Goal: Information Seeking & Learning: Learn about a topic

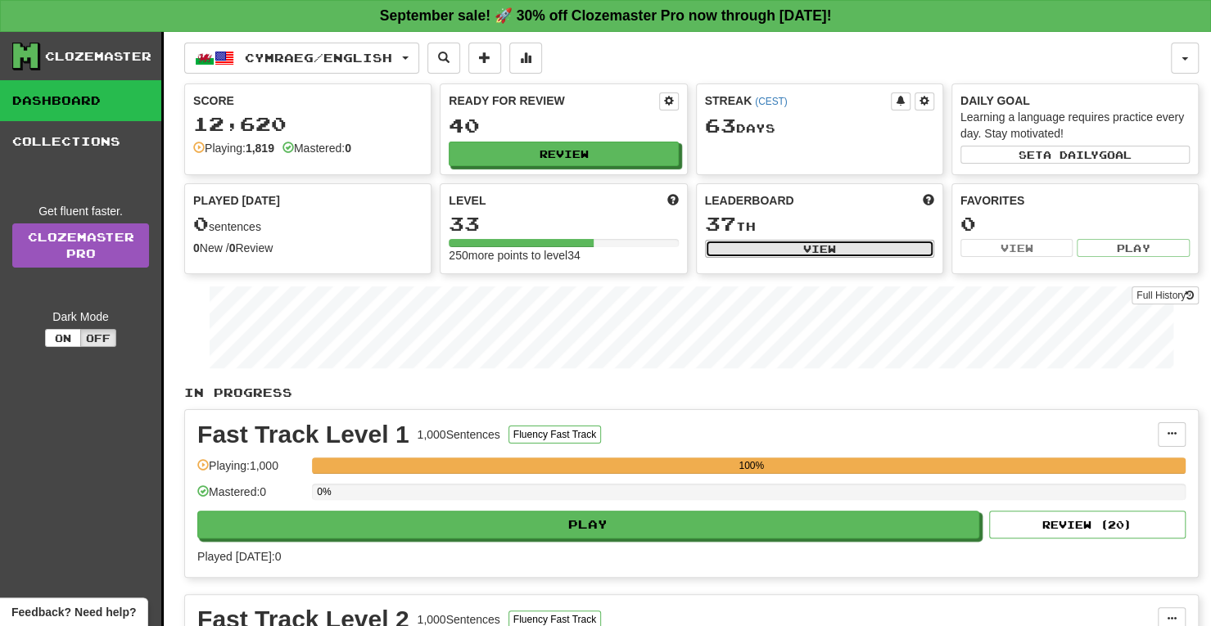
click at [874, 240] on button "View" at bounding box center [819, 249] width 229 height 18
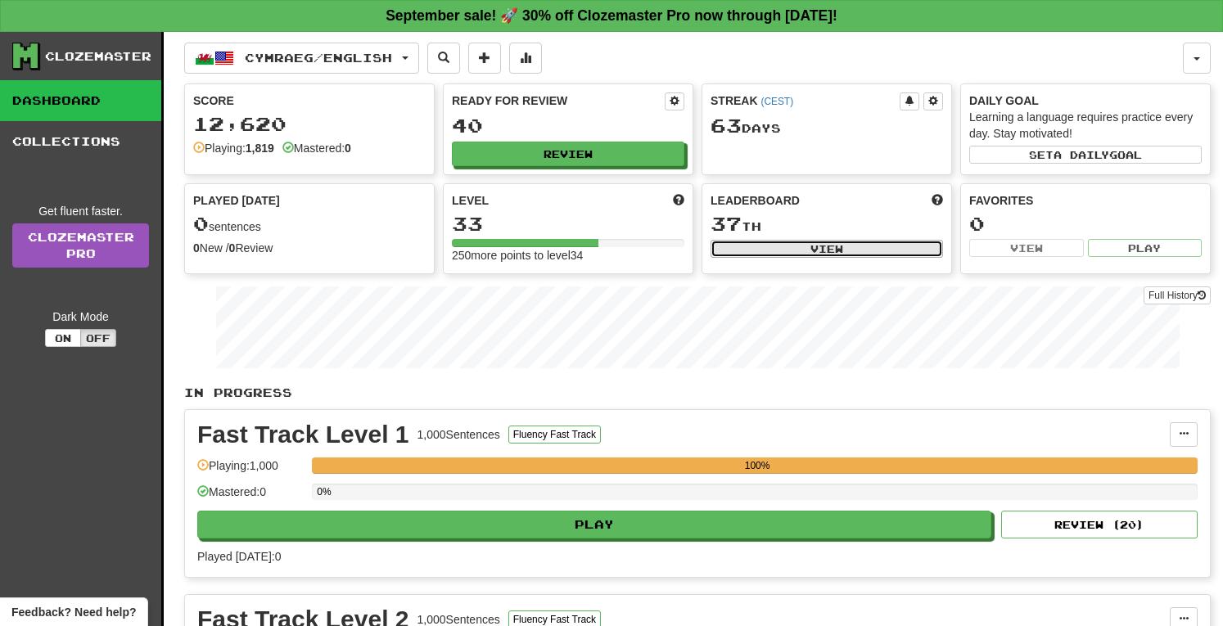
select select "**********"
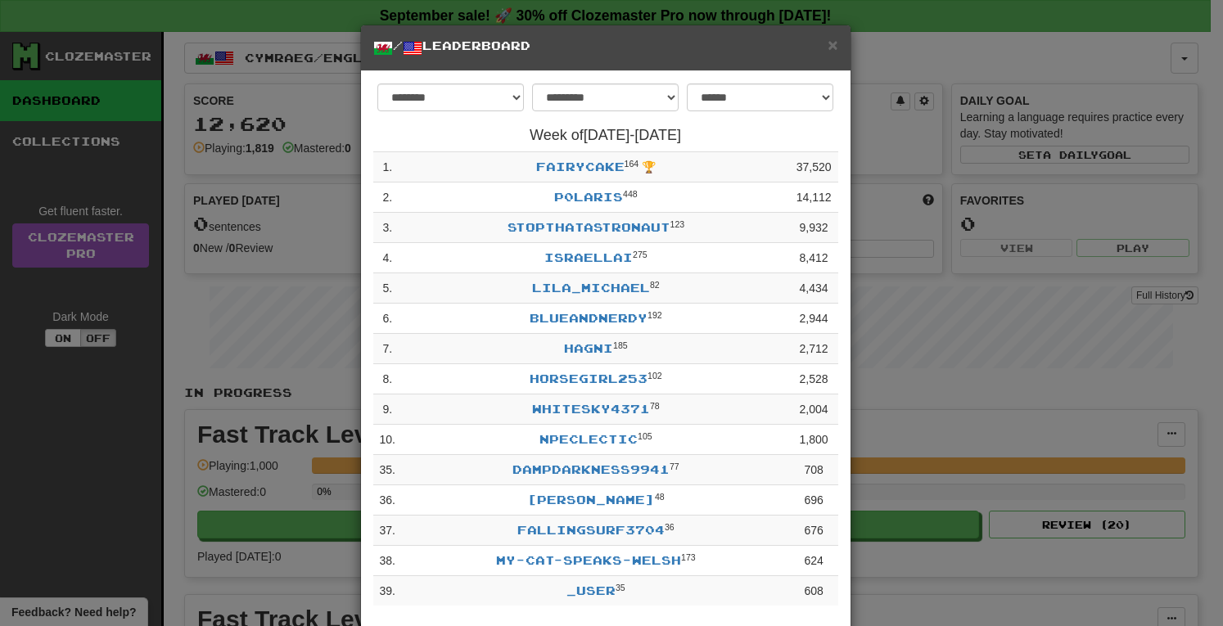
click at [1012, 41] on div "**********" at bounding box center [611, 313] width 1223 height 626
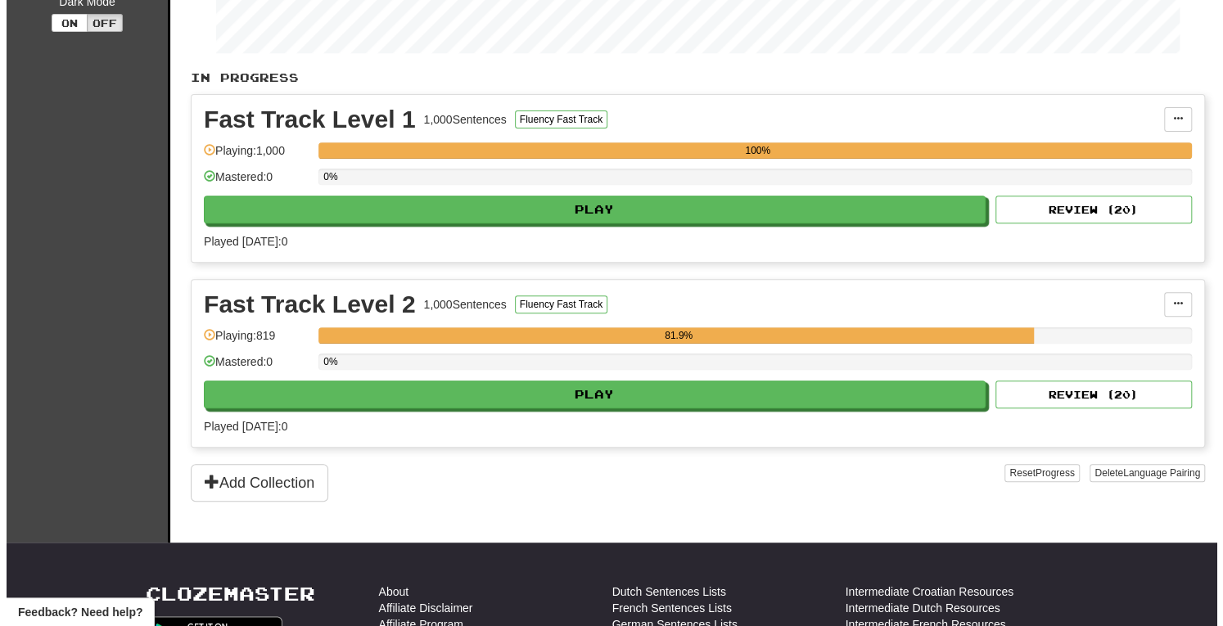
scroll to position [324, 0]
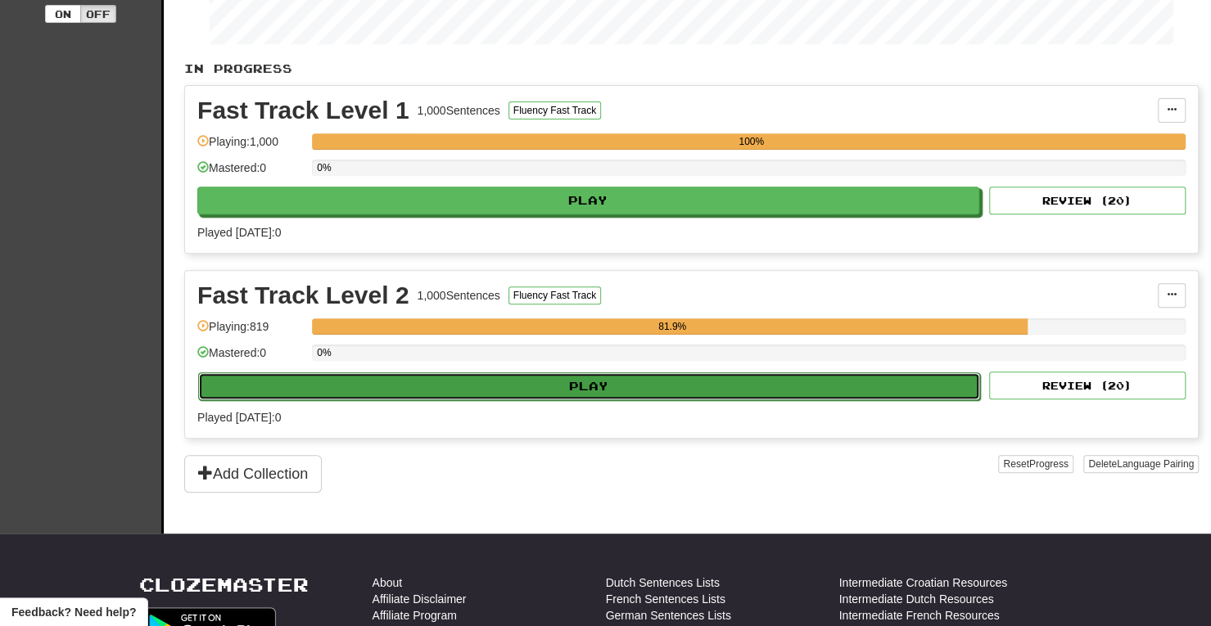
click at [637, 381] on button "Play" at bounding box center [589, 386] width 782 height 28
select select "**"
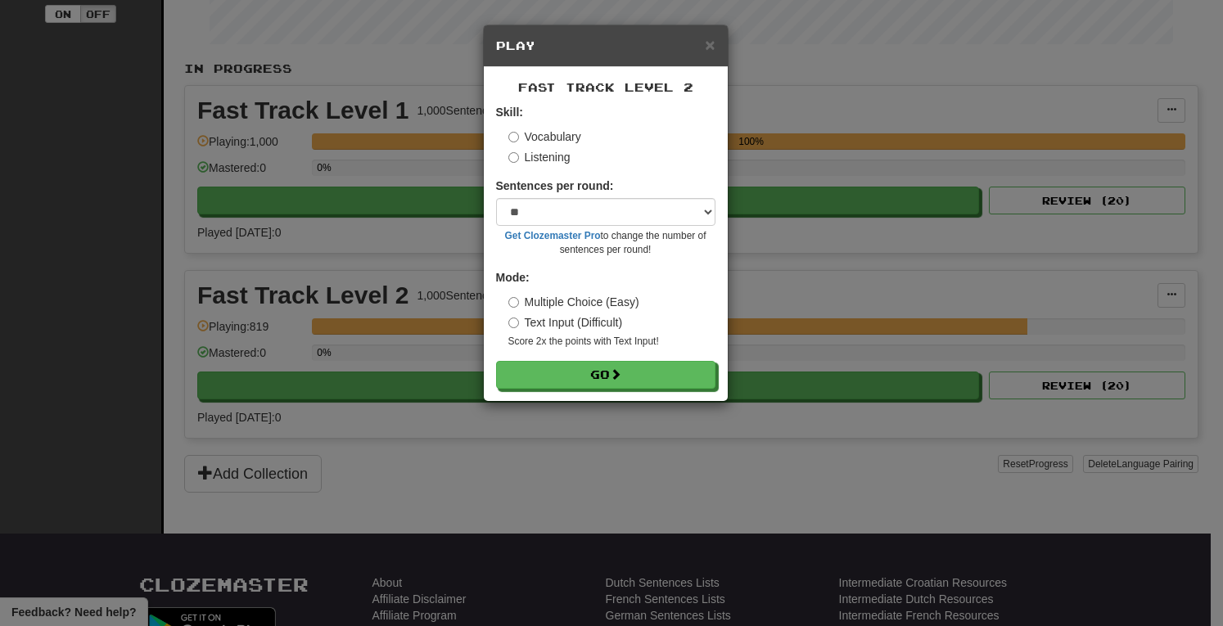
click at [512, 163] on label "Listening" at bounding box center [539, 157] width 62 height 16
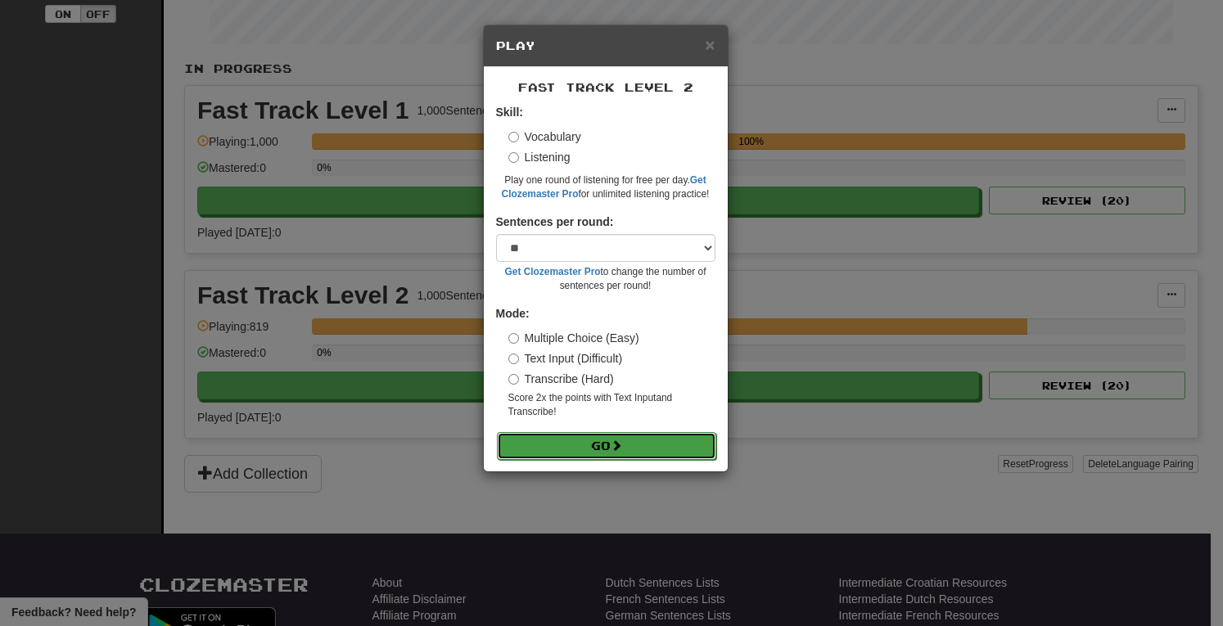
click at [614, 442] on button "Go" at bounding box center [606, 446] width 219 height 28
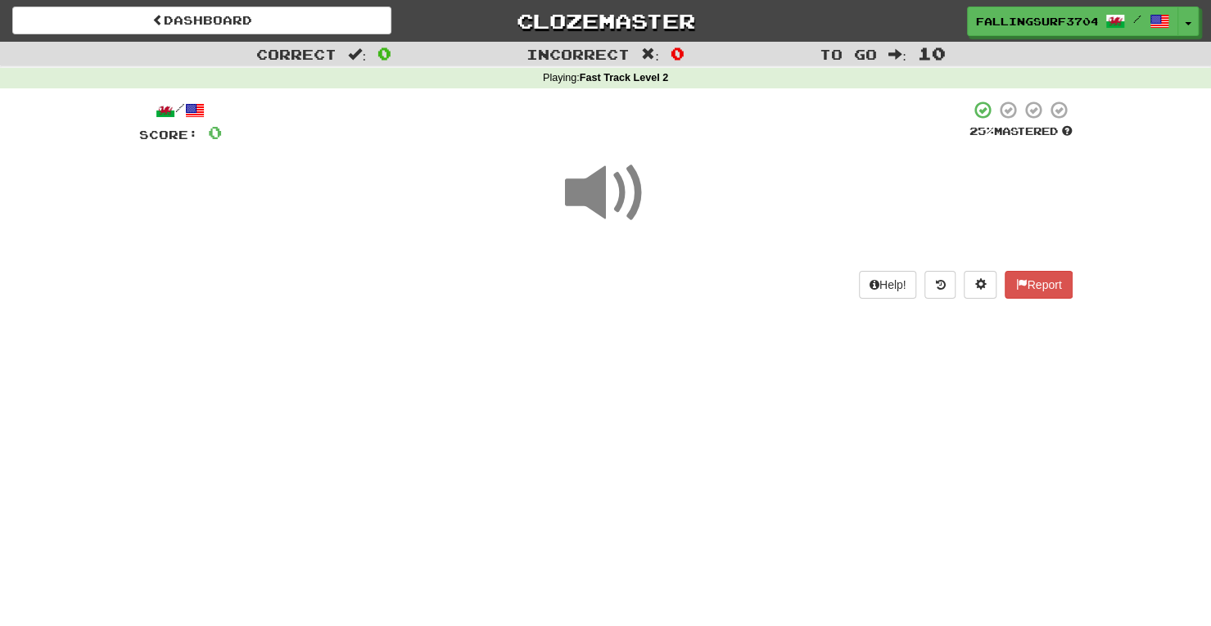
click at [601, 205] on span at bounding box center [606, 193] width 82 height 82
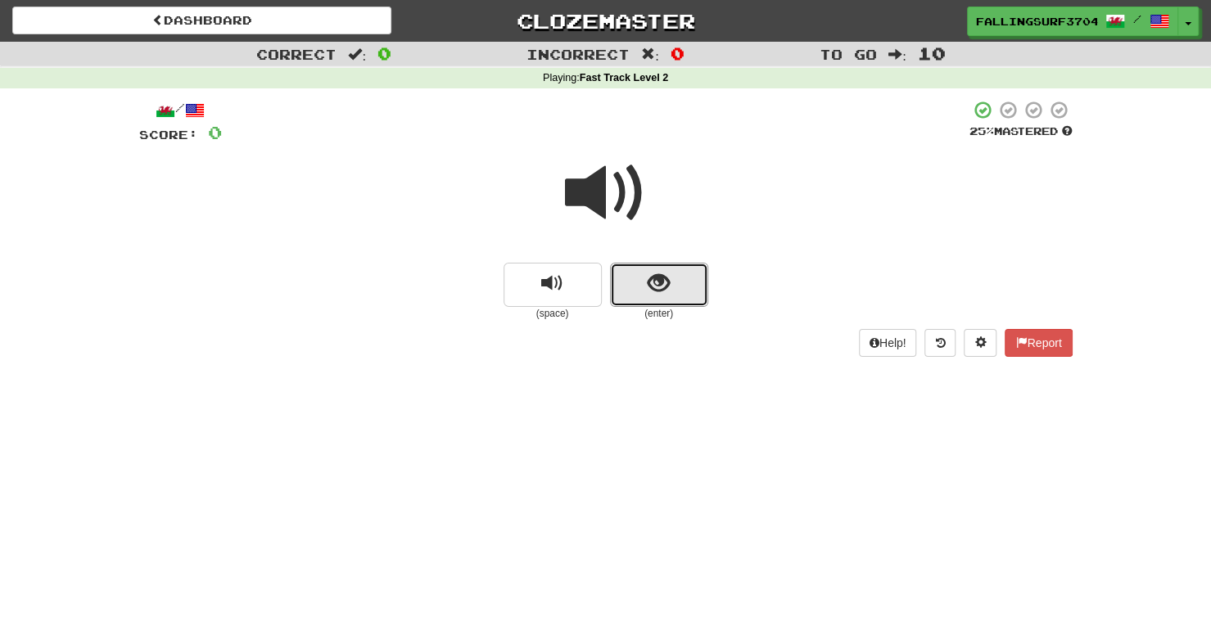
click at [660, 273] on span "show sentence" at bounding box center [658, 284] width 22 height 22
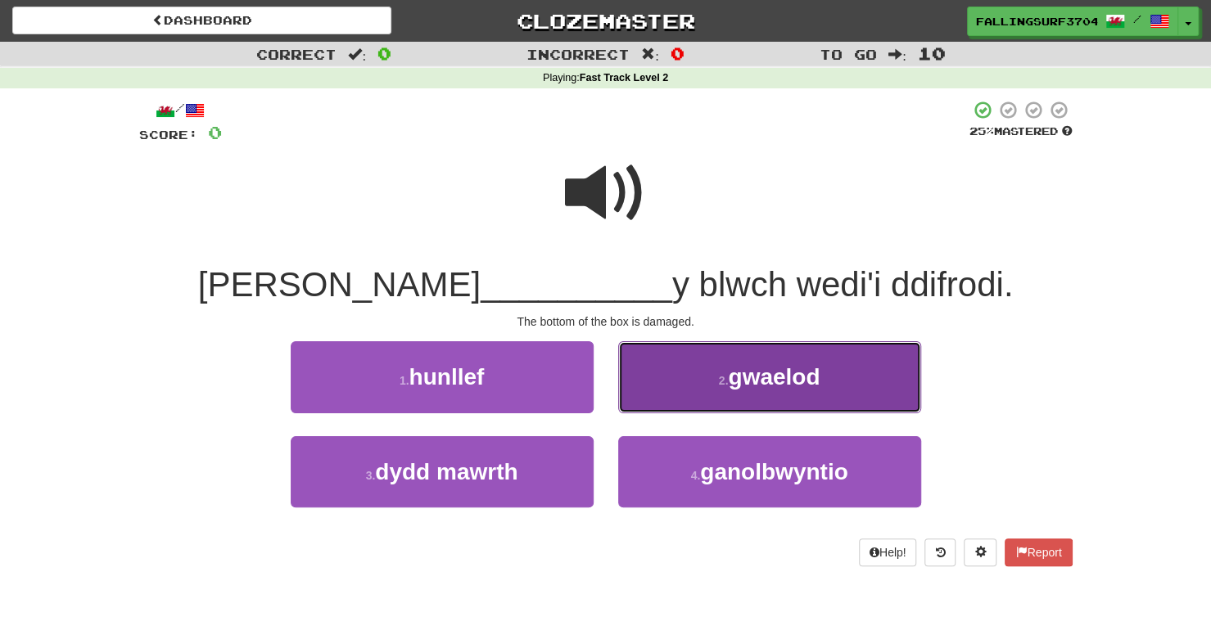
click at [773, 384] on span "gwaelod" at bounding box center [774, 376] width 92 height 25
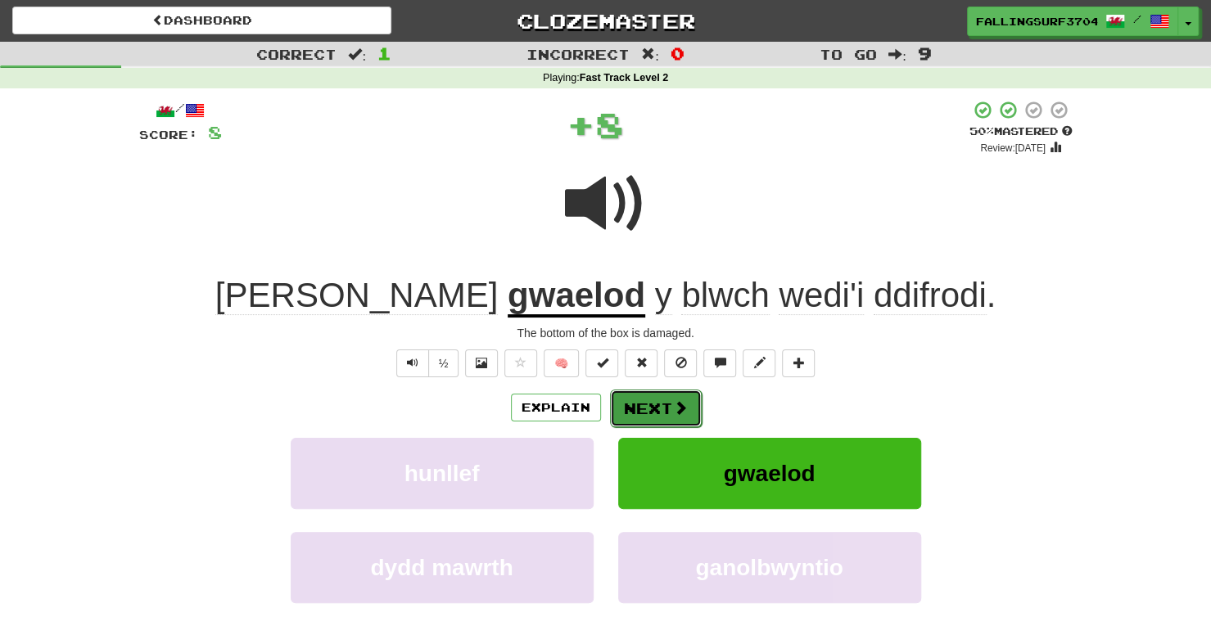
click at [679, 402] on span at bounding box center [680, 407] width 15 height 15
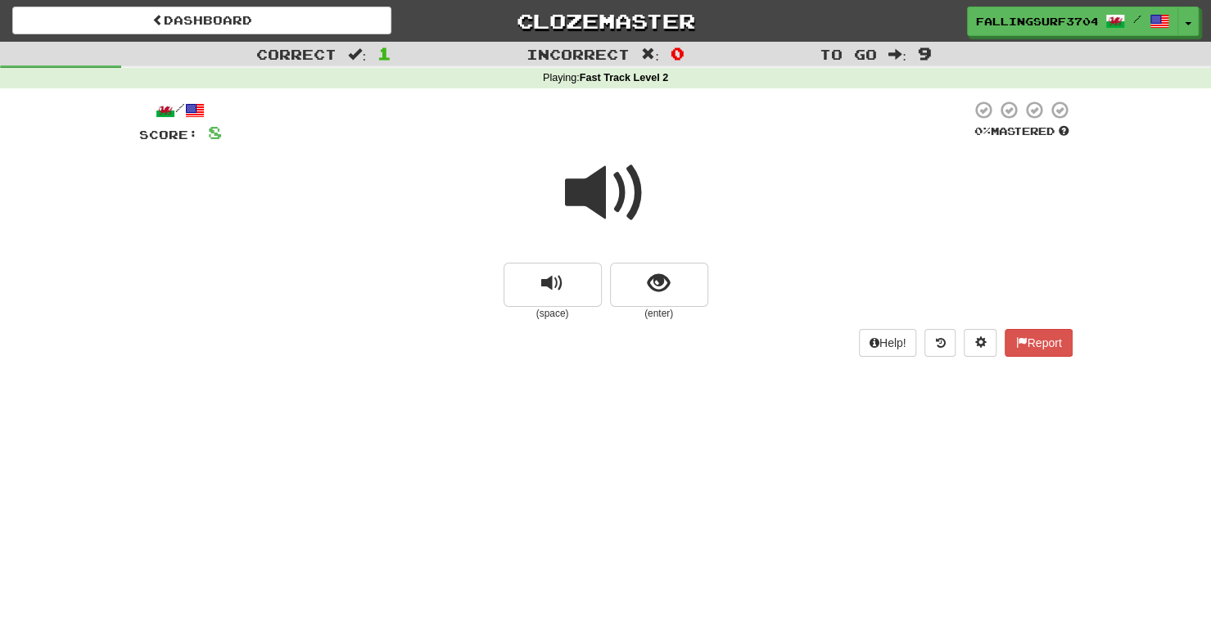
click at [602, 202] on span at bounding box center [606, 193] width 82 height 82
click at [666, 286] on span "show sentence" at bounding box center [658, 284] width 22 height 22
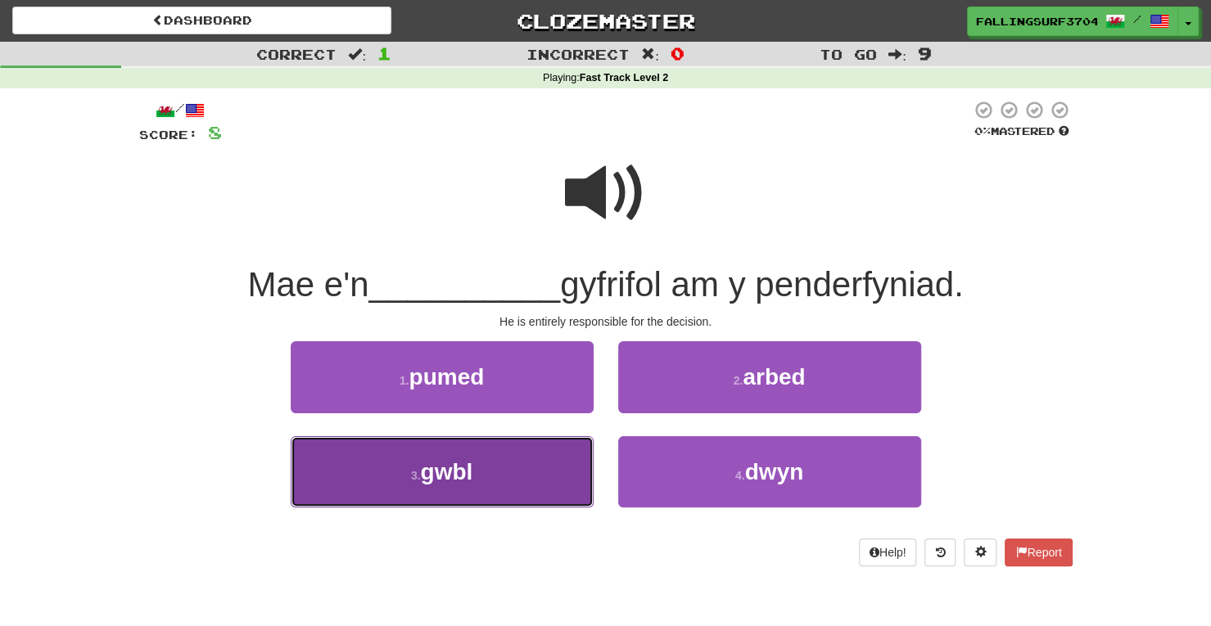
click at [496, 469] on button "3 . gwbl" at bounding box center [442, 471] width 303 height 71
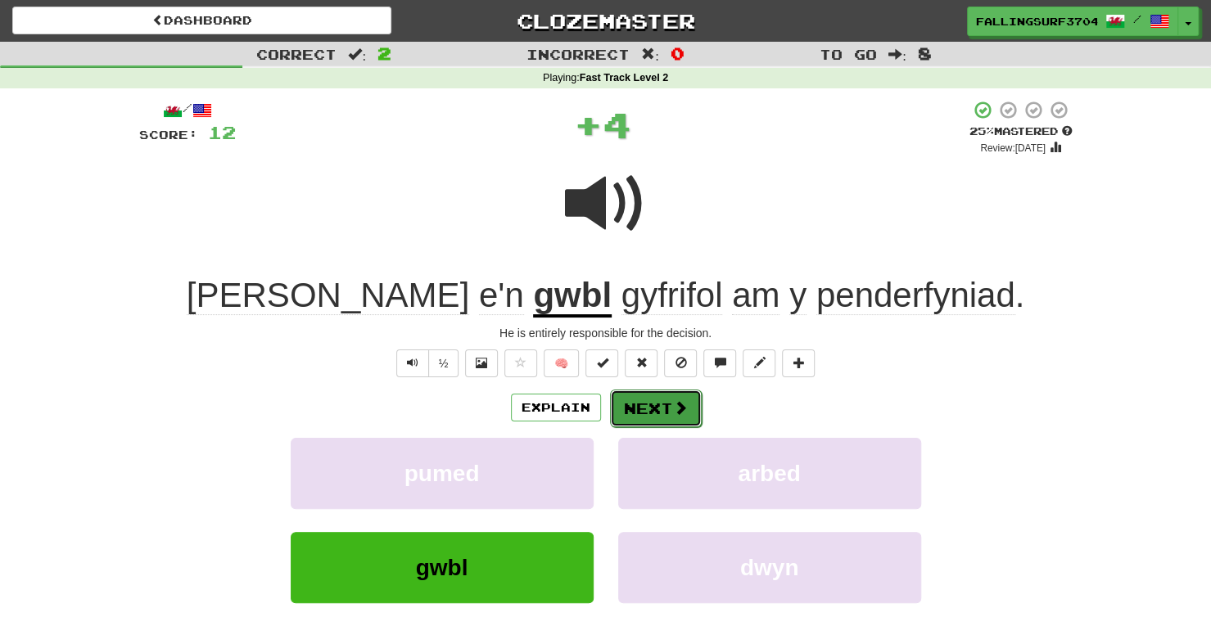
click at [673, 408] on span at bounding box center [680, 407] width 15 height 15
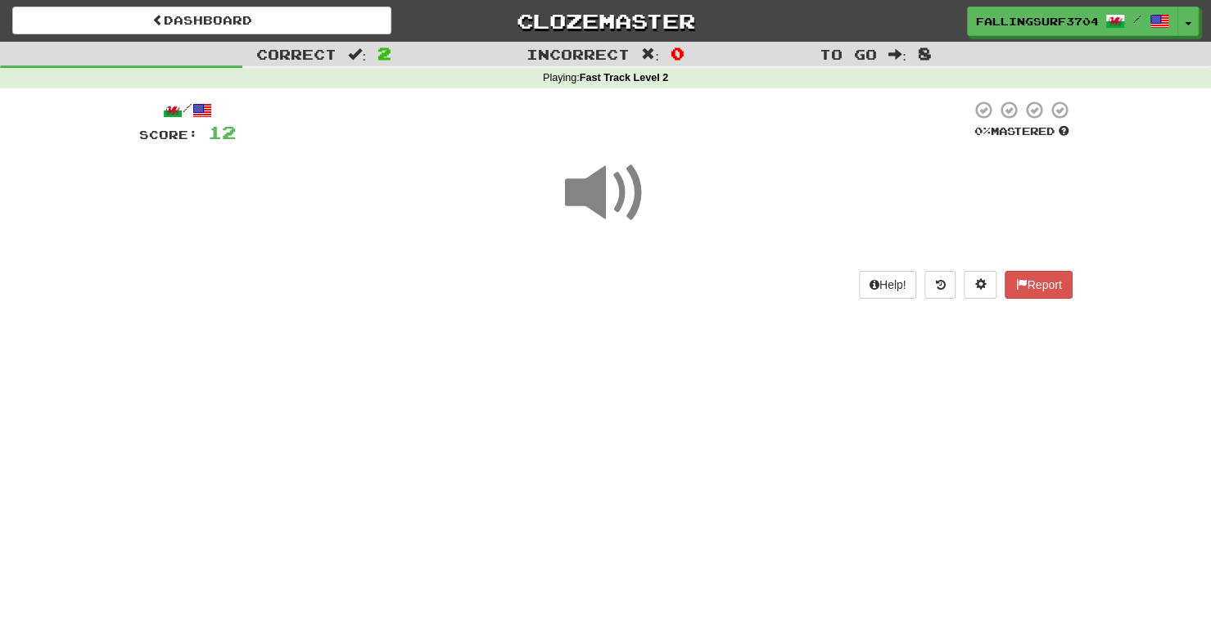
click at [616, 189] on span at bounding box center [606, 193] width 82 height 82
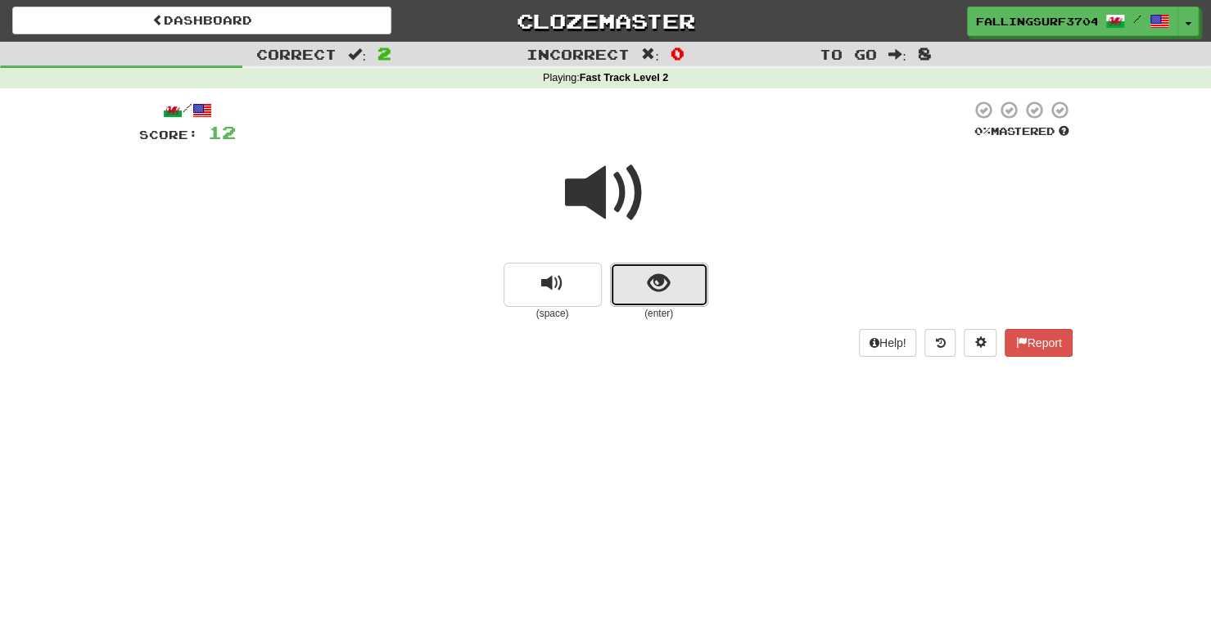
click at [658, 284] on span "show sentence" at bounding box center [658, 284] width 22 height 22
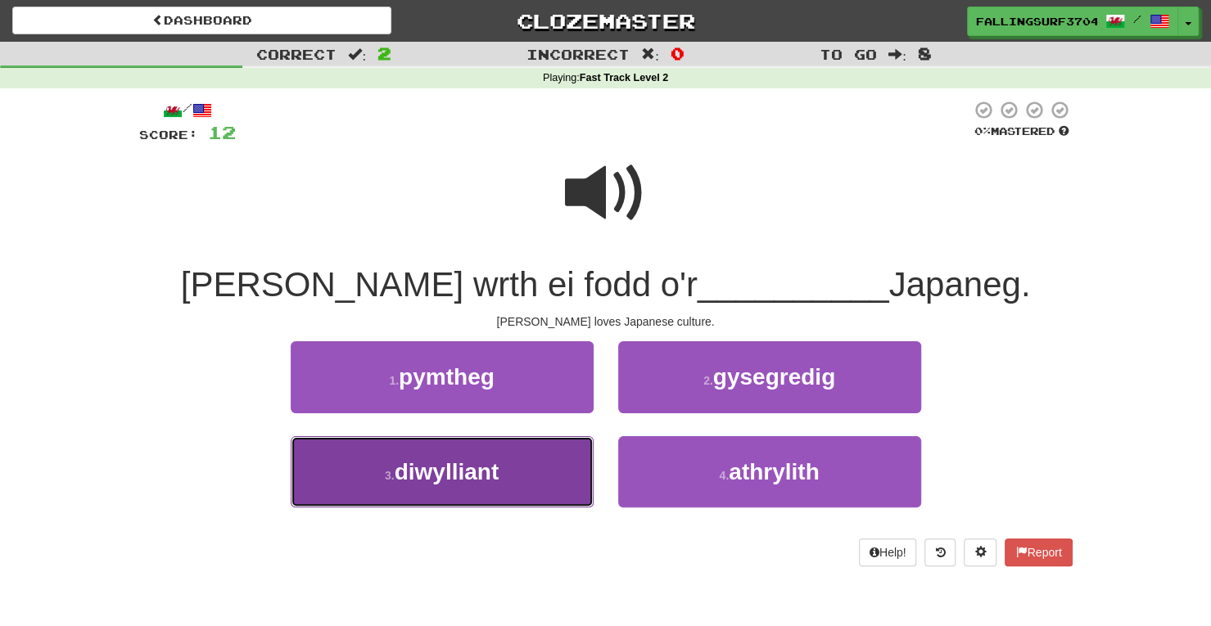
click at [480, 484] on button "3 . diwylliant" at bounding box center [442, 471] width 303 height 71
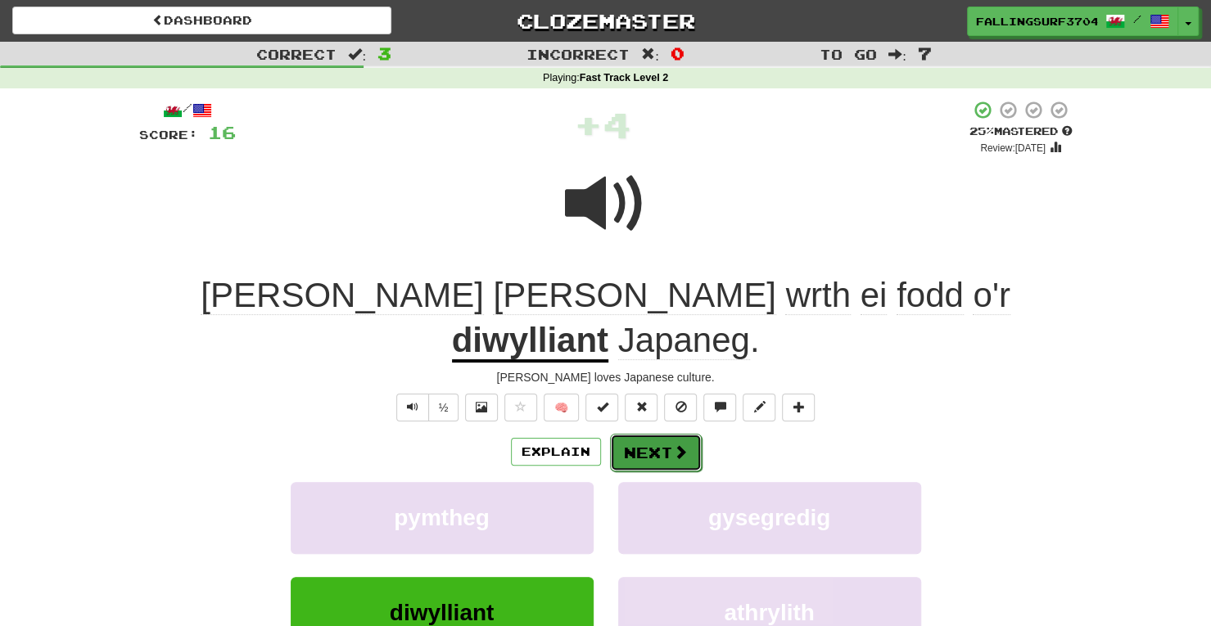
click at [656, 434] on button "Next" at bounding box center [656, 453] width 92 height 38
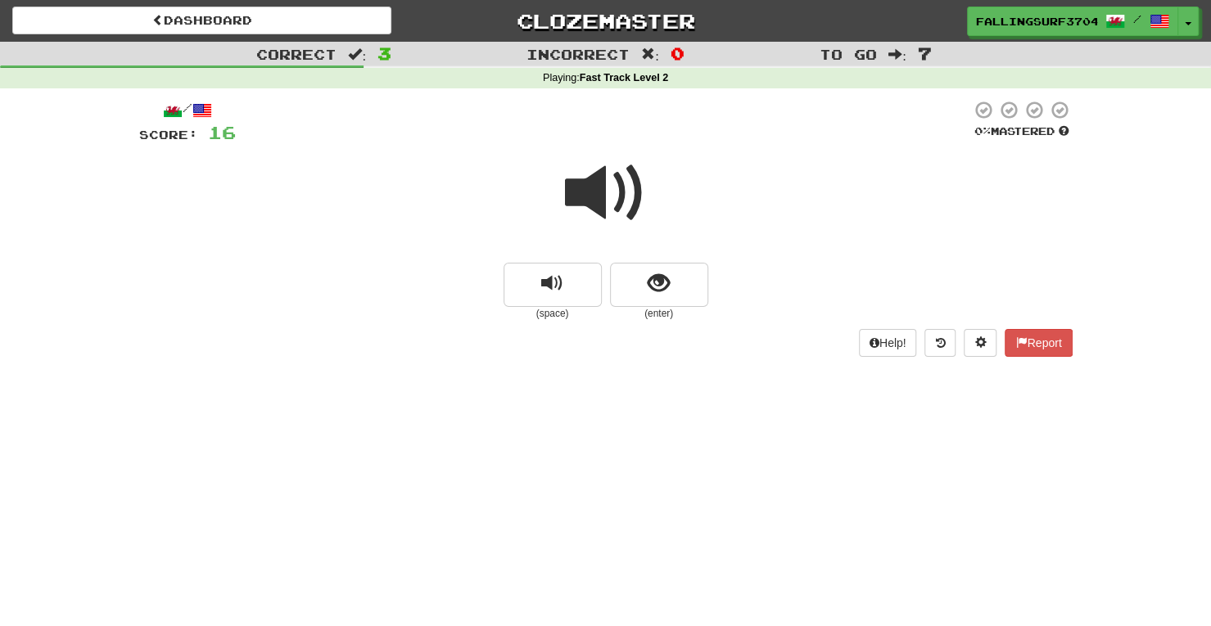
click at [612, 195] on span at bounding box center [606, 193] width 82 height 82
click at [668, 284] on span "show sentence" at bounding box center [658, 284] width 22 height 22
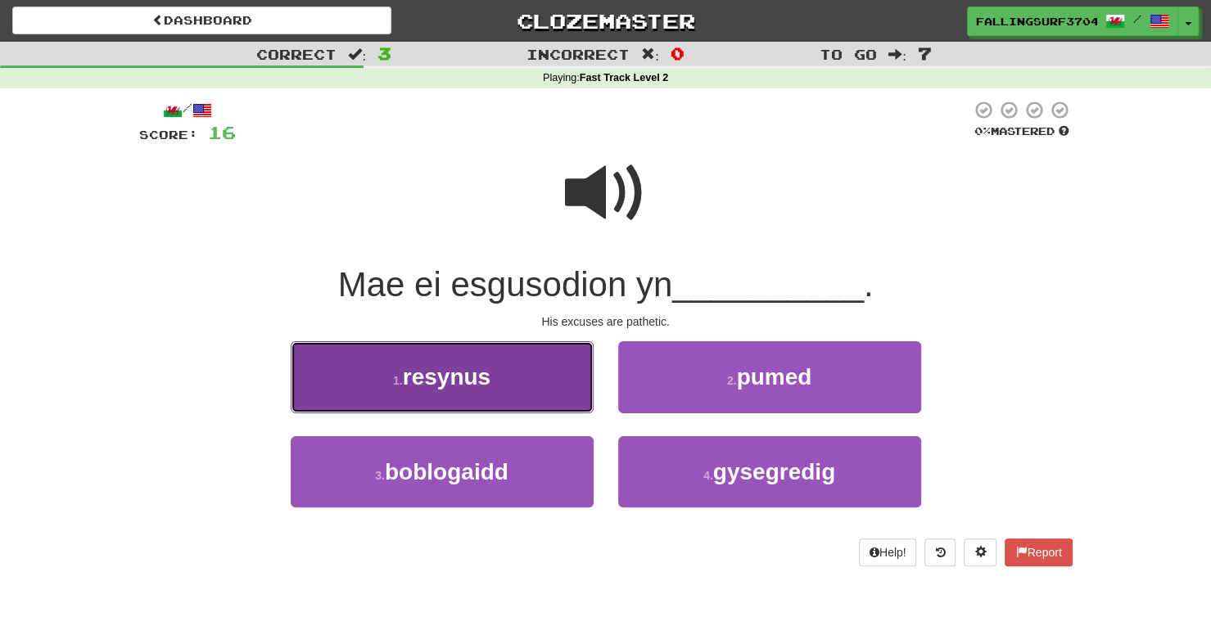
click at [512, 379] on button "1 . resynus" at bounding box center [442, 376] width 303 height 71
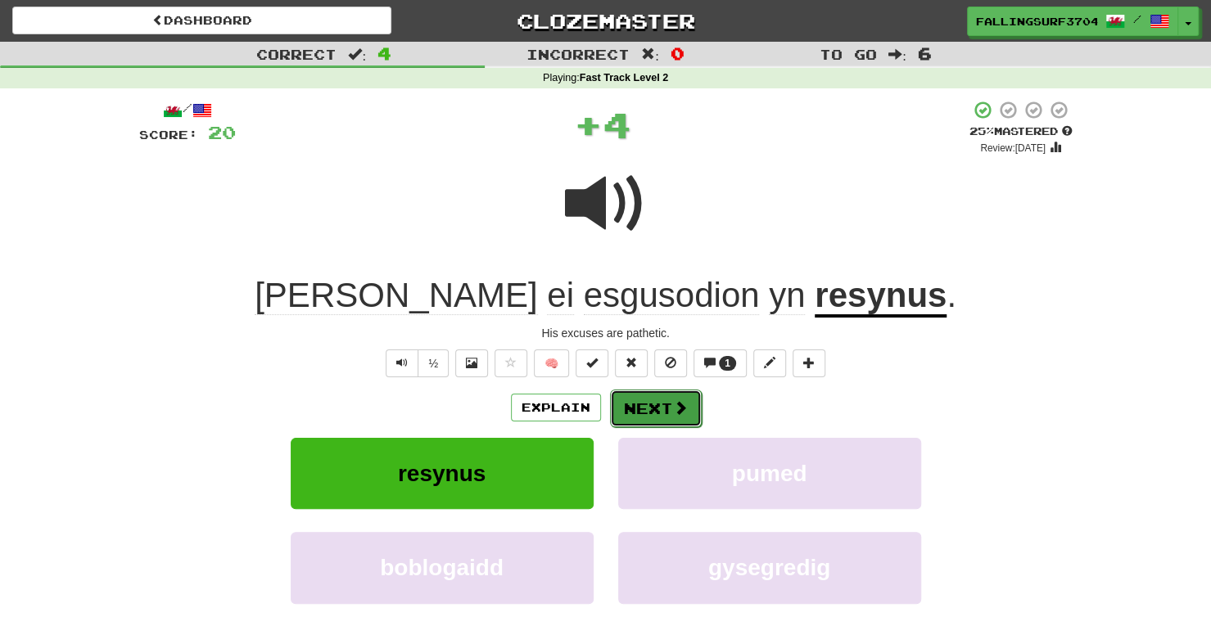
click at [645, 410] on button "Next" at bounding box center [656, 409] width 92 height 38
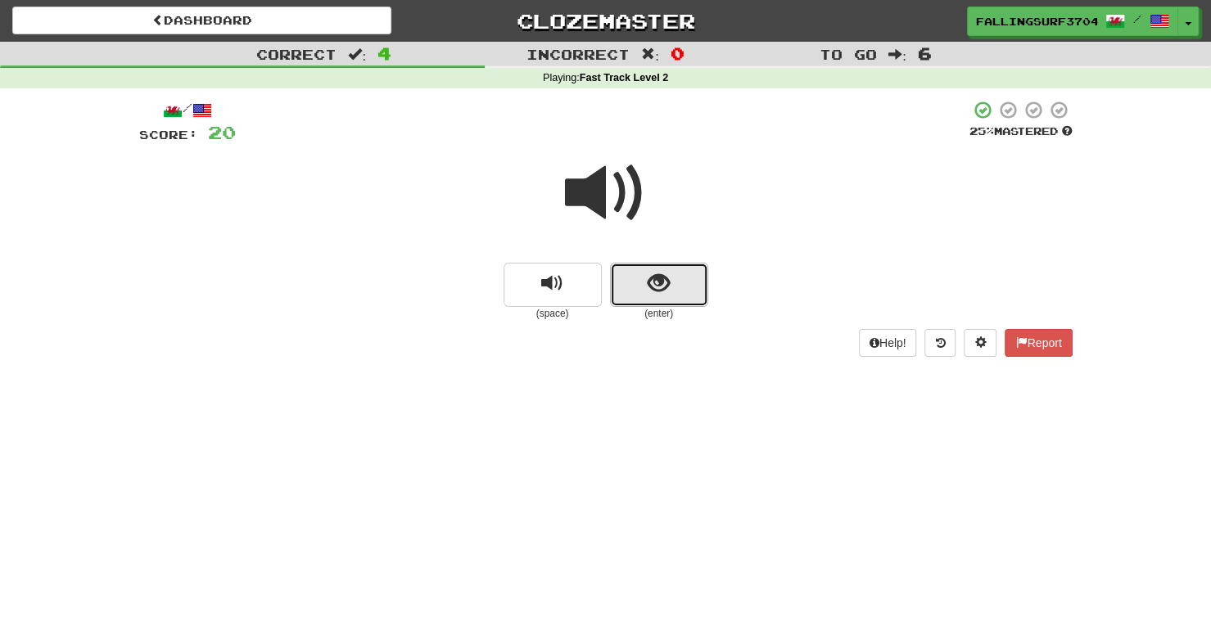
click at [668, 277] on span "show sentence" at bounding box center [658, 284] width 22 height 22
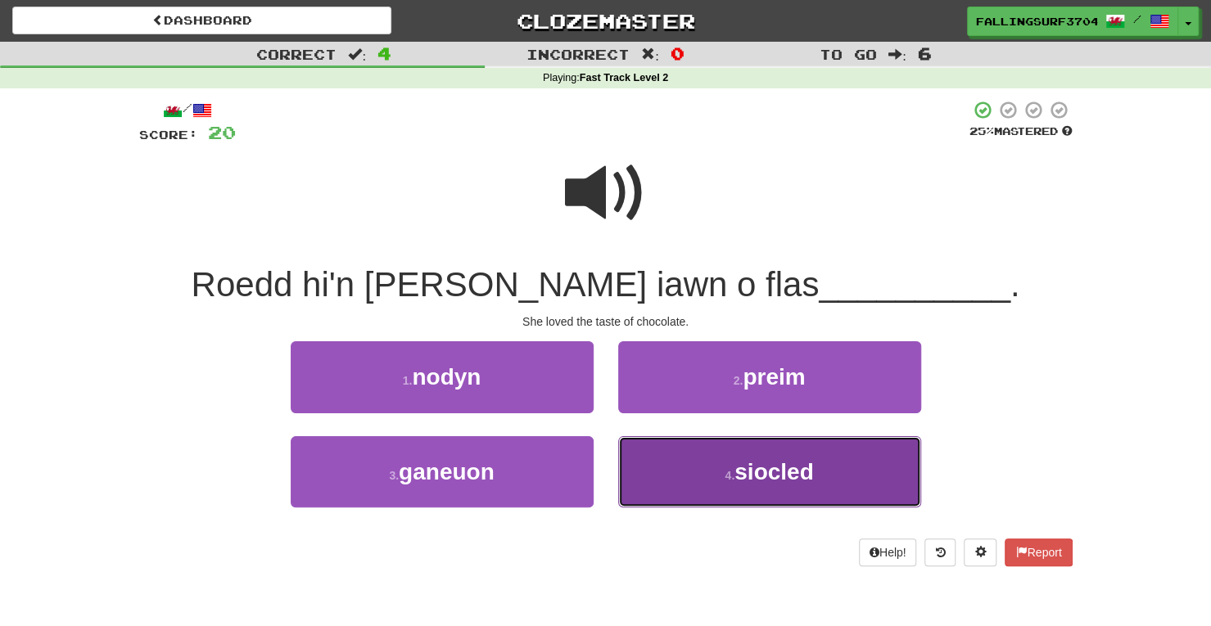
click at [745, 495] on button "4 . siocled" at bounding box center [769, 471] width 303 height 71
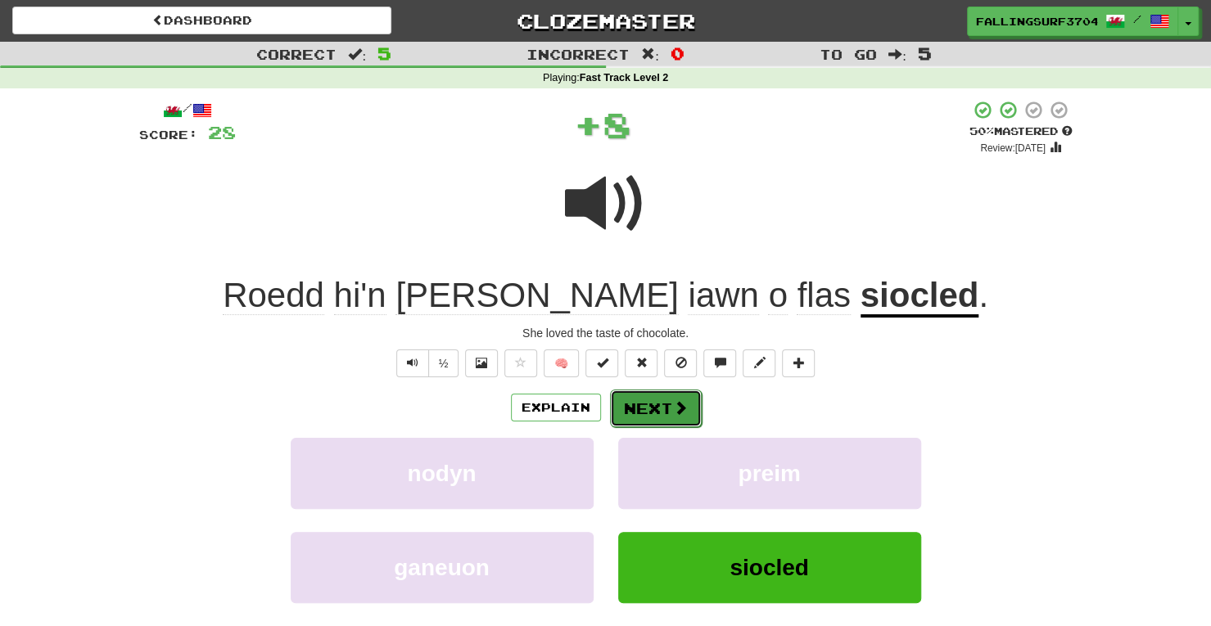
click at [658, 410] on button "Next" at bounding box center [656, 409] width 92 height 38
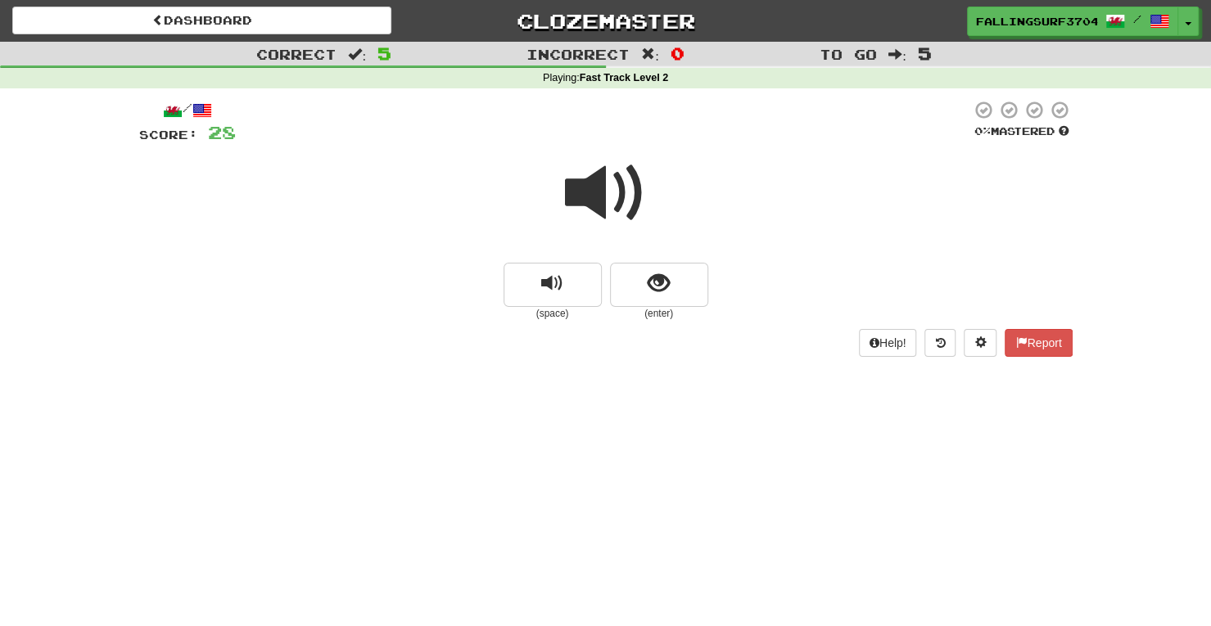
click at [620, 192] on span at bounding box center [606, 193] width 82 height 82
click at [665, 286] on span "show sentence" at bounding box center [658, 284] width 22 height 22
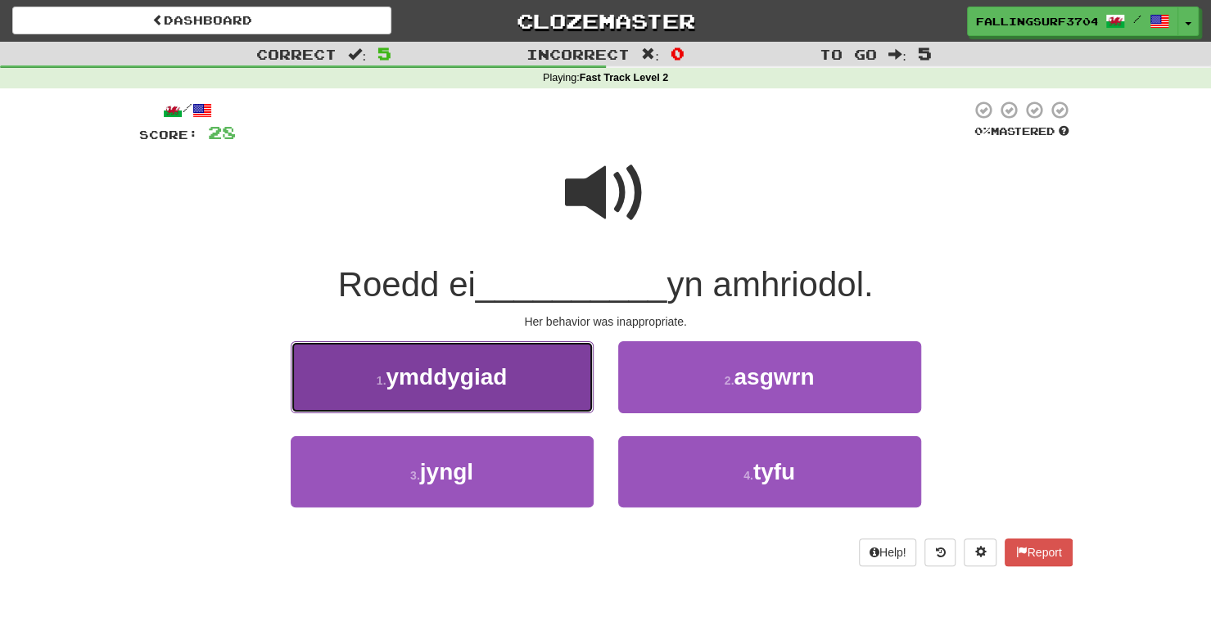
click at [478, 386] on span "ymddygiad" at bounding box center [446, 376] width 121 height 25
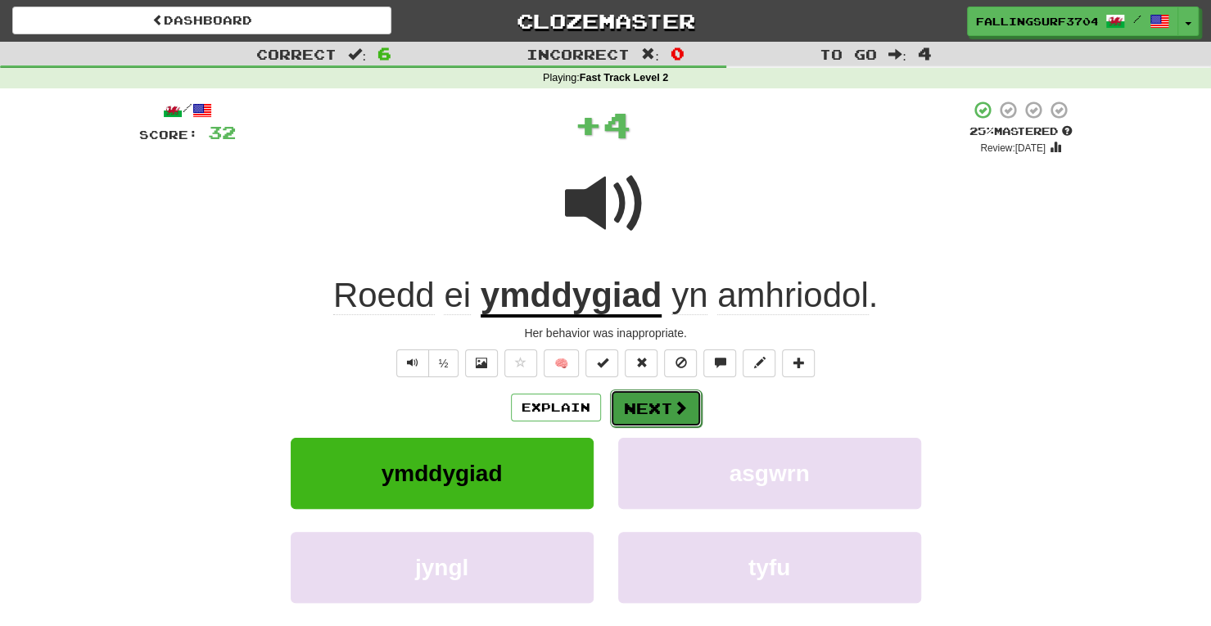
click at [678, 412] on span at bounding box center [680, 407] width 15 height 15
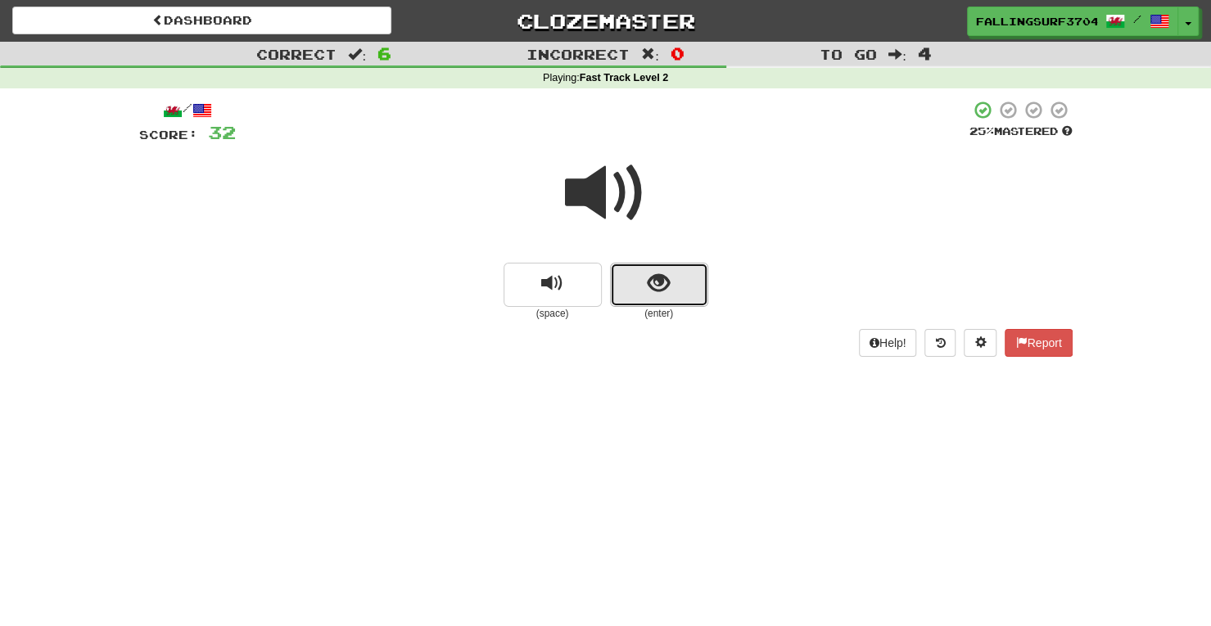
click at [674, 294] on button "show sentence" at bounding box center [659, 285] width 98 height 44
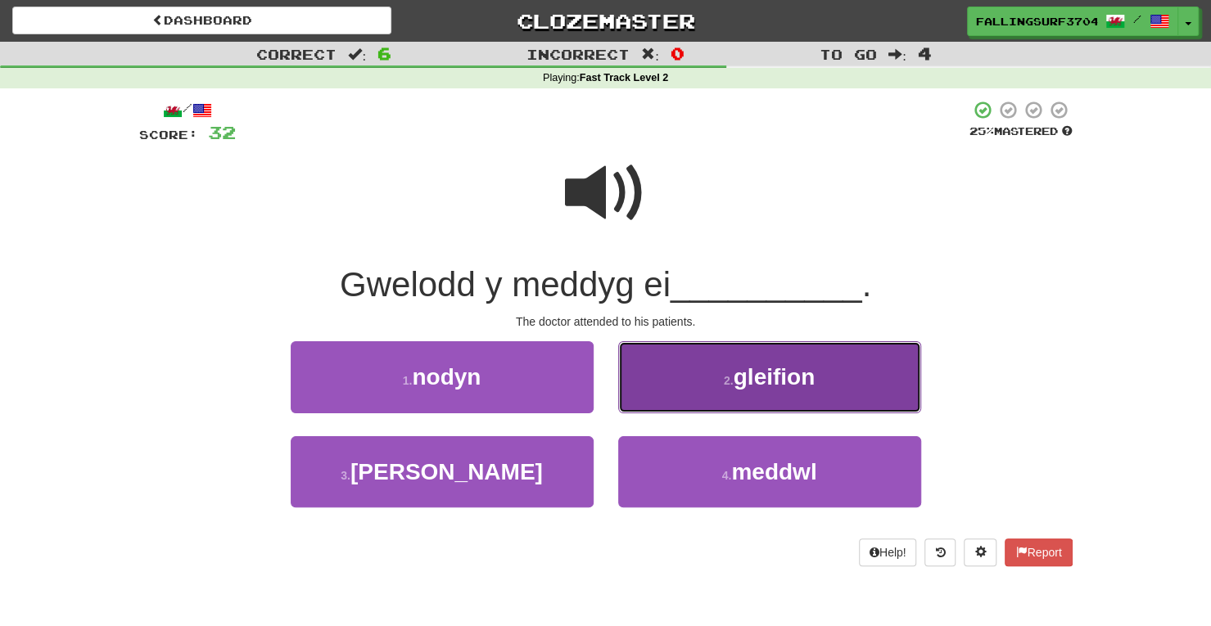
click at [727, 390] on button "2 . gleifion" at bounding box center [769, 376] width 303 height 71
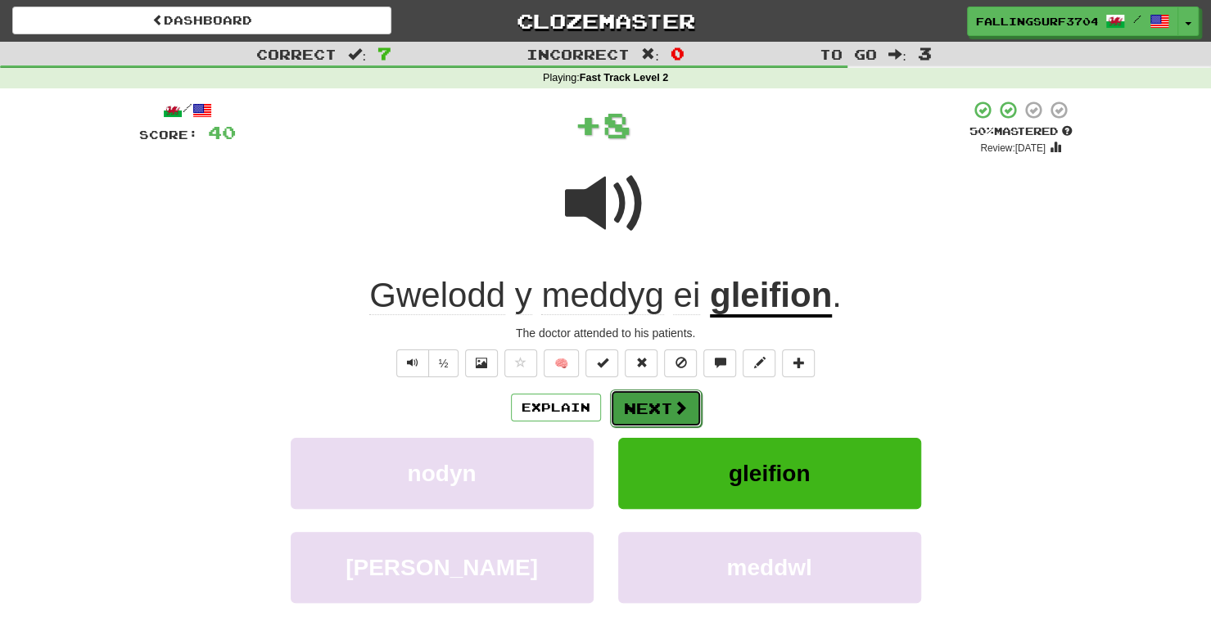
click at [656, 403] on button "Next" at bounding box center [656, 409] width 92 height 38
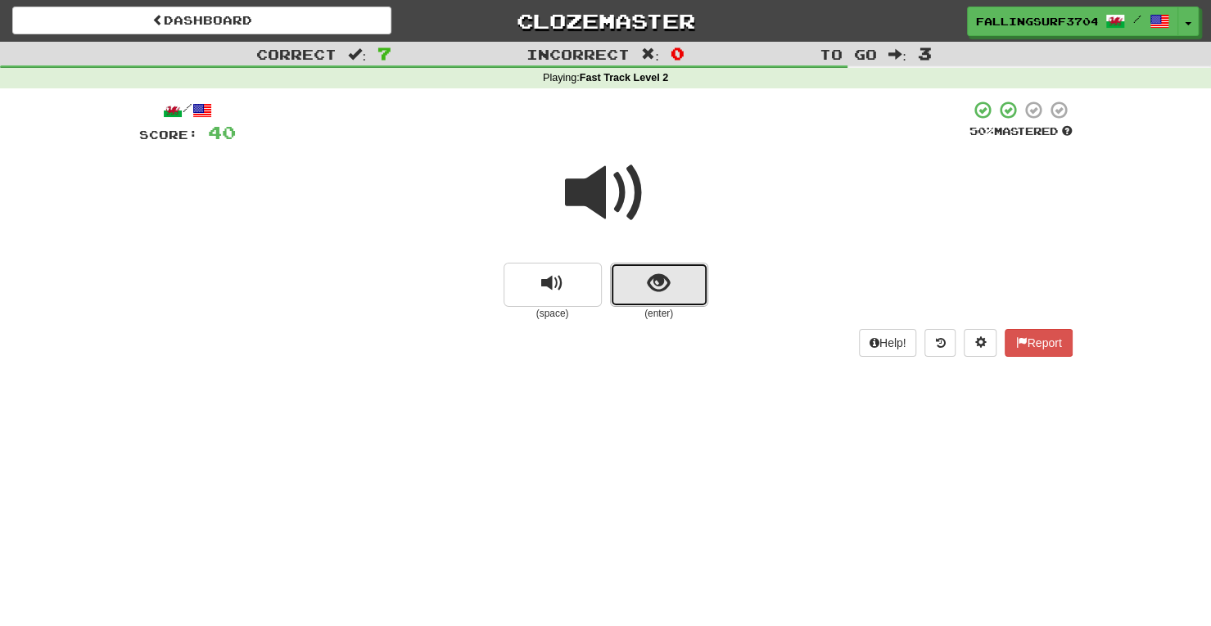
click at [660, 300] on button "show sentence" at bounding box center [659, 285] width 98 height 44
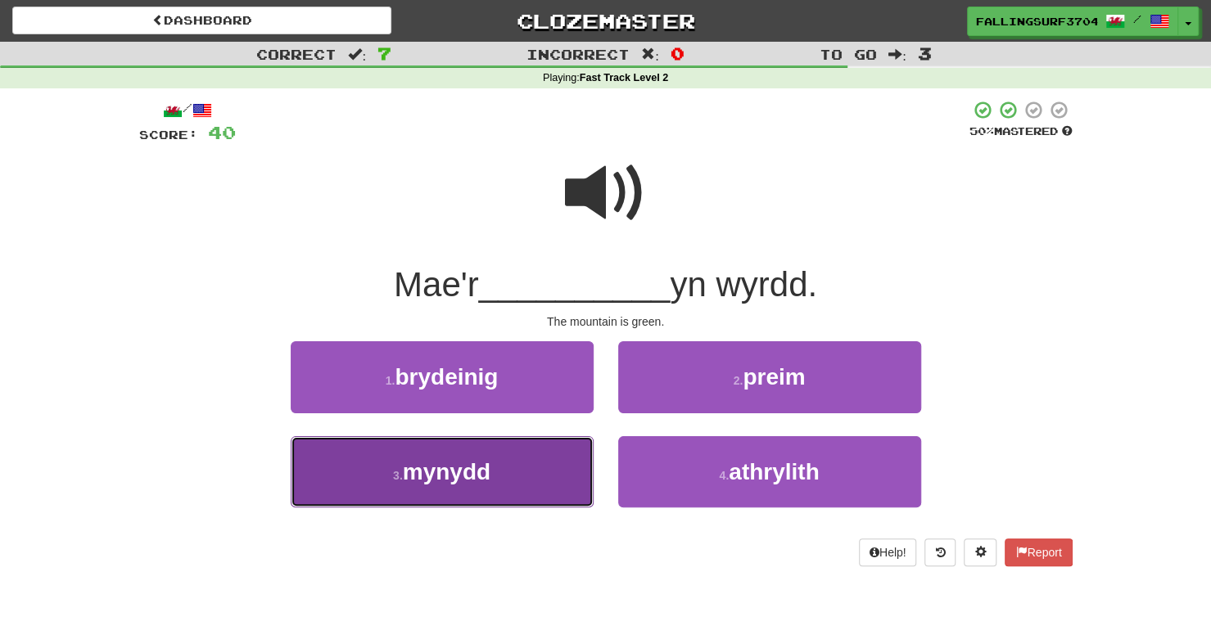
click at [510, 469] on button "3 . mynydd" at bounding box center [442, 471] width 303 height 71
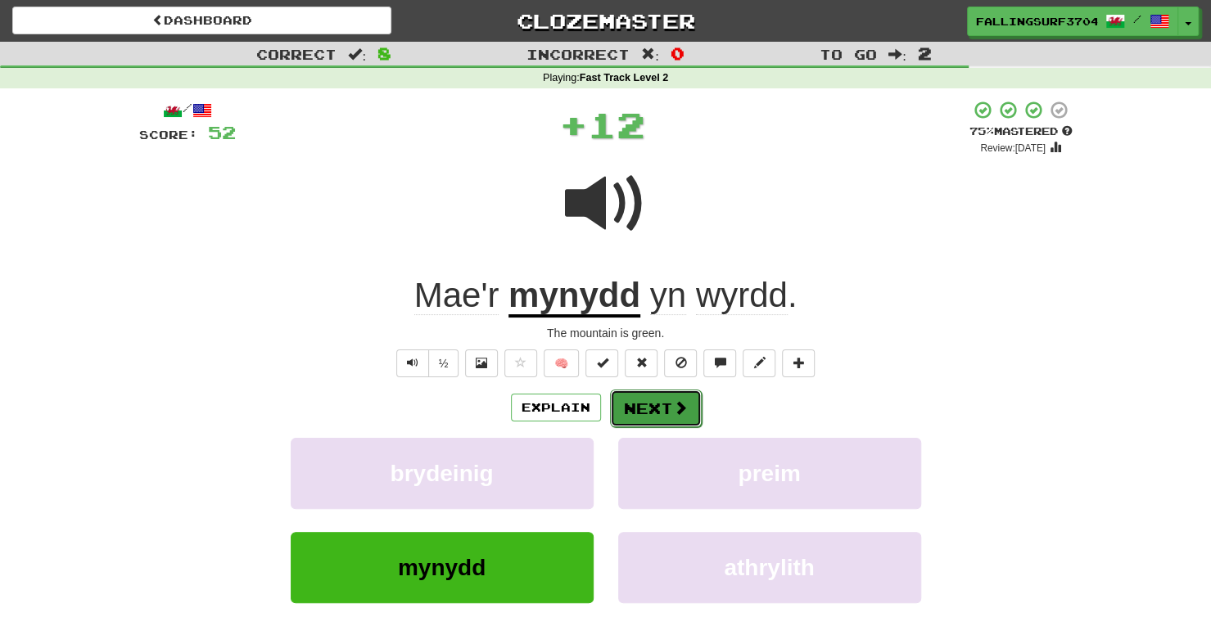
click at [665, 404] on button "Next" at bounding box center [656, 409] width 92 height 38
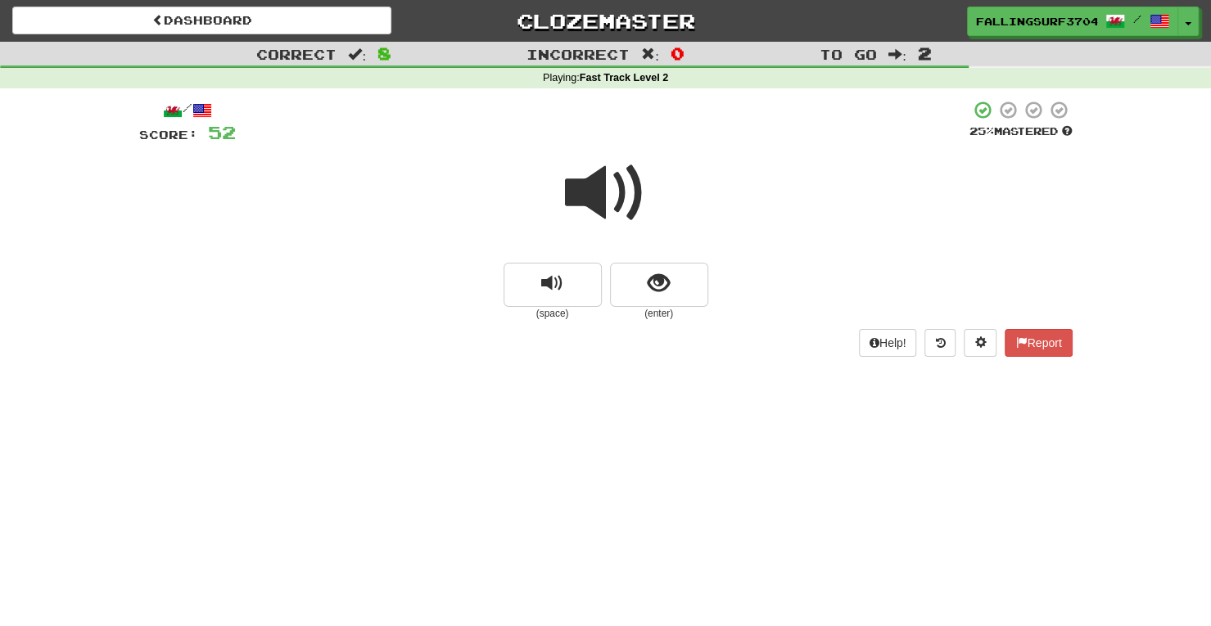
click at [630, 202] on span at bounding box center [606, 193] width 82 height 82
click at [668, 282] on span "show sentence" at bounding box center [658, 284] width 22 height 22
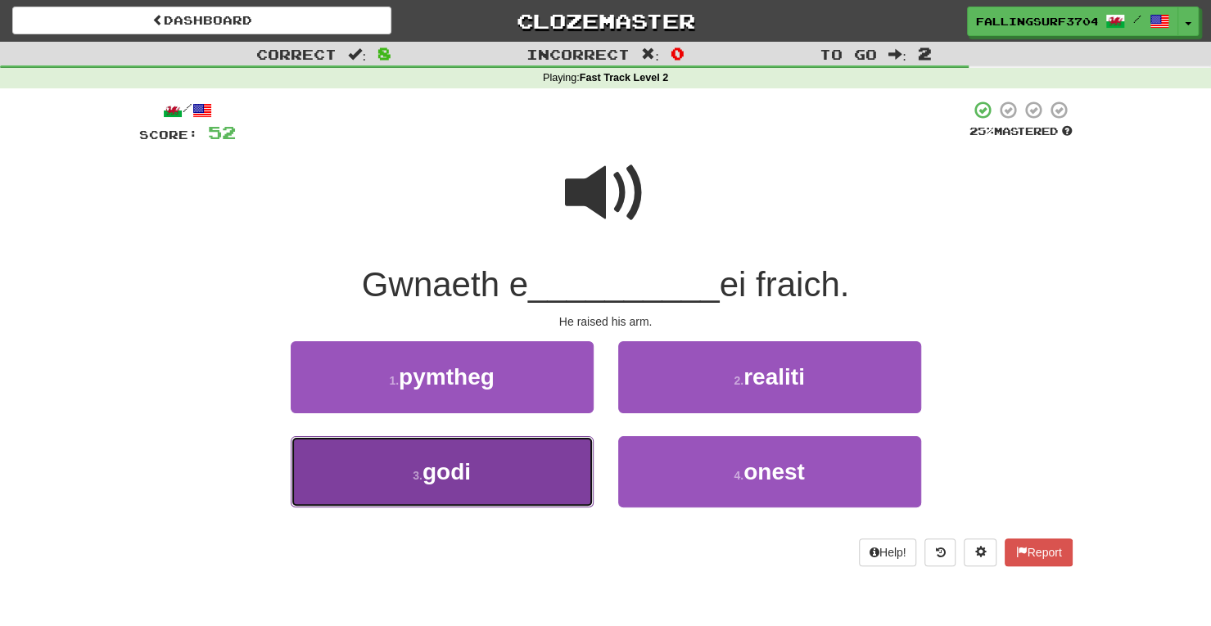
click at [479, 500] on button "3 . godi" at bounding box center [442, 471] width 303 height 71
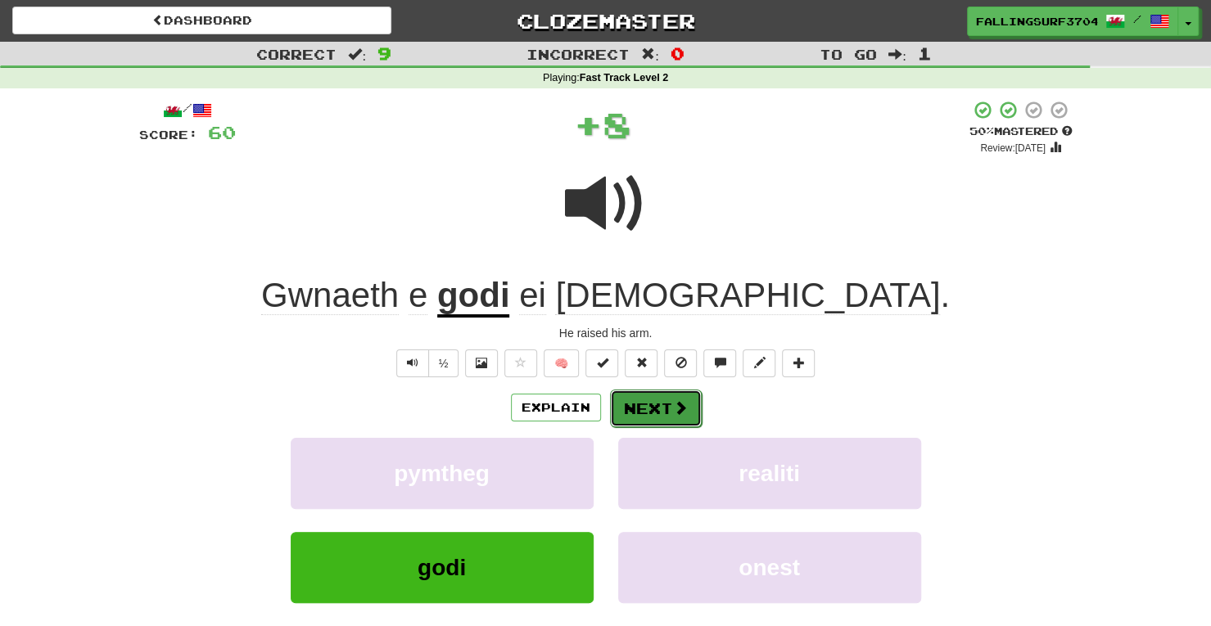
click at [666, 406] on button "Next" at bounding box center [656, 409] width 92 height 38
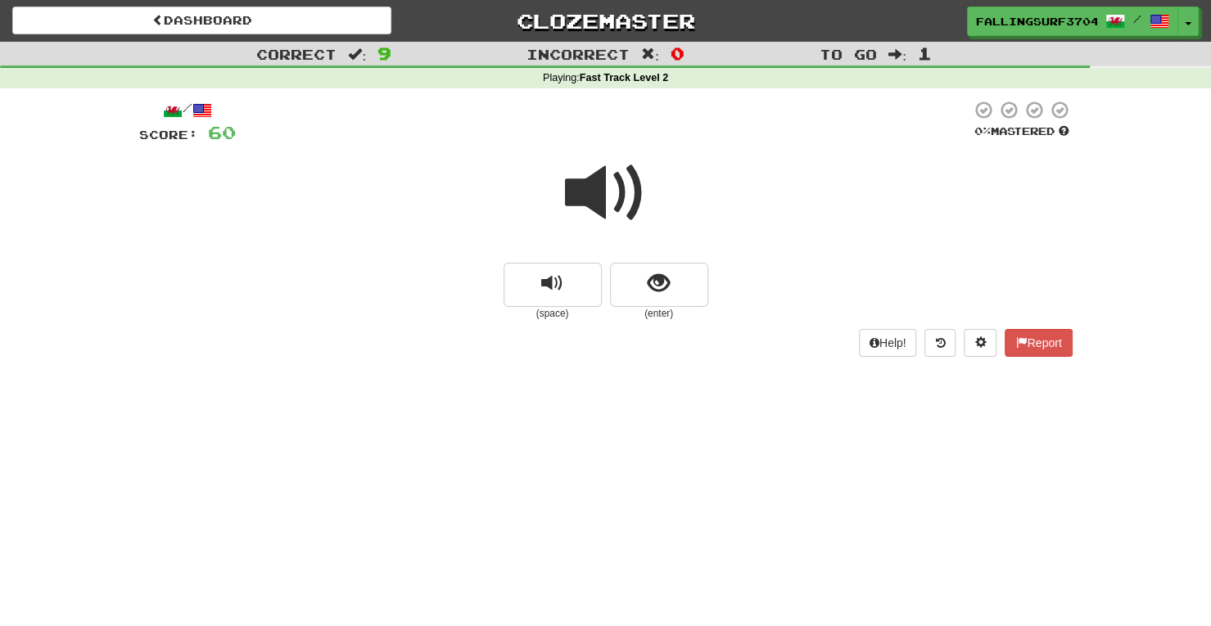
click at [614, 212] on span at bounding box center [606, 193] width 82 height 82
click at [683, 281] on button "show sentence" at bounding box center [659, 285] width 98 height 44
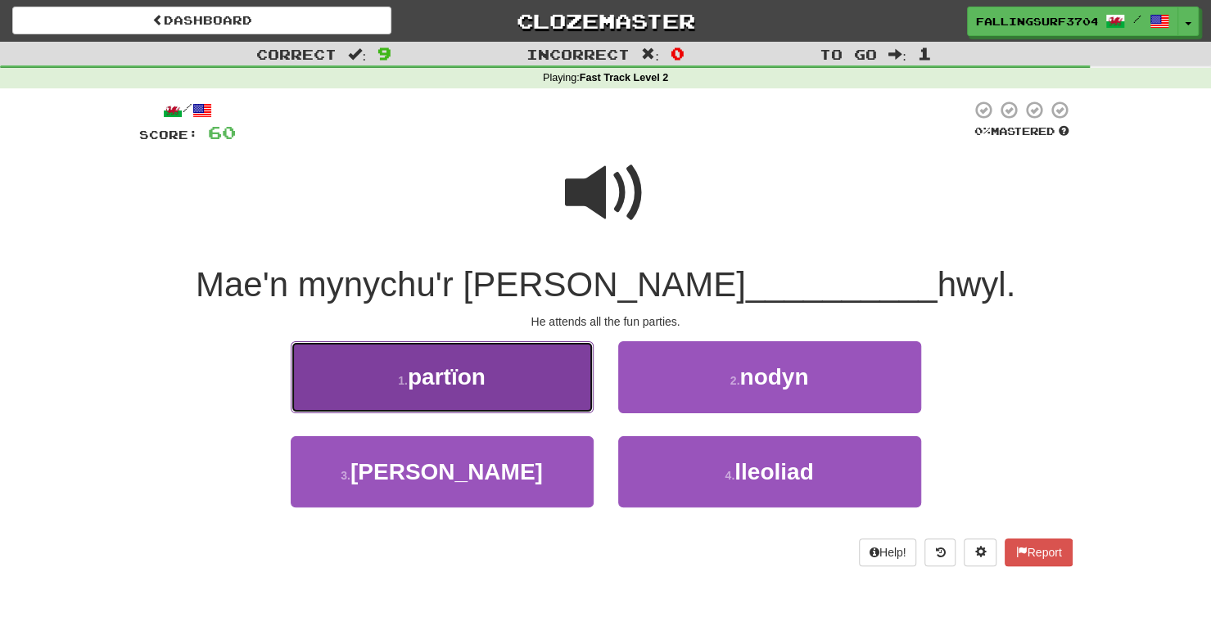
click at [534, 395] on button "1 . partïon" at bounding box center [442, 376] width 303 height 71
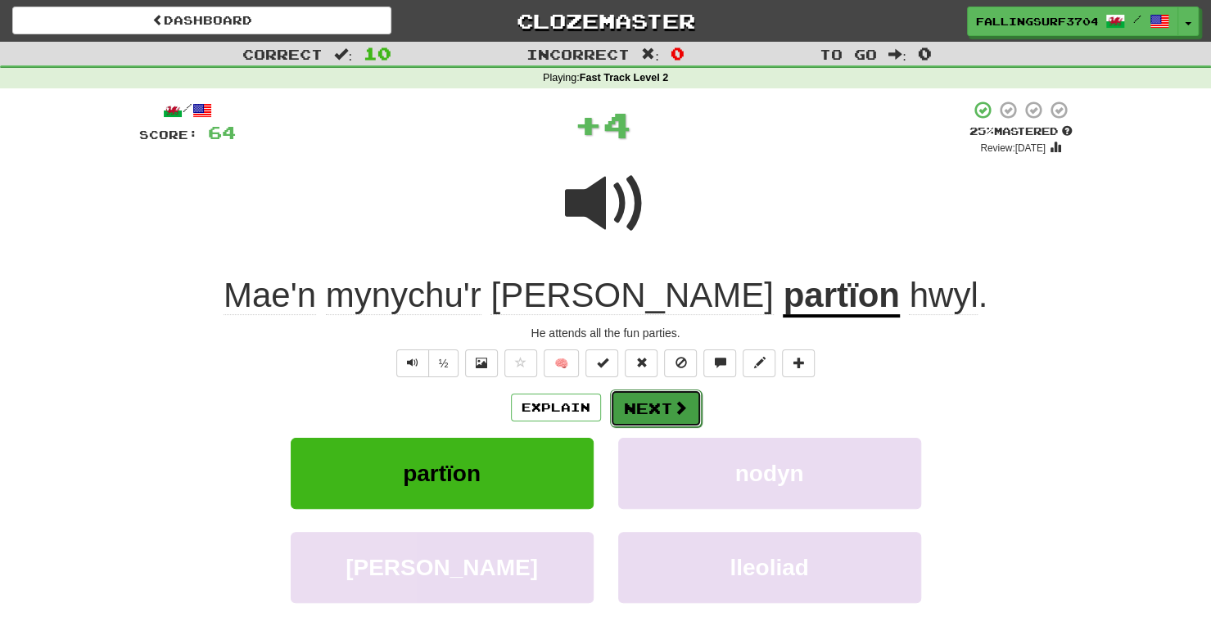
click at [656, 417] on button "Next" at bounding box center [656, 409] width 92 height 38
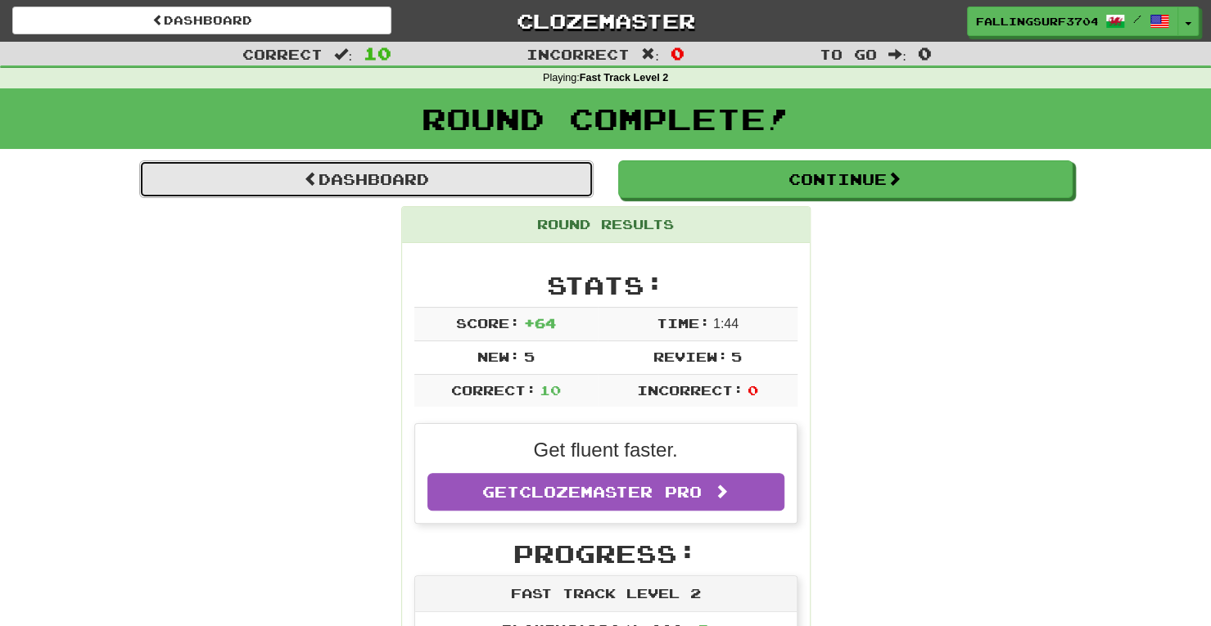
click at [417, 182] on link "Dashboard" at bounding box center [366, 179] width 454 height 38
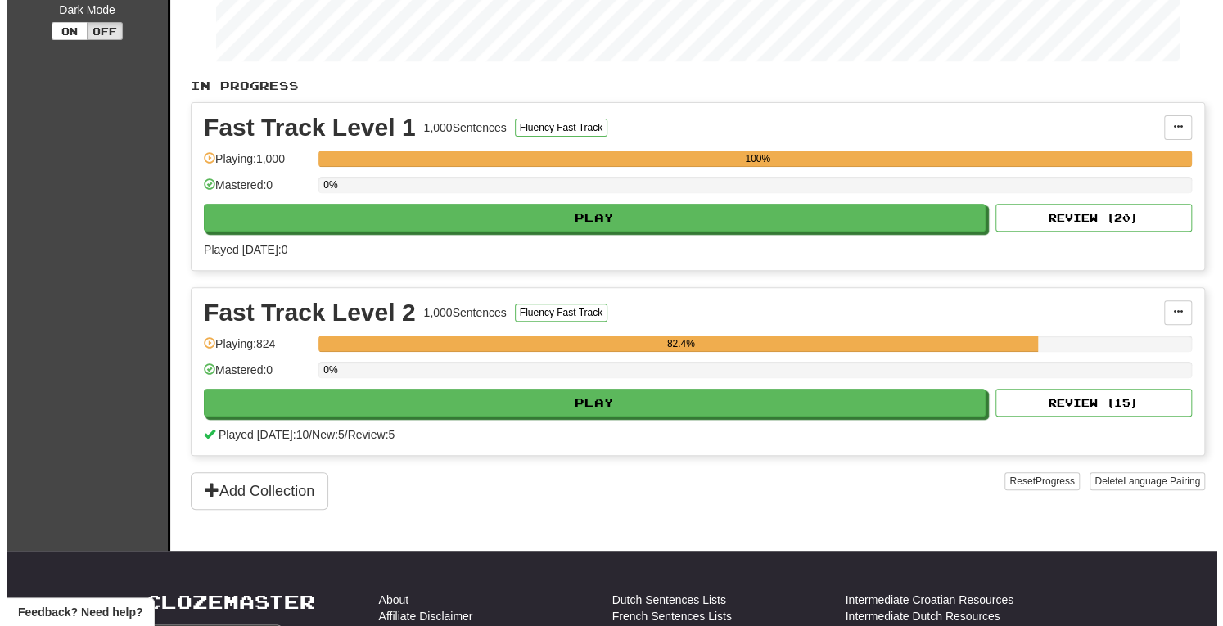
scroll to position [306, 0]
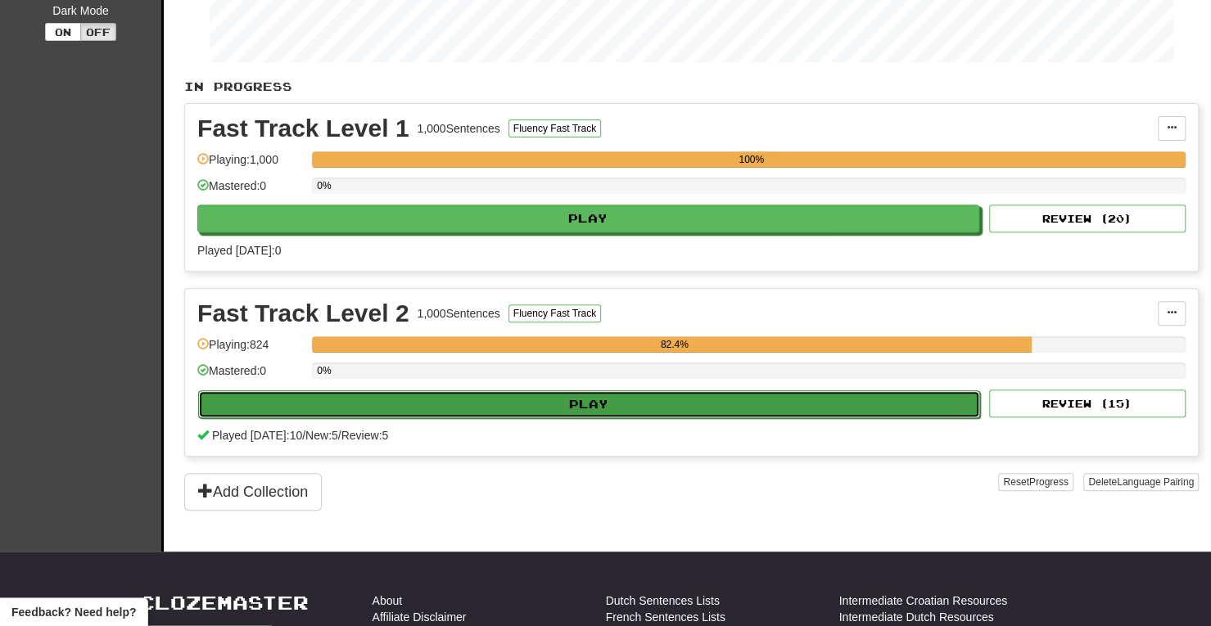
click at [614, 395] on button "Play" at bounding box center [589, 404] width 782 height 28
select select "**"
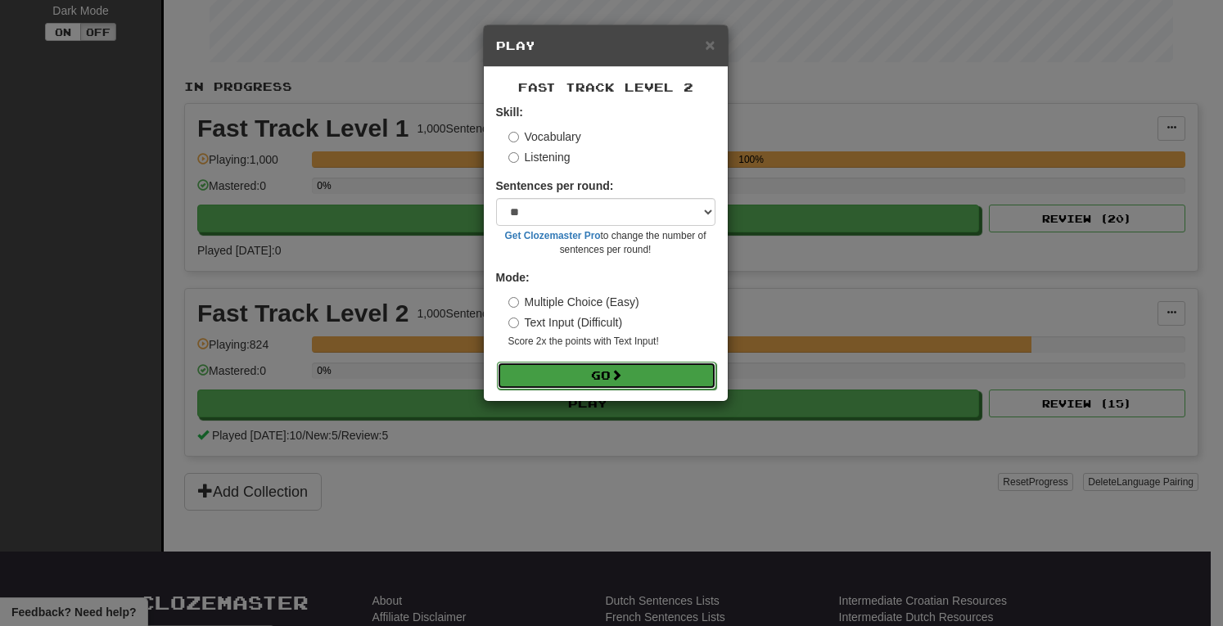
click at [612, 374] on button "Go" at bounding box center [606, 376] width 219 height 28
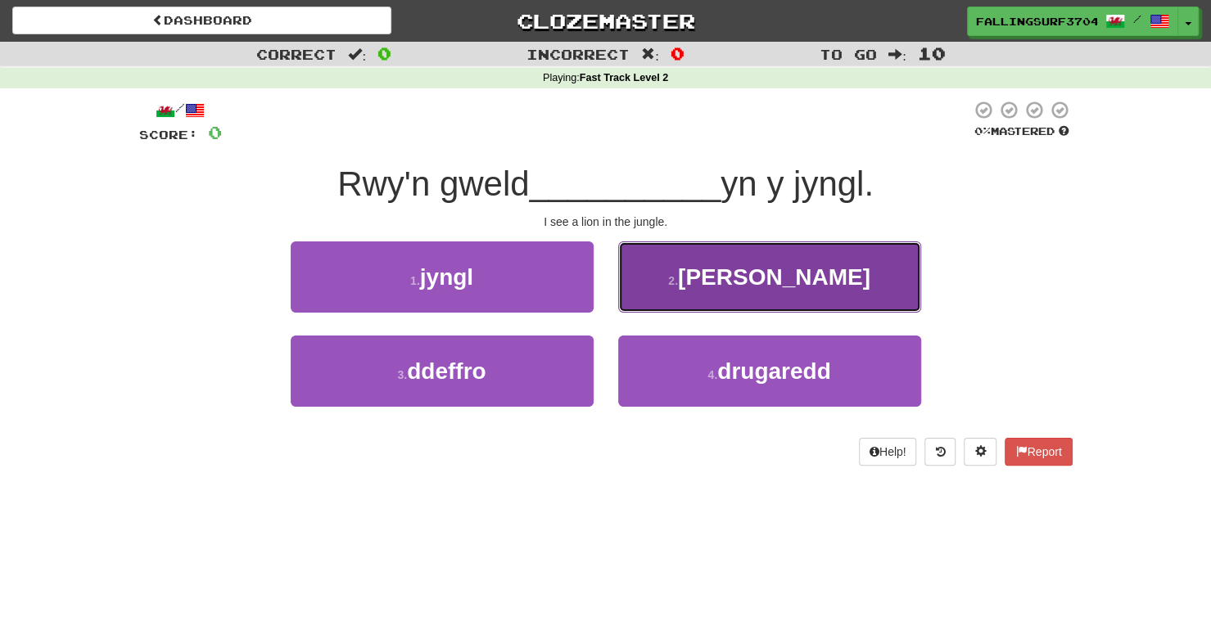
click at [760, 280] on span "[PERSON_NAME]" at bounding box center [774, 276] width 192 height 25
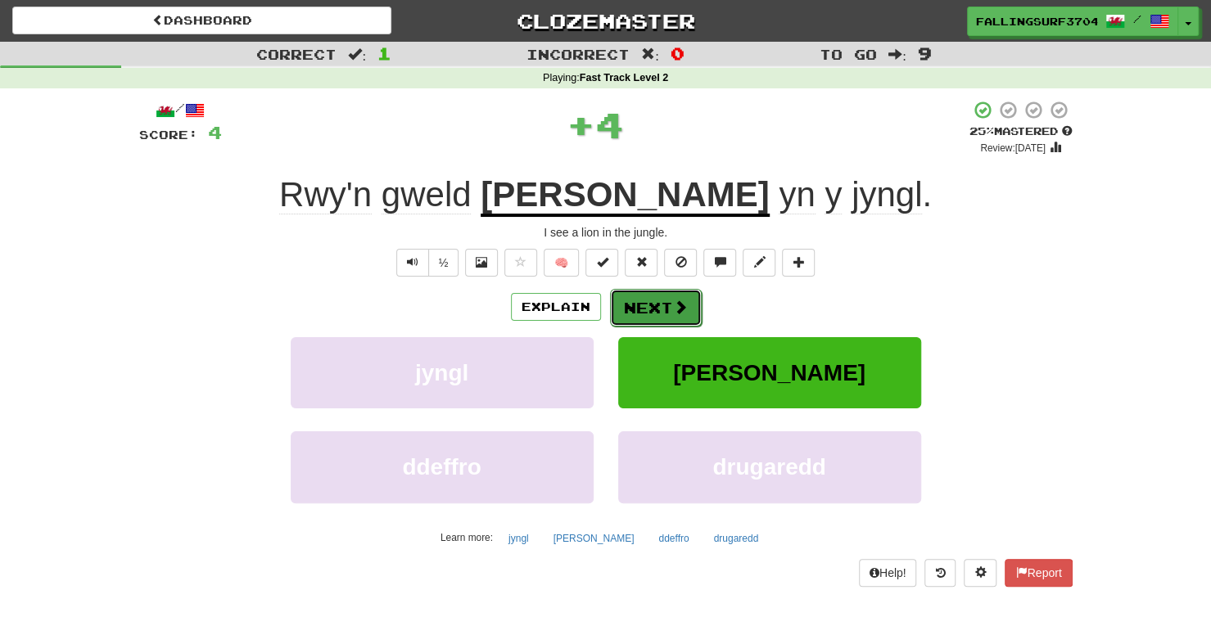
click at [648, 303] on button "Next" at bounding box center [656, 308] width 92 height 38
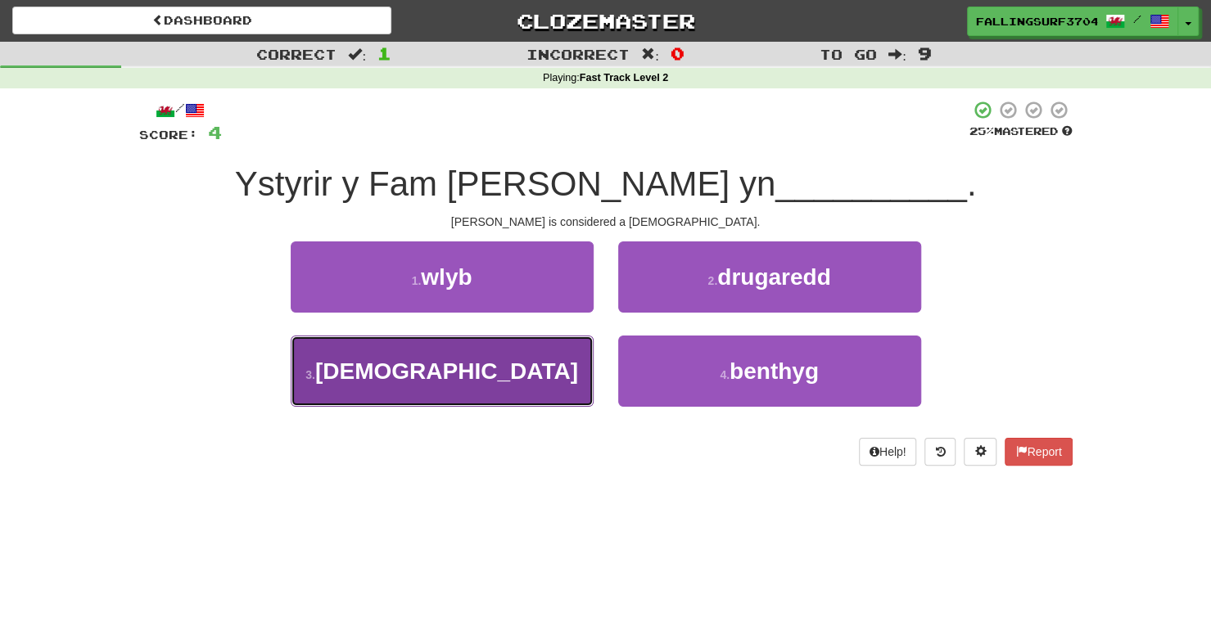
click at [507, 370] on button "3 . santes" at bounding box center [442, 371] width 303 height 71
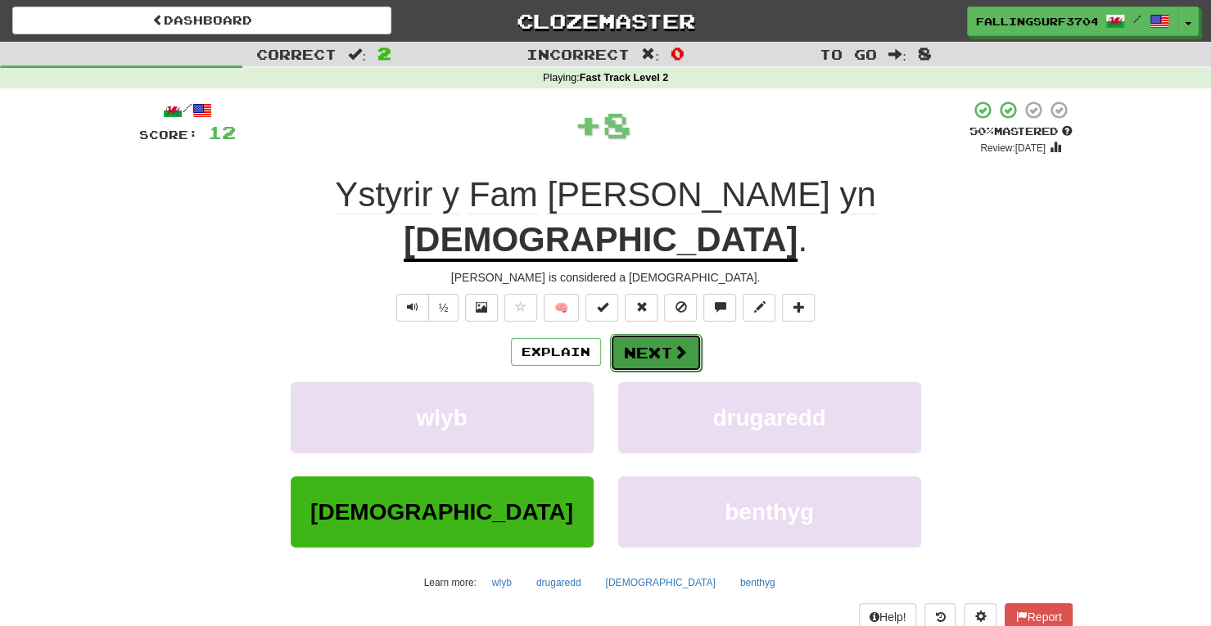
click at [673, 345] on span at bounding box center [680, 352] width 15 height 15
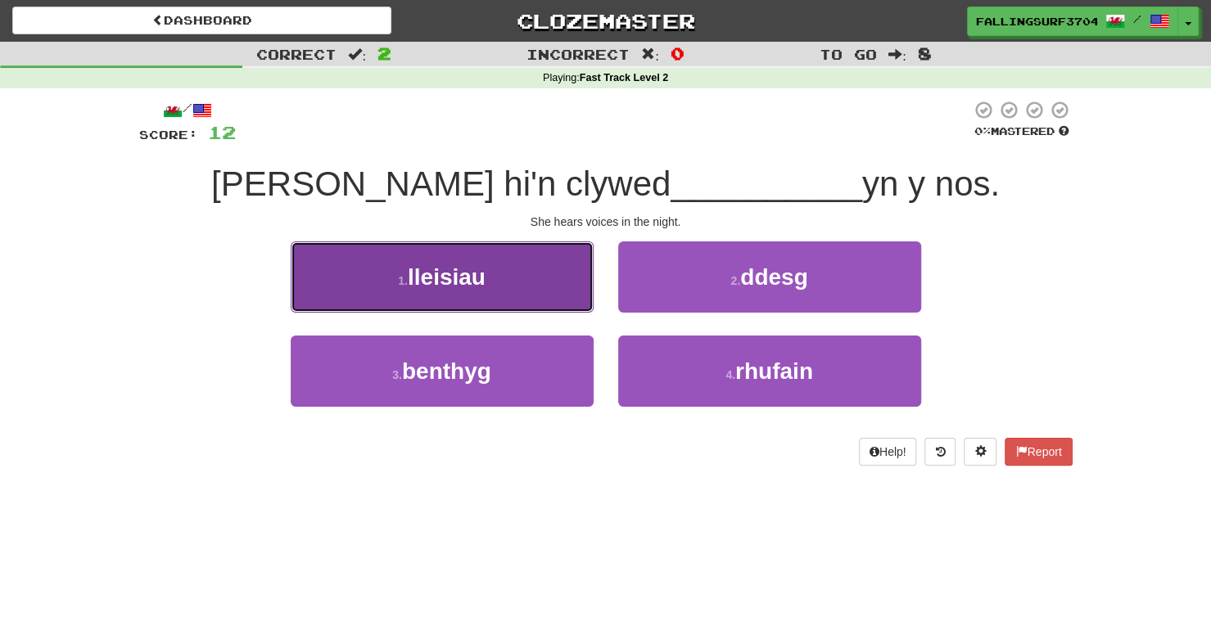
click at [491, 284] on button "1 . lleisiau" at bounding box center [442, 276] width 303 height 71
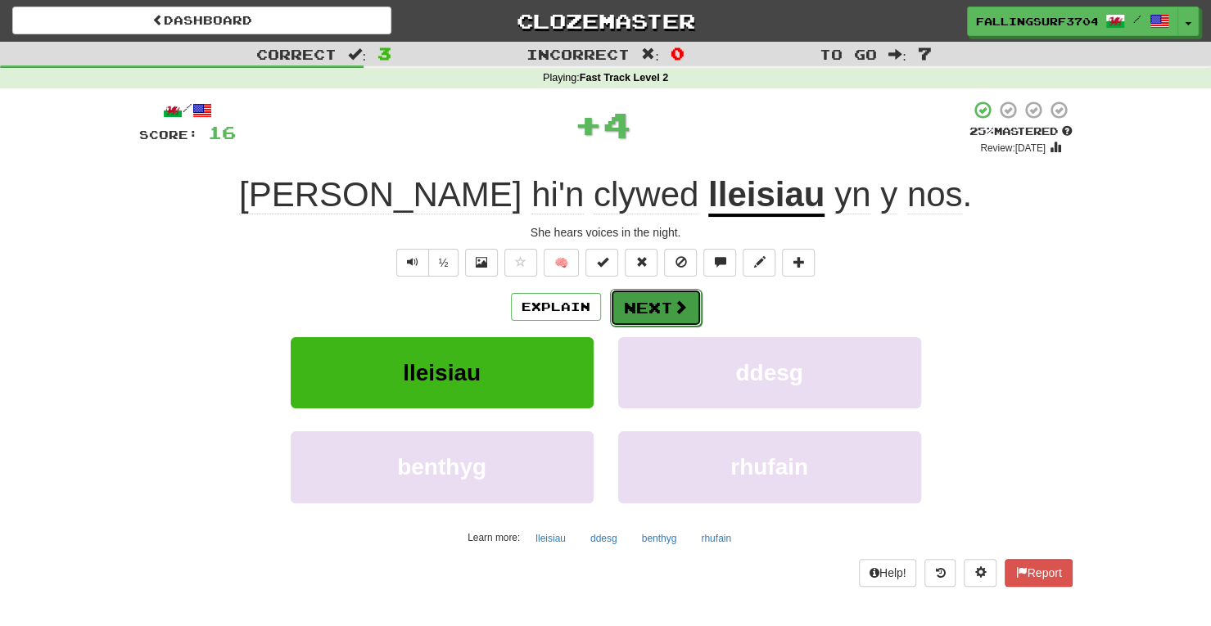
click at [638, 305] on button "Next" at bounding box center [656, 308] width 92 height 38
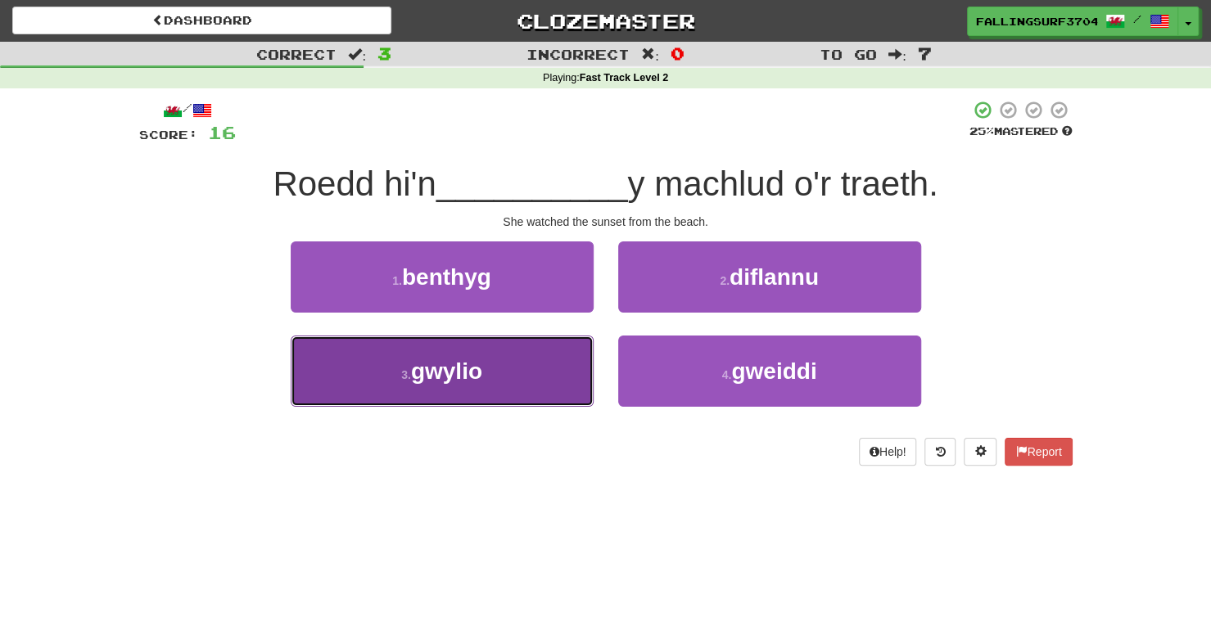
click at [498, 370] on button "3 . [GEOGRAPHIC_DATA]" at bounding box center [442, 371] width 303 height 71
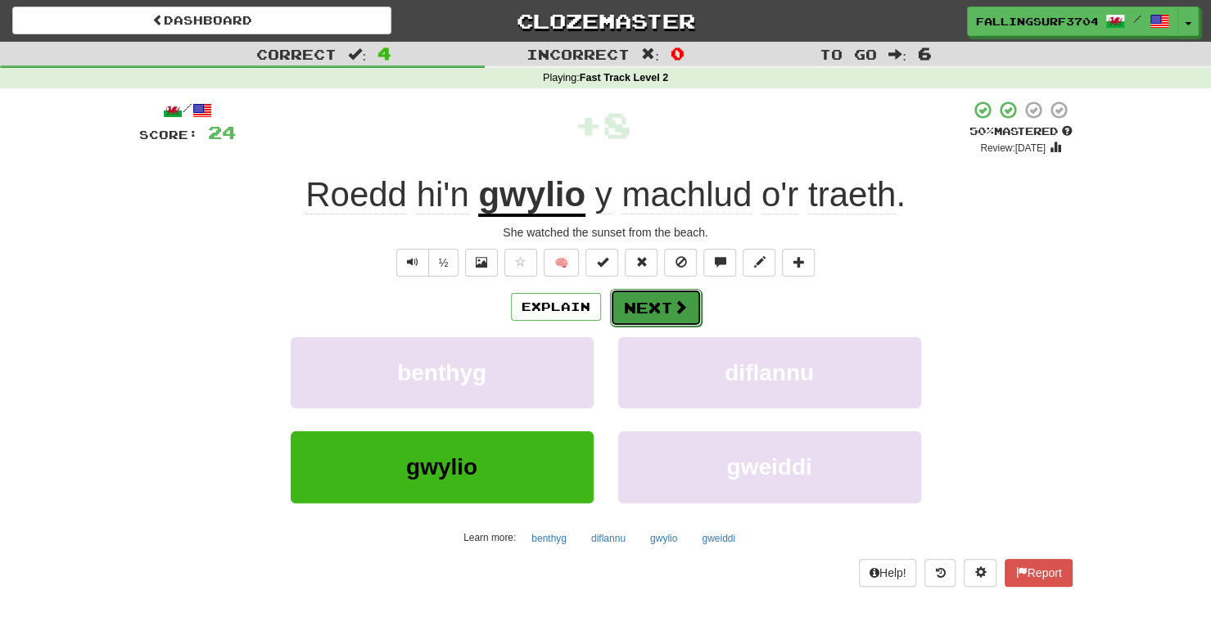
click at [655, 309] on button "Next" at bounding box center [656, 308] width 92 height 38
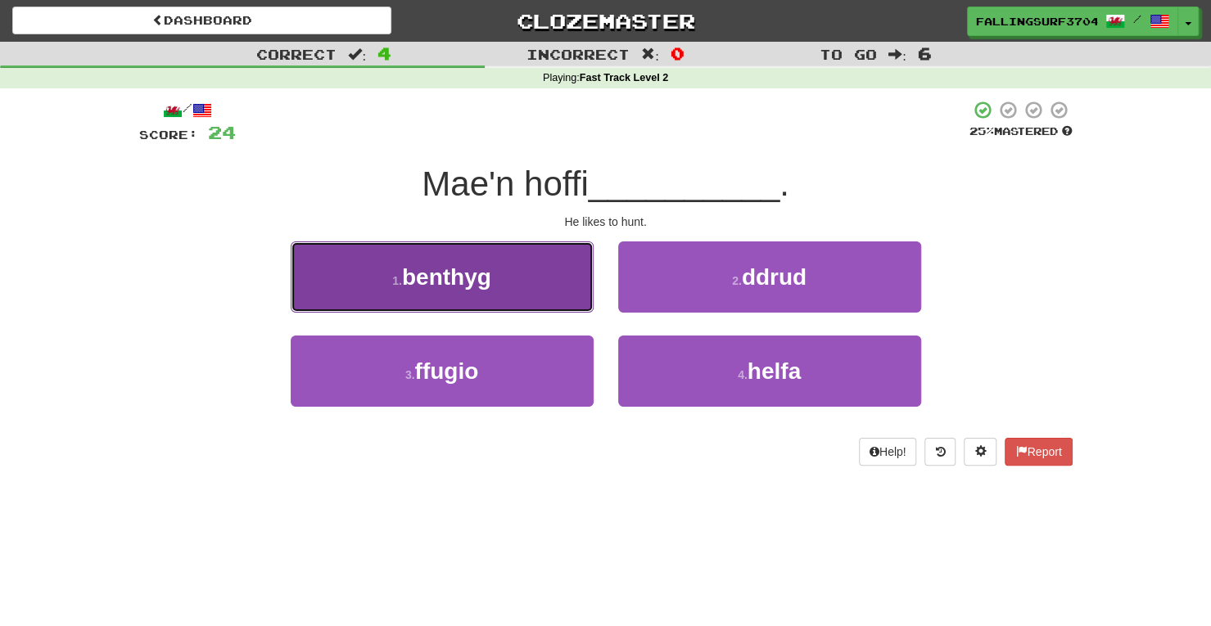
click at [559, 277] on button "1 . benthyg" at bounding box center [442, 276] width 303 height 71
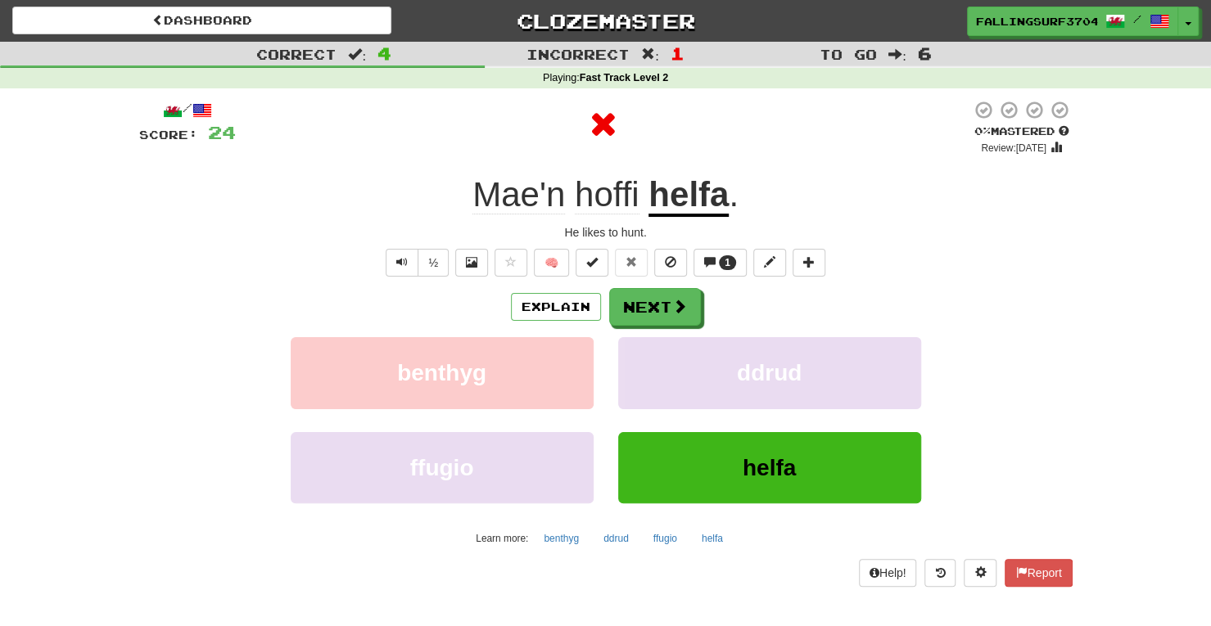
click at [704, 196] on u "helfa" at bounding box center [688, 196] width 80 height 42
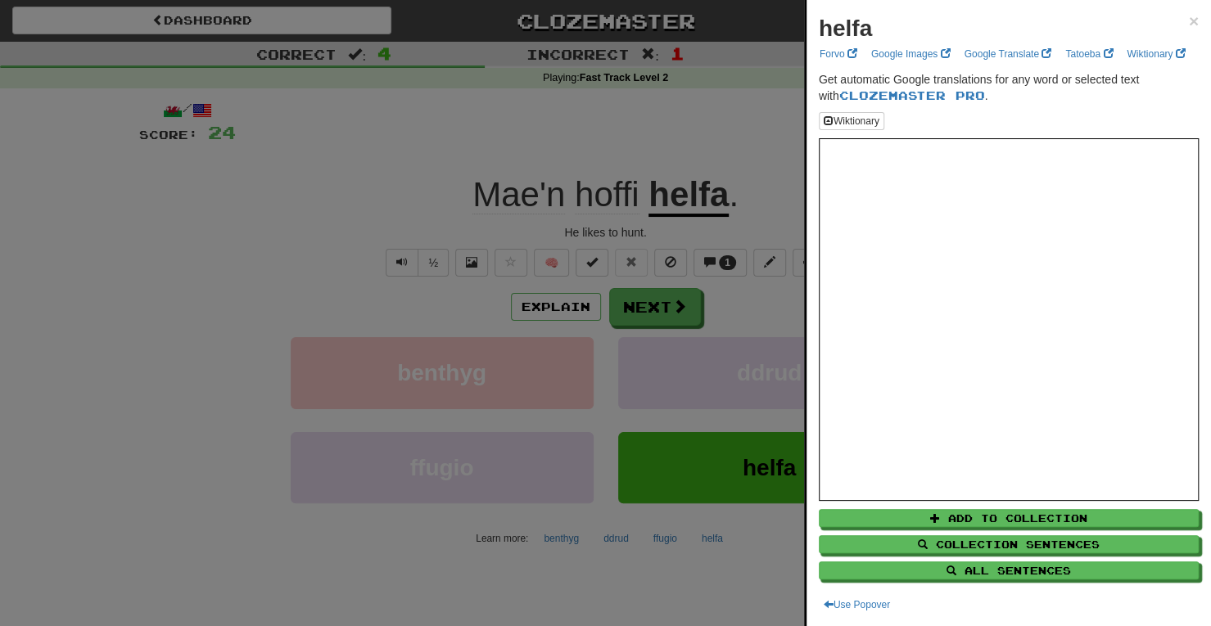
click at [662, 316] on div at bounding box center [605, 313] width 1211 height 626
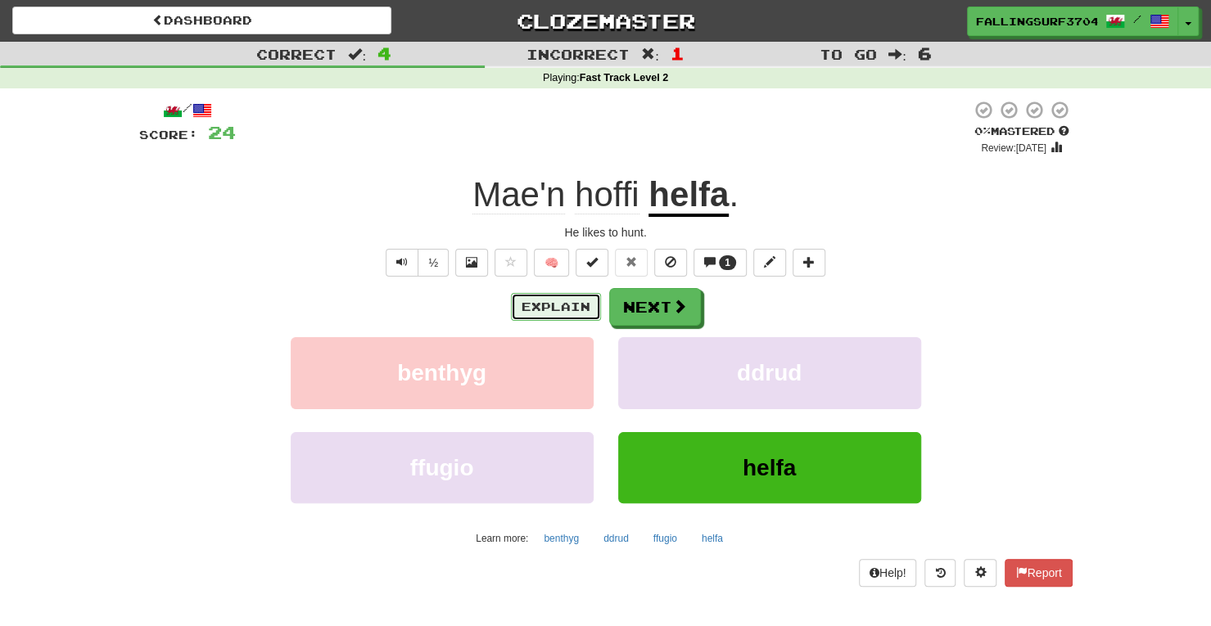
click at [560, 305] on button "Explain" at bounding box center [556, 307] width 90 height 28
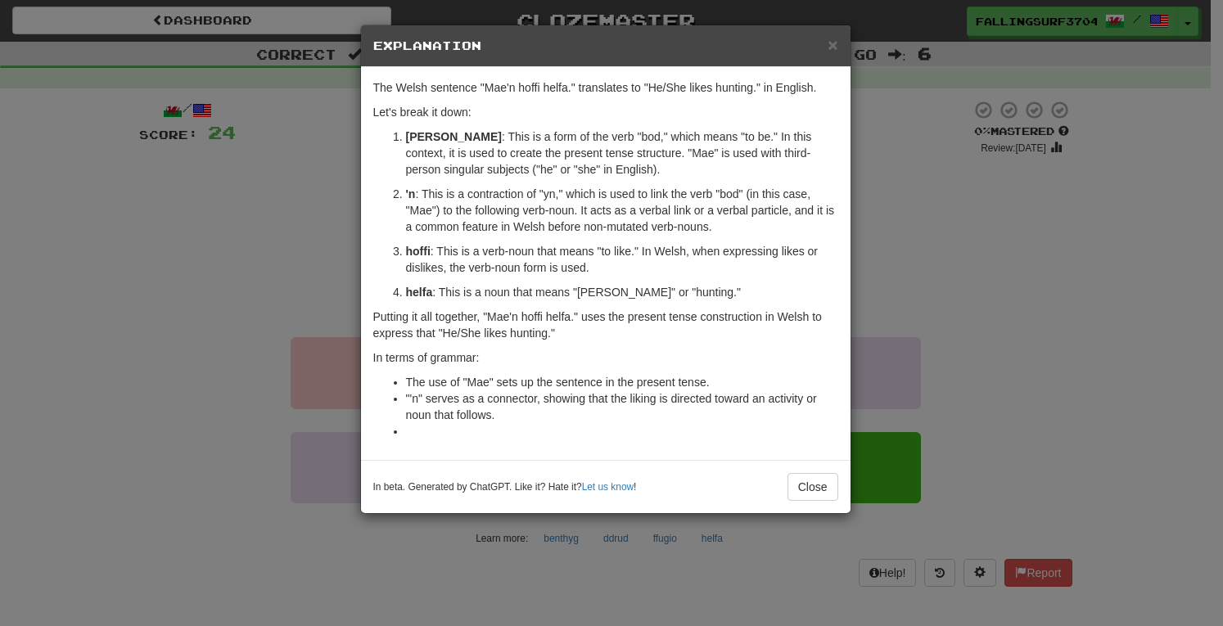
click at [1007, 334] on div "× Explanation The Welsh sentence "Mae'n hoffi helfa." translates to "He/She lik…" at bounding box center [611, 313] width 1223 height 626
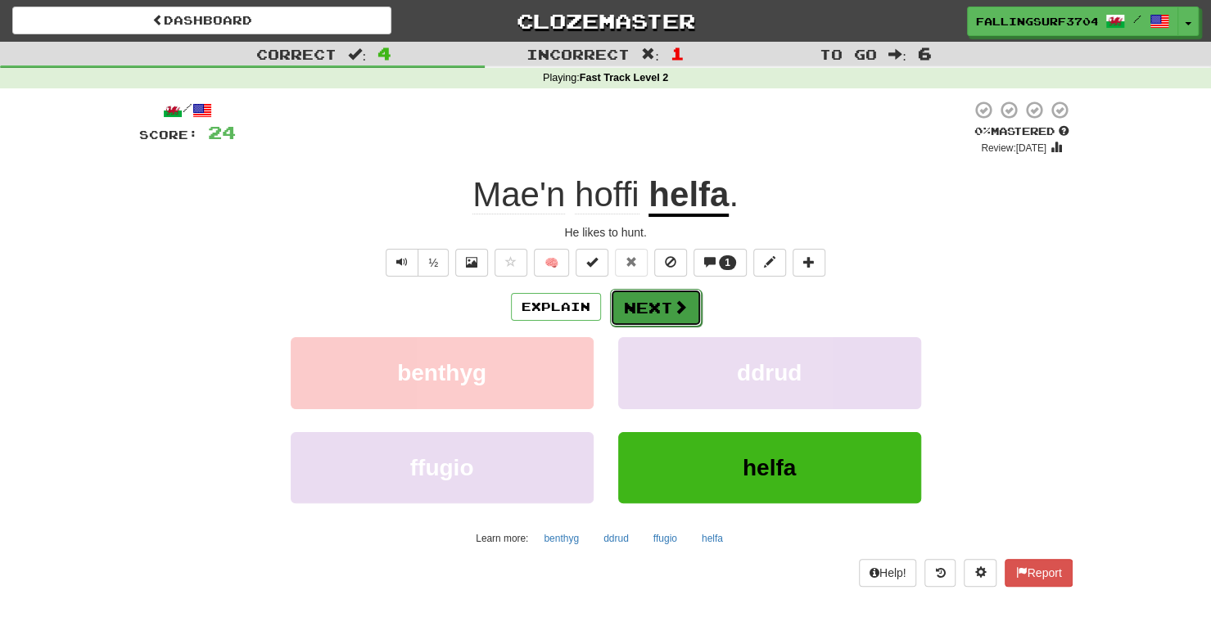
click at [658, 304] on button "Next" at bounding box center [656, 308] width 92 height 38
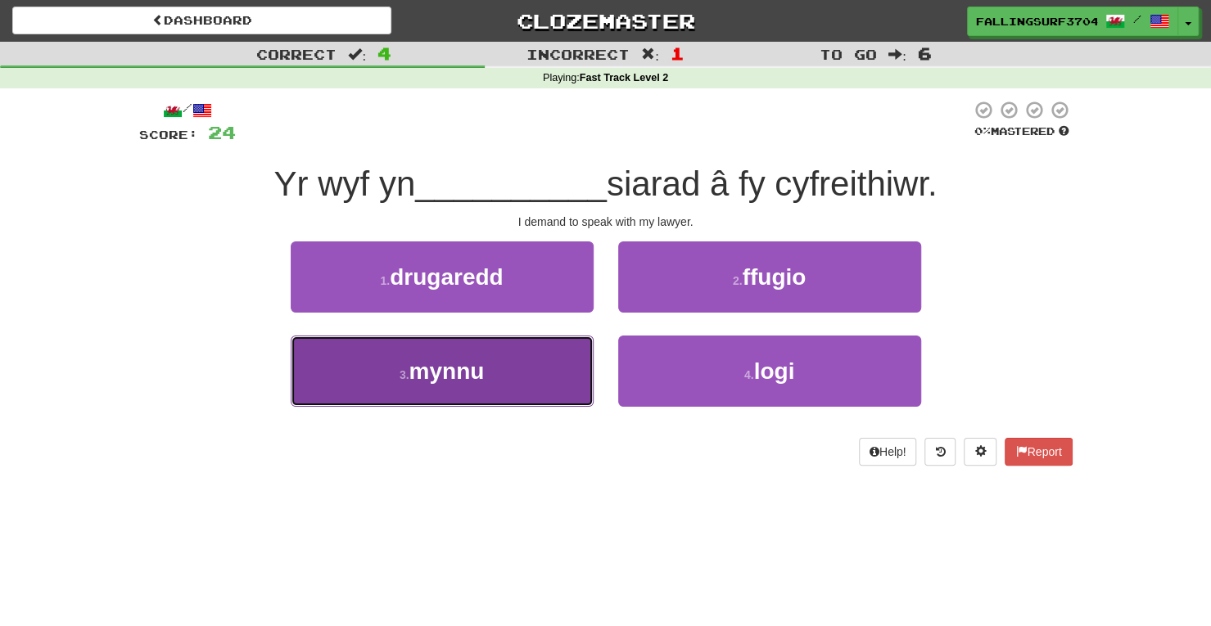
click at [515, 372] on button "3 . mynnu" at bounding box center [442, 371] width 303 height 71
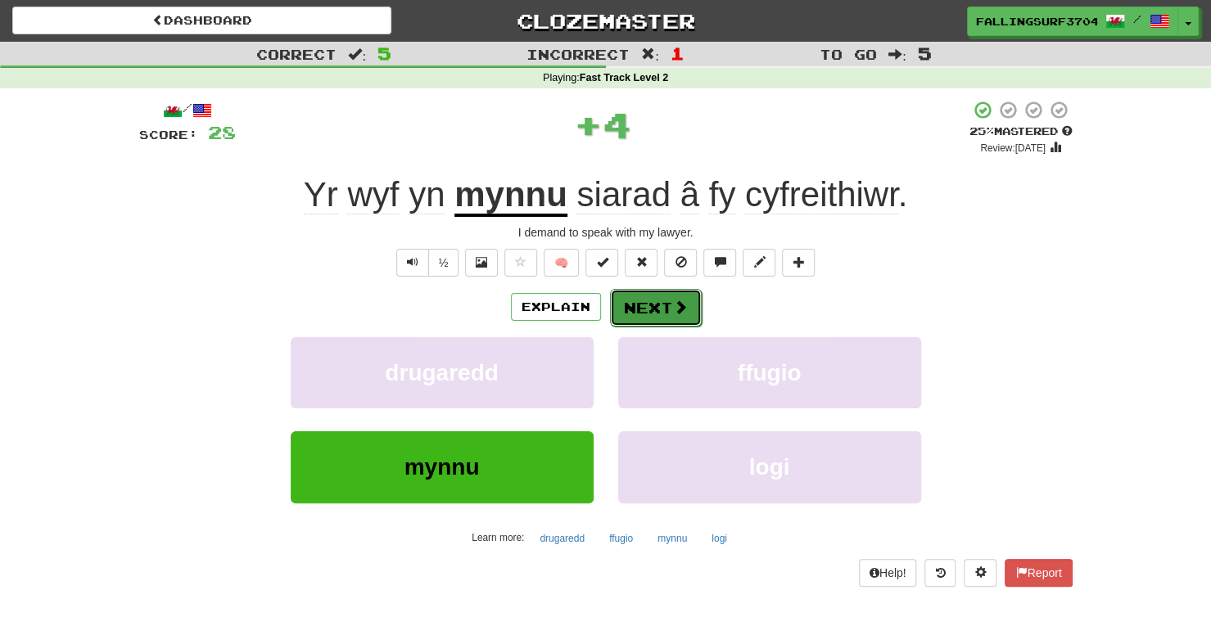
click at [638, 313] on button "Next" at bounding box center [656, 308] width 92 height 38
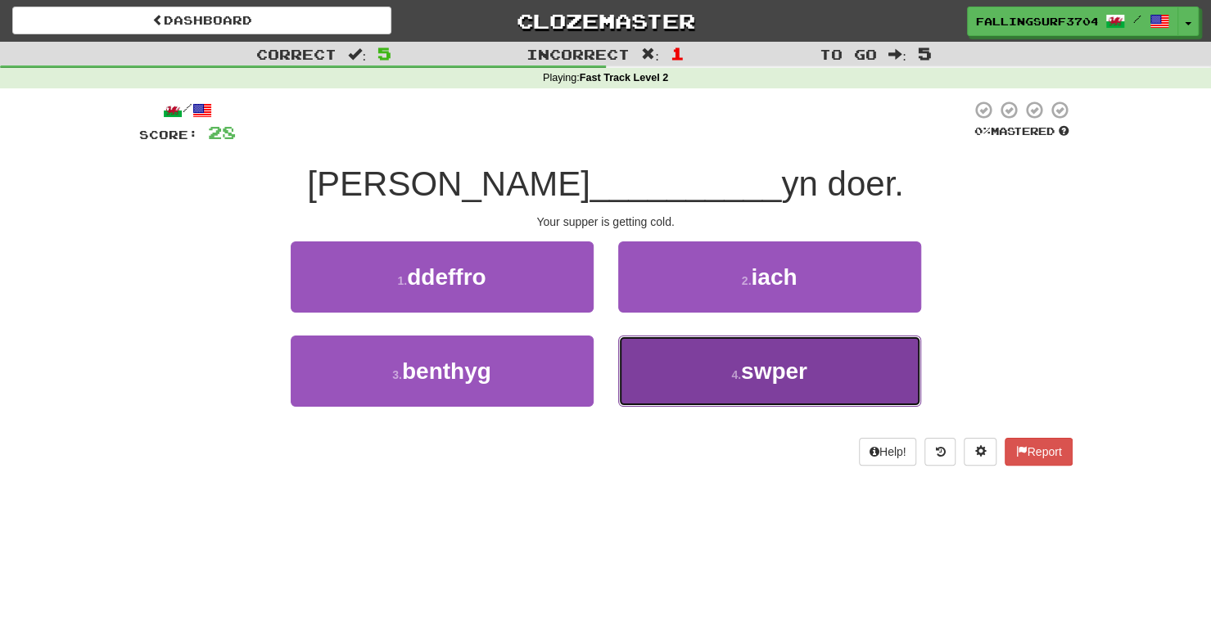
click at [742, 387] on button "4 . swper" at bounding box center [769, 371] width 303 height 71
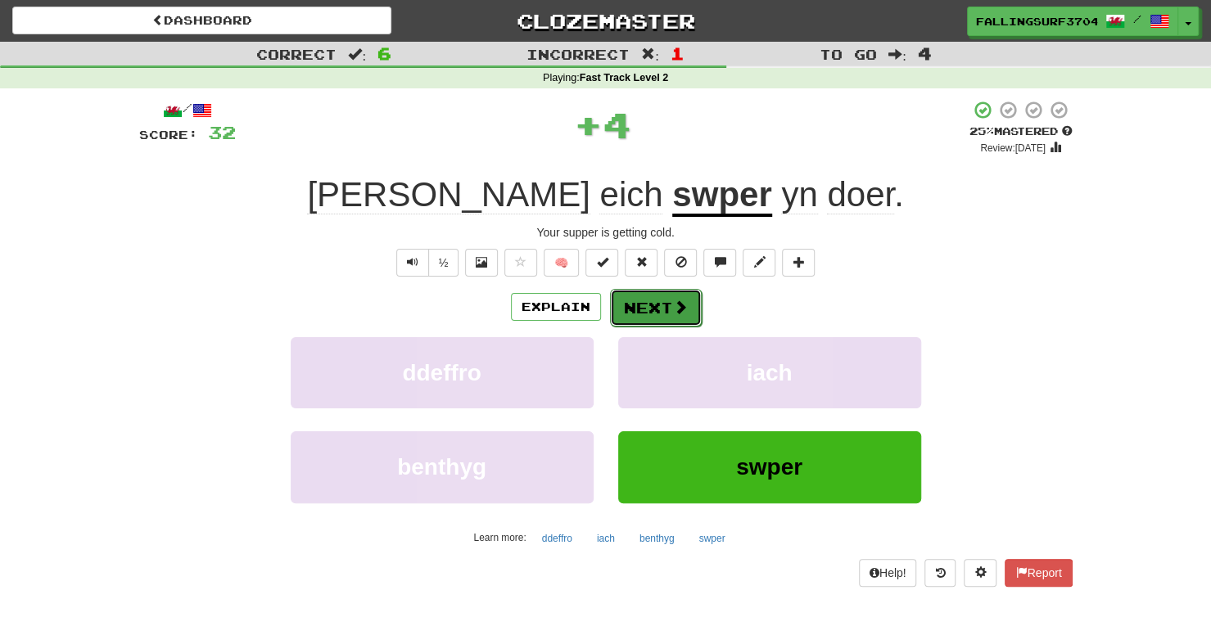
click at [656, 309] on button "Next" at bounding box center [656, 308] width 92 height 38
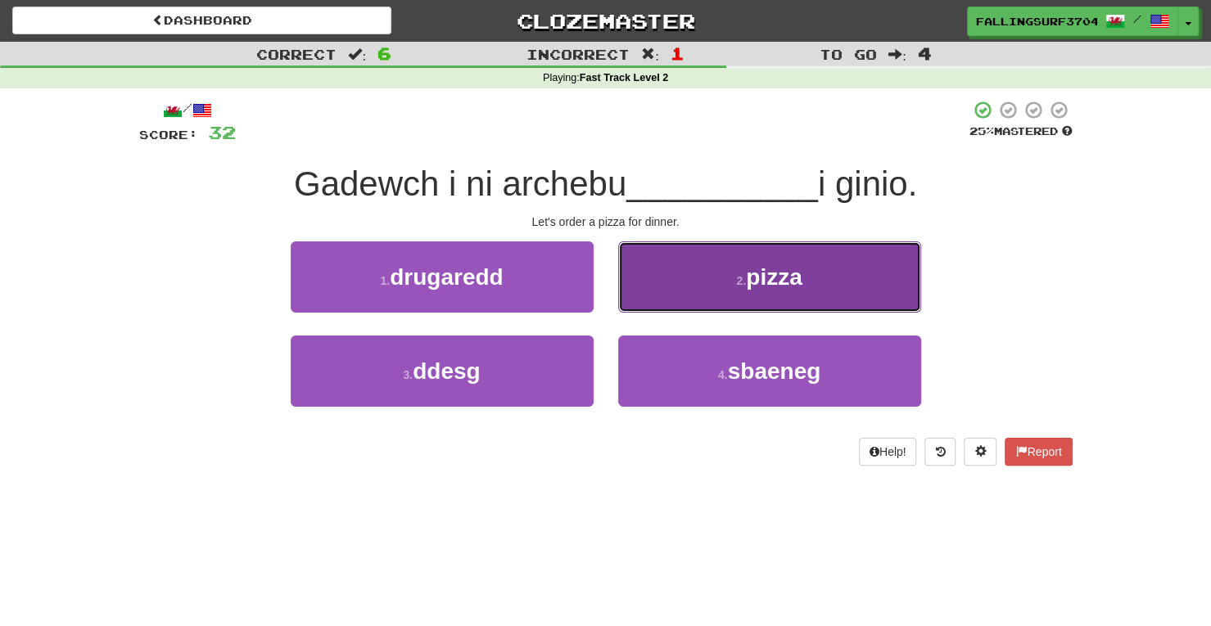
click at [793, 266] on span "pizza" at bounding box center [774, 276] width 56 height 25
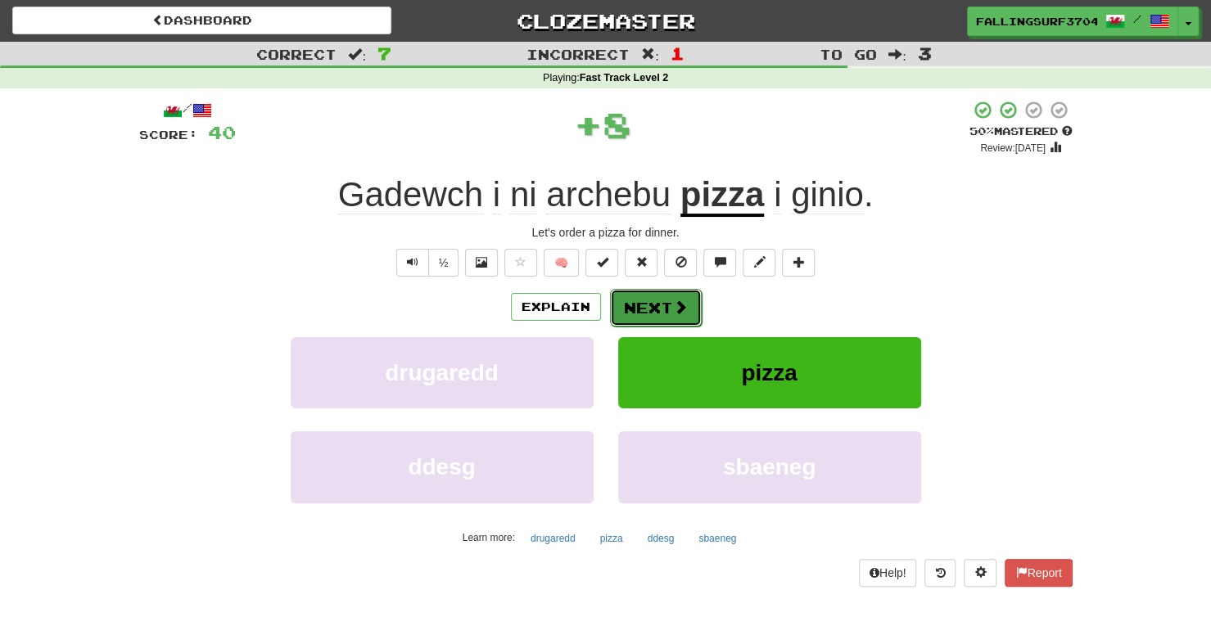
click at [661, 300] on button "Next" at bounding box center [656, 308] width 92 height 38
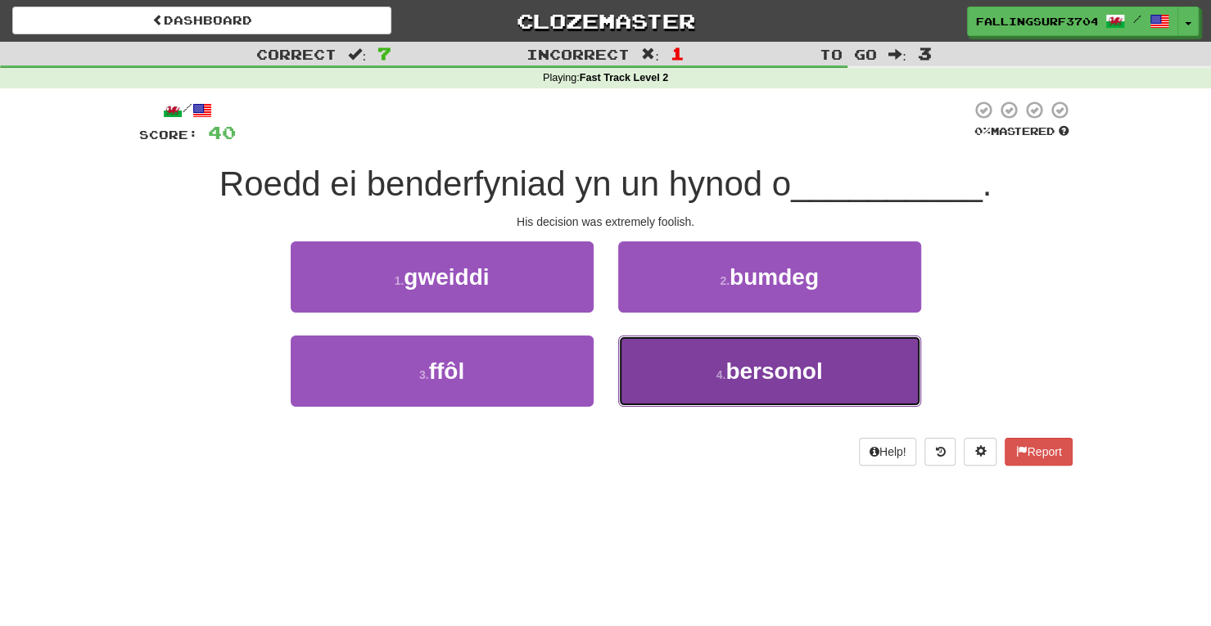
click at [766, 379] on span "bersonol" at bounding box center [773, 371] width 97 height 25
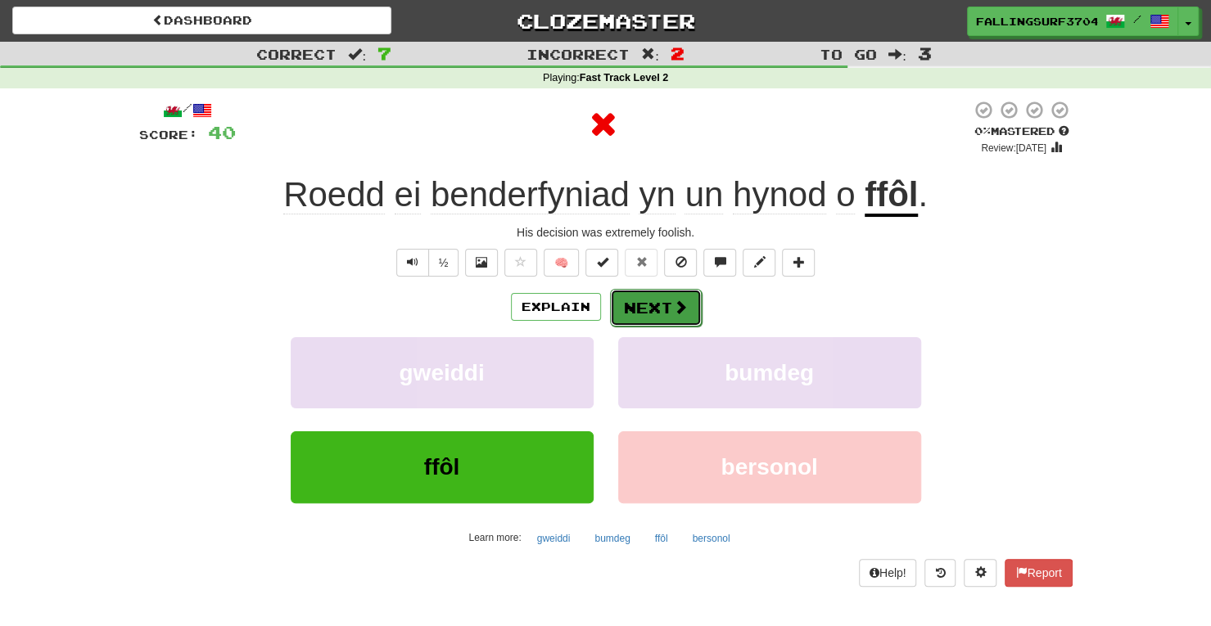
click at [639, 298] on button "Next" at bounding box center [656, 308] width 92 height 38
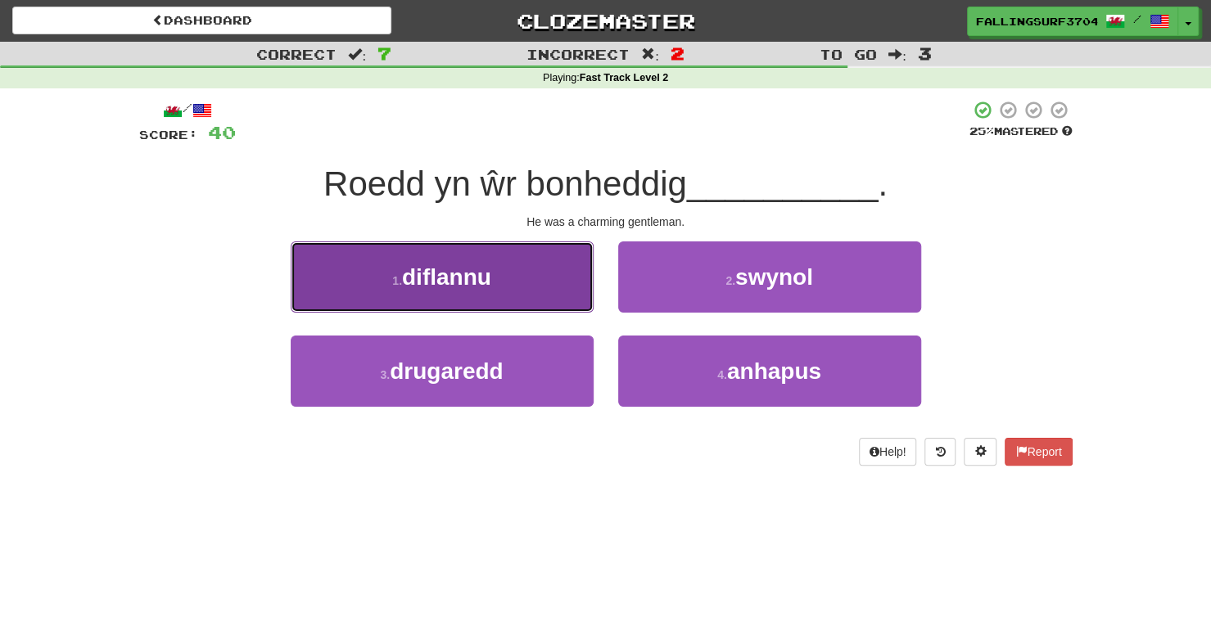
click at [508, 286] on button "1 . diflannu" at bounding box center [442, 276] width 303 height 71
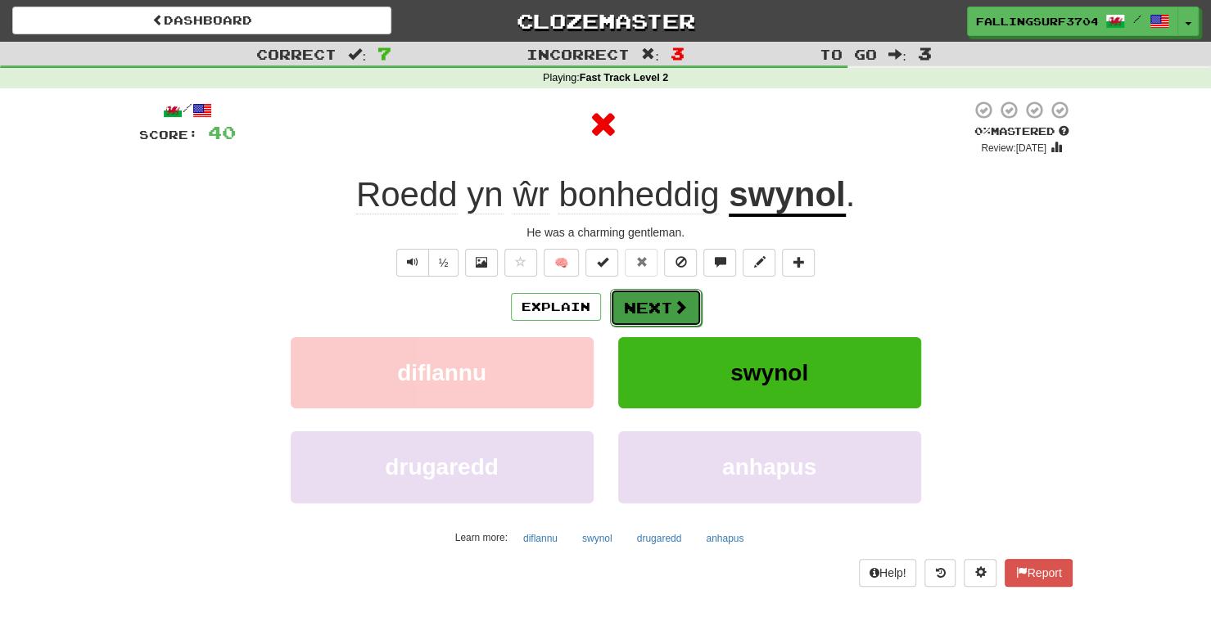
click at [639, 309] on button "Next" at bounding box center [656, 308] width 92 height 38
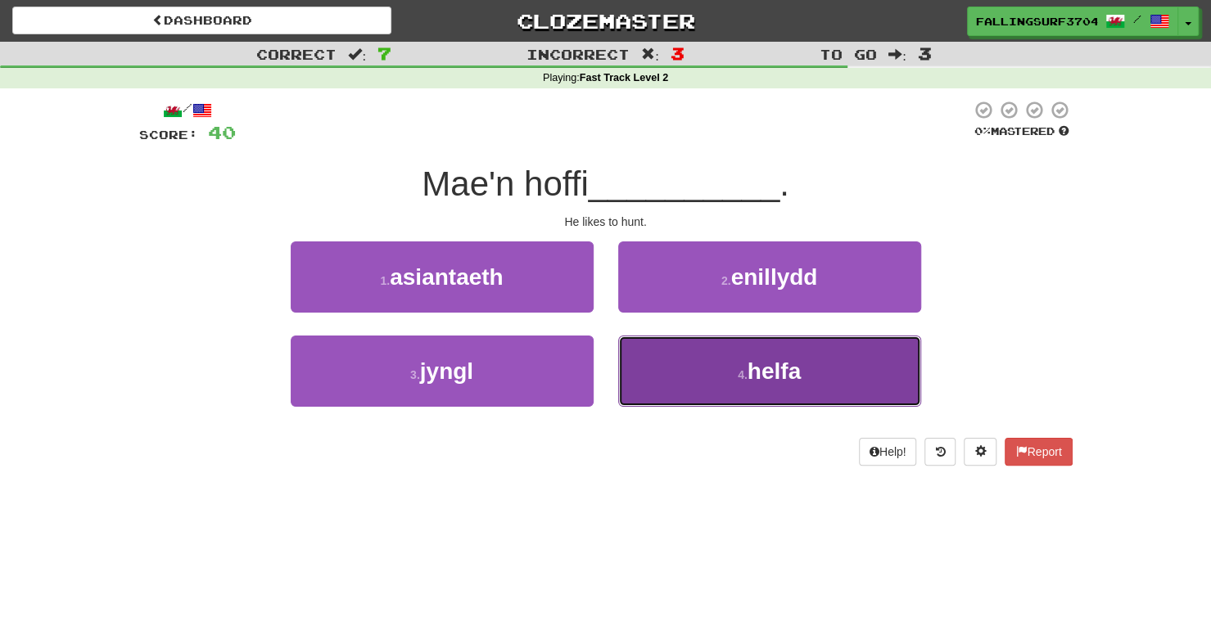
click at [802, 385] on button "4 . [GEOGRAPHIC_DATA]" at bounding box center [769, 371] width 303 height 71
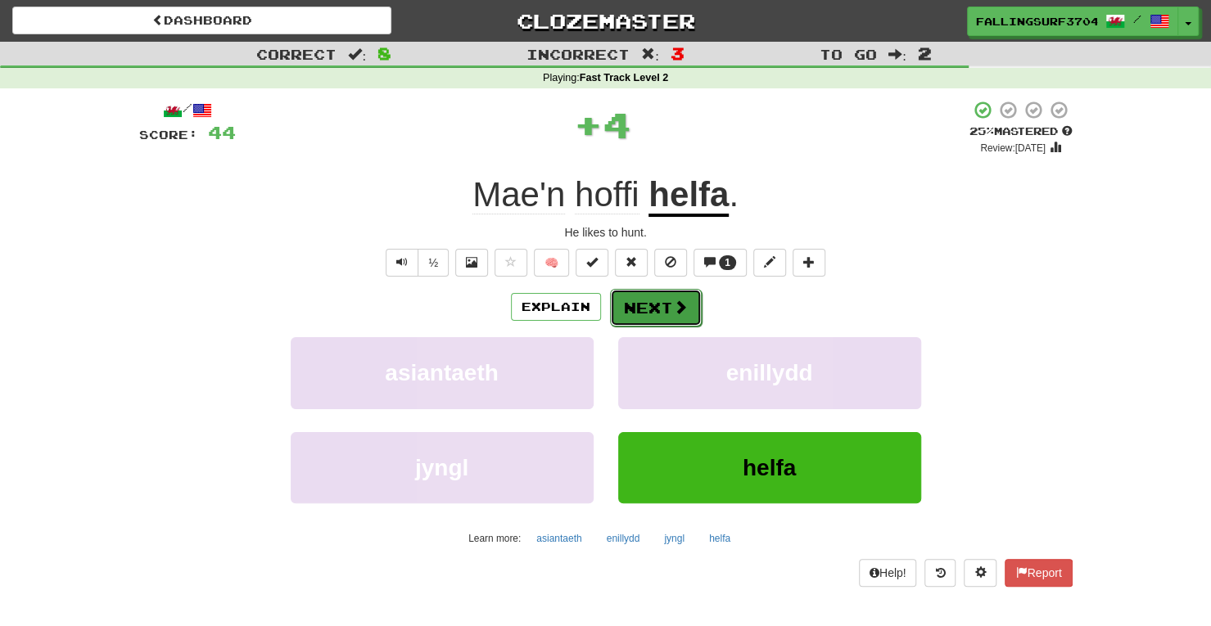
click at [638, 302] on button "Next" at bounding box center [656, 308] width 92 height 38
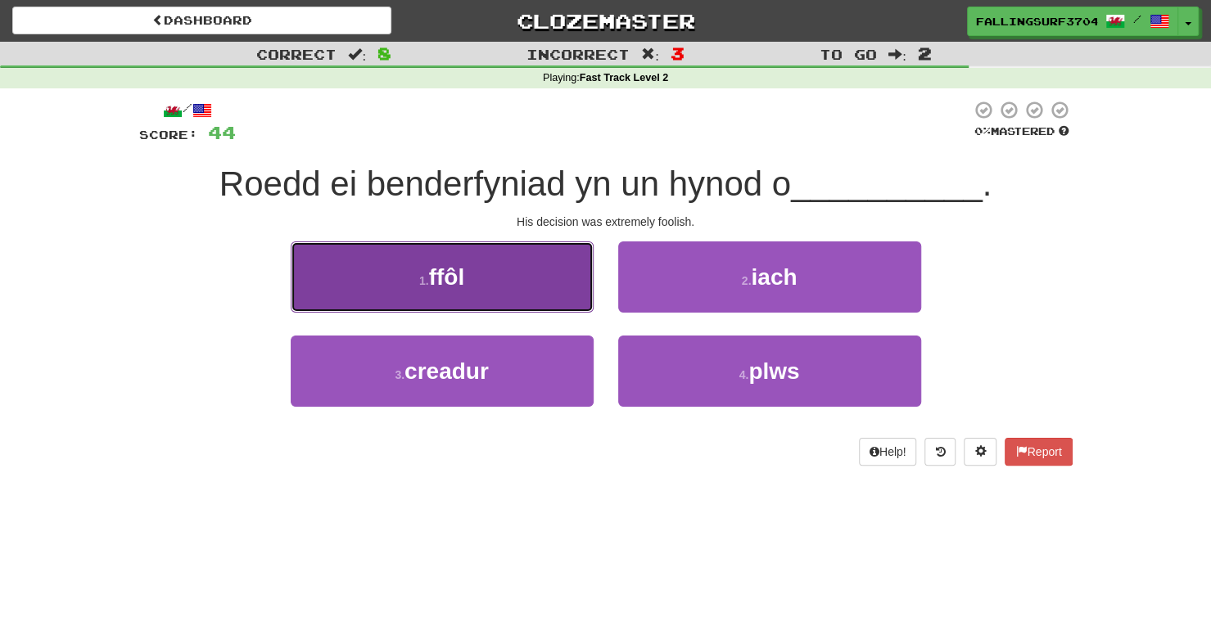
click at [548, 285] on button "1 . ffôl" at bounding box center [442, 276] width 303 height 71
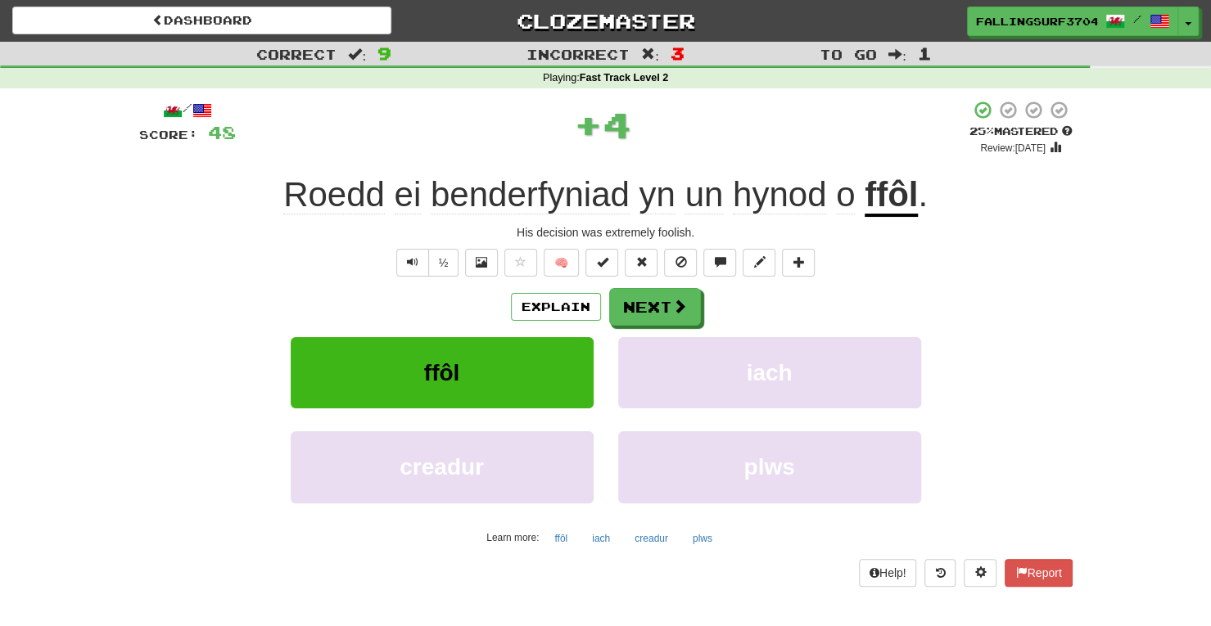
click at [891, 195] on u "ffôl" at bounding box center [890, 196] width 53 height 42
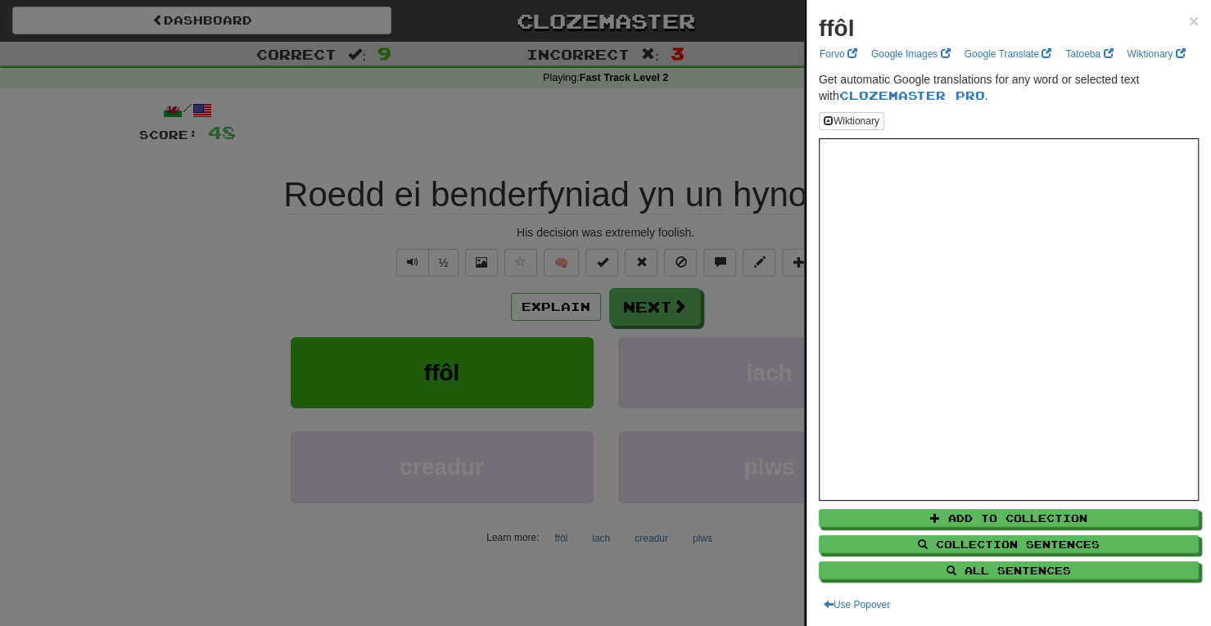
click at [664, 310] on div at bounding box center [605, 313] width 1211 height 626
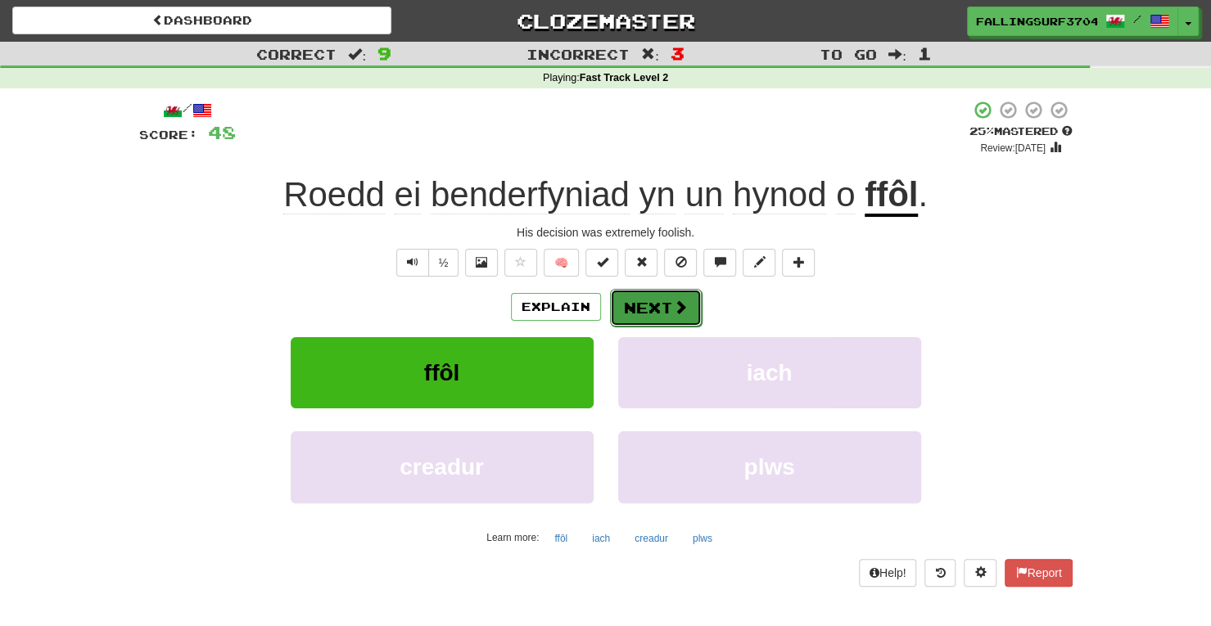
click at [674, 312] on span at bounding box center [680, 307] width 15 height 15
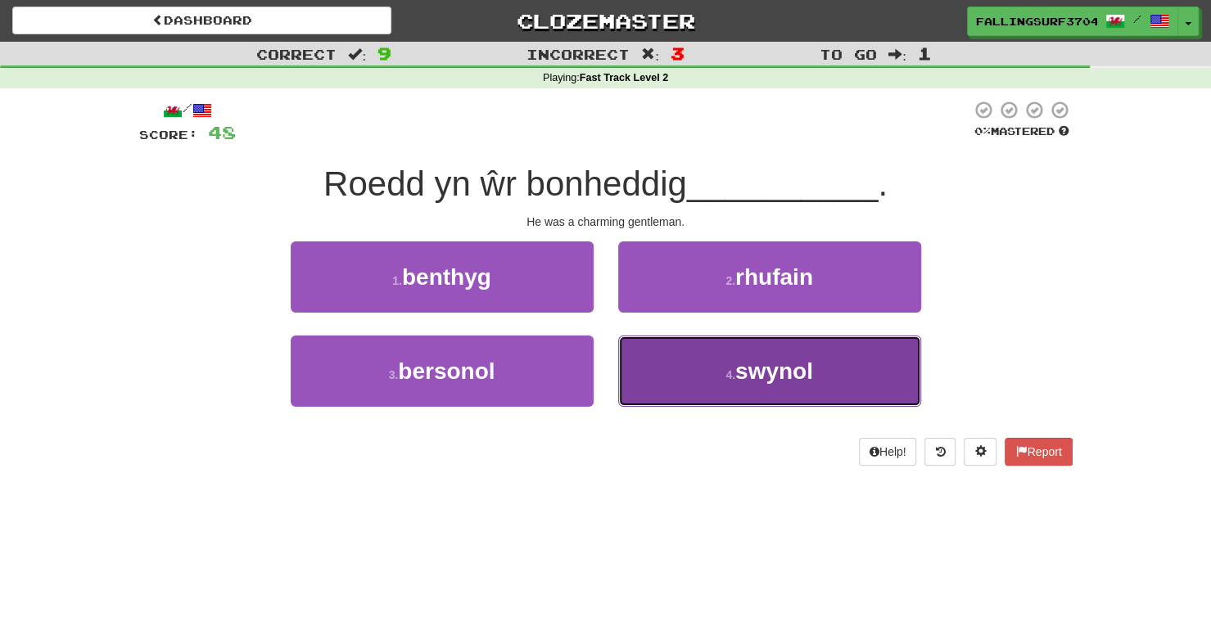
click at [751, 364] on span "swynol" at bounding box center [774, 371] width 78 height 25
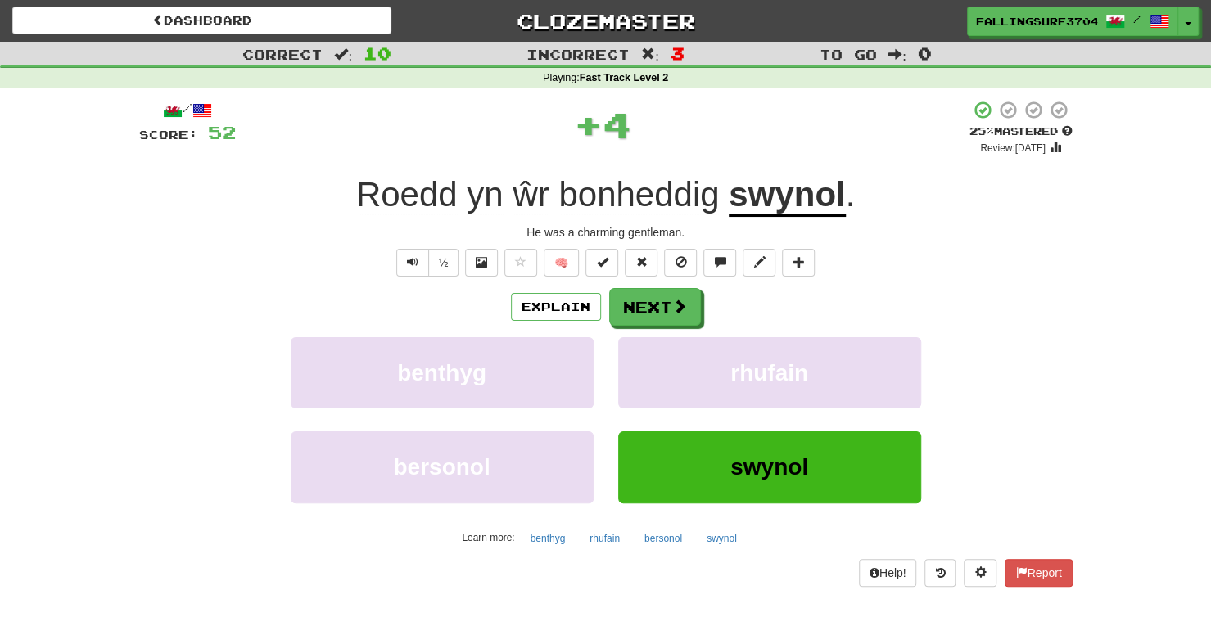
click at [667, 181] on span "bonheddig" at bounding box center [638, 194] width 160 height 39
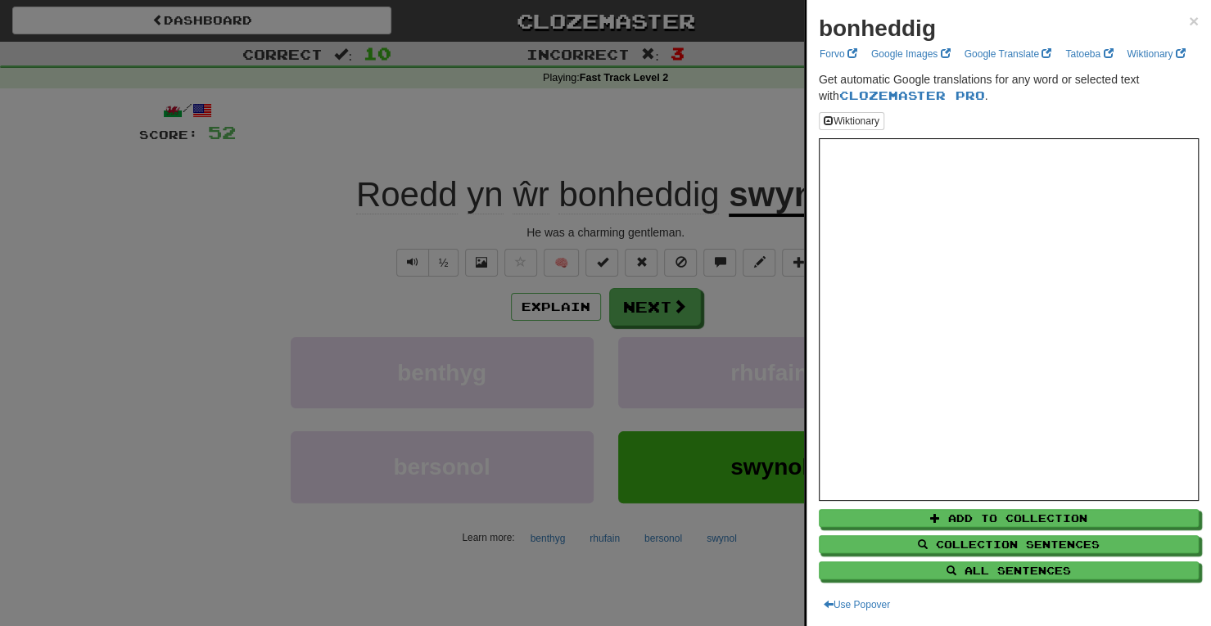
click at [660, 307] on div at bounding box center [605, 313] width 1211 height 626
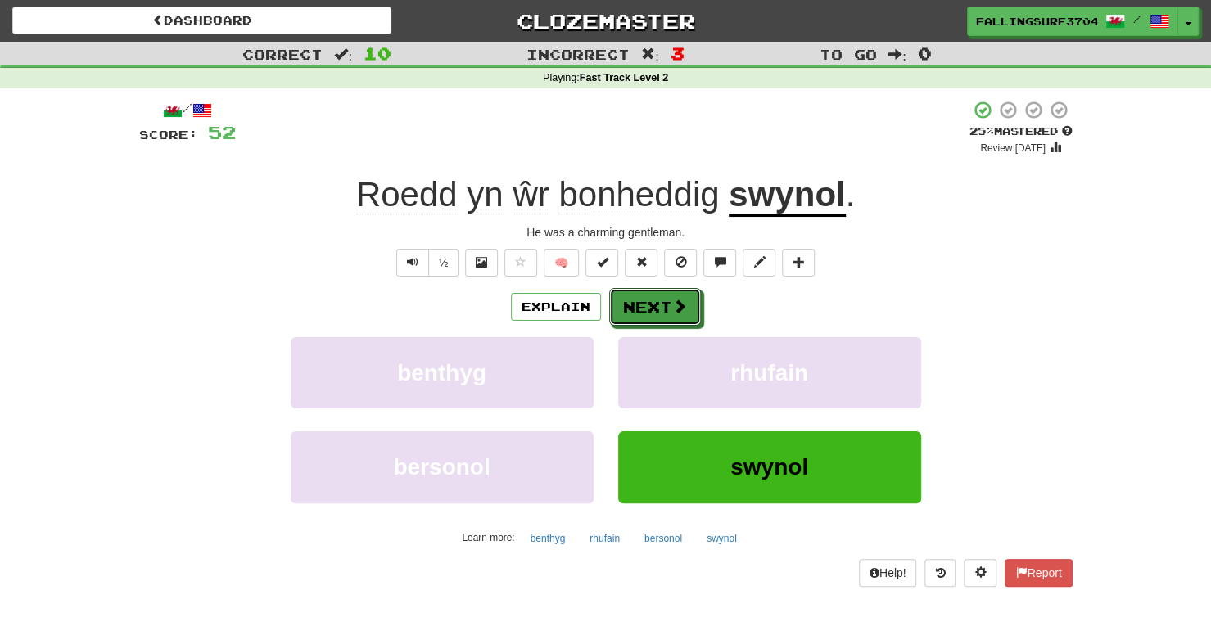
click at [660, 307] on button "Next" at bounding box center [655, 307] width 92 height 38
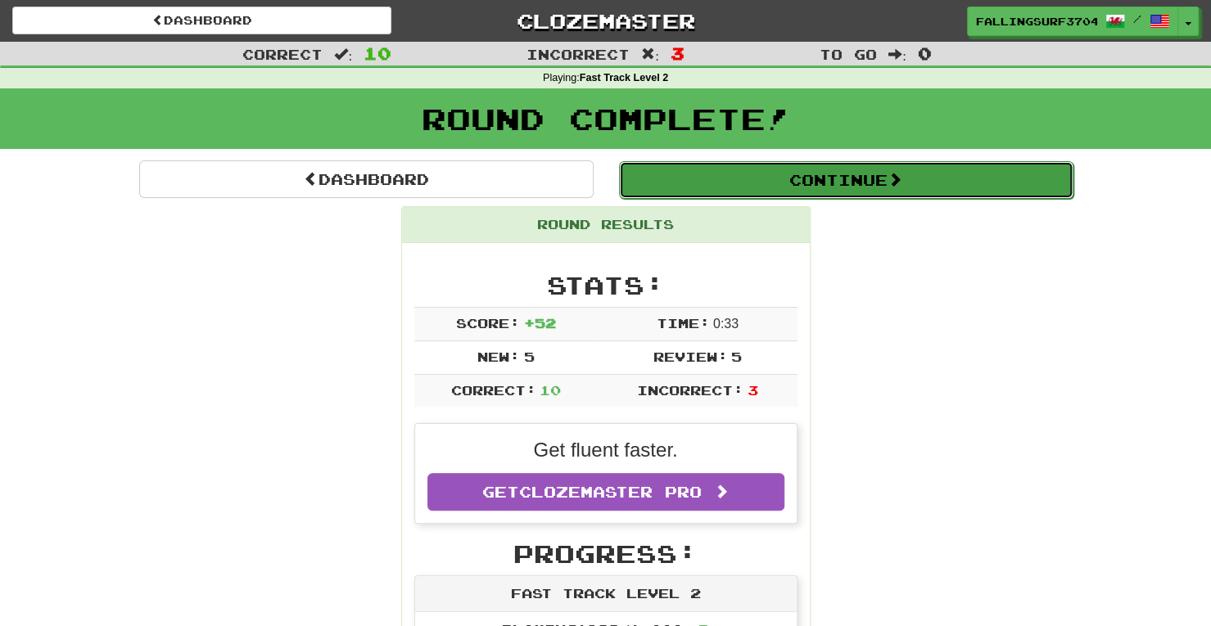
click at [851, 179] on button "Continue" at bounding box center [846, 180] width 454 height 38
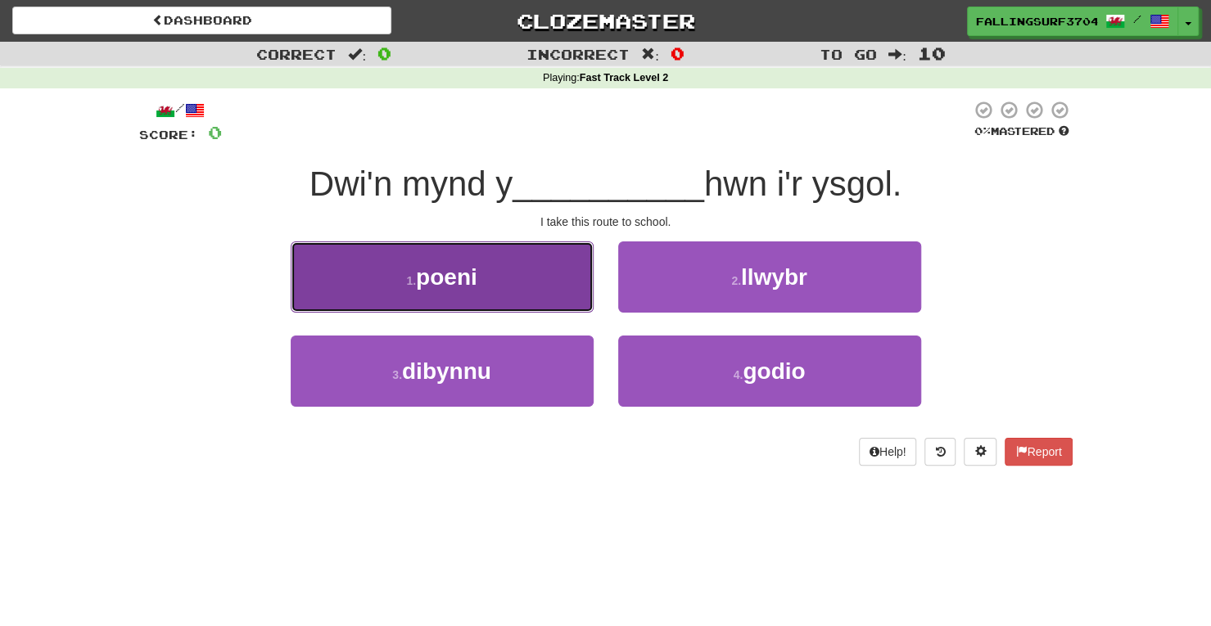
click at [480, 295] on button "1 . poeni" at bounding box center [442, 276] width 303 height 71
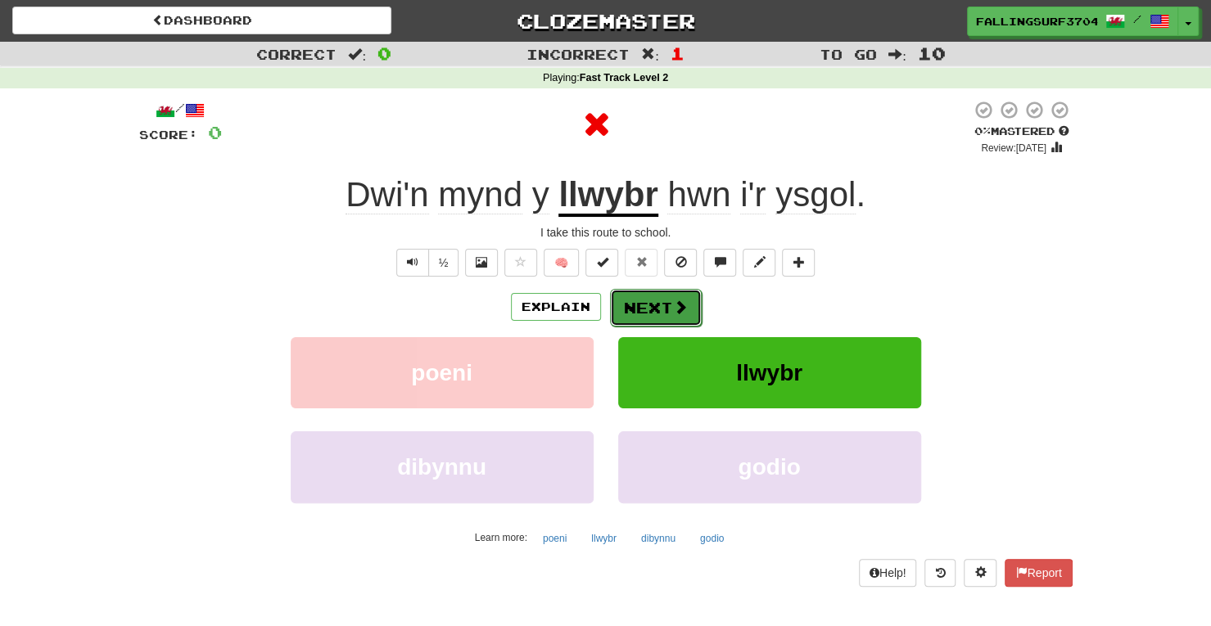
click at [665, 302] on button "Next" at bounding box center [656, 308] width 92 height 38
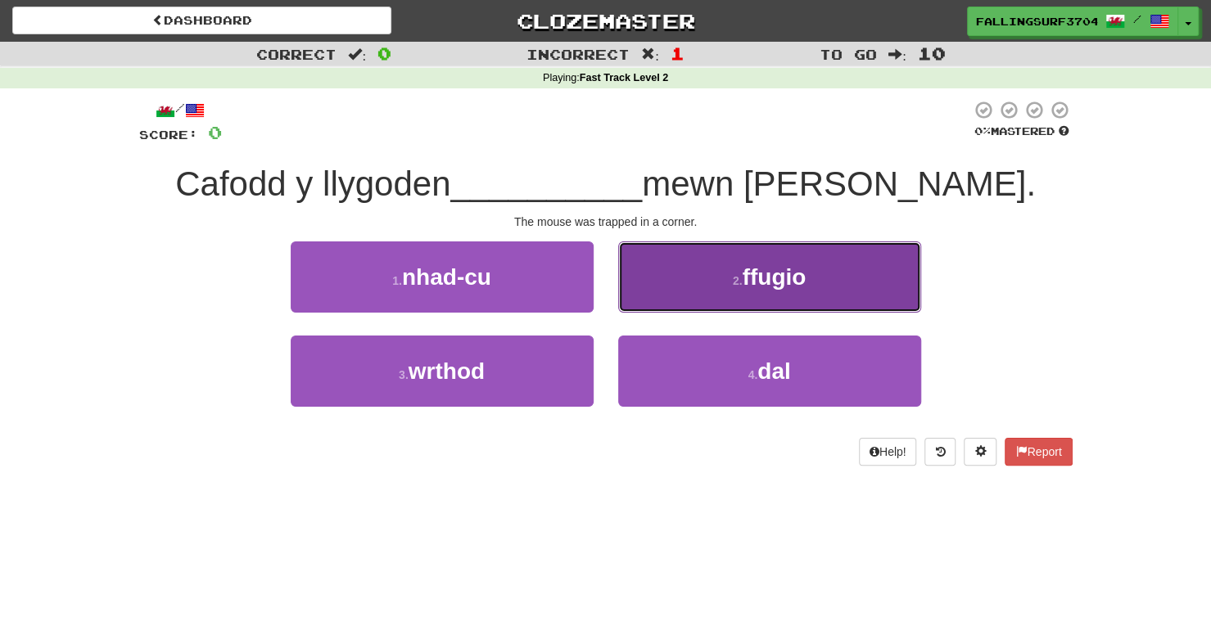
click at [767, 276] on span "ffugio" at bounding box center [774, 276] width 64 height 25
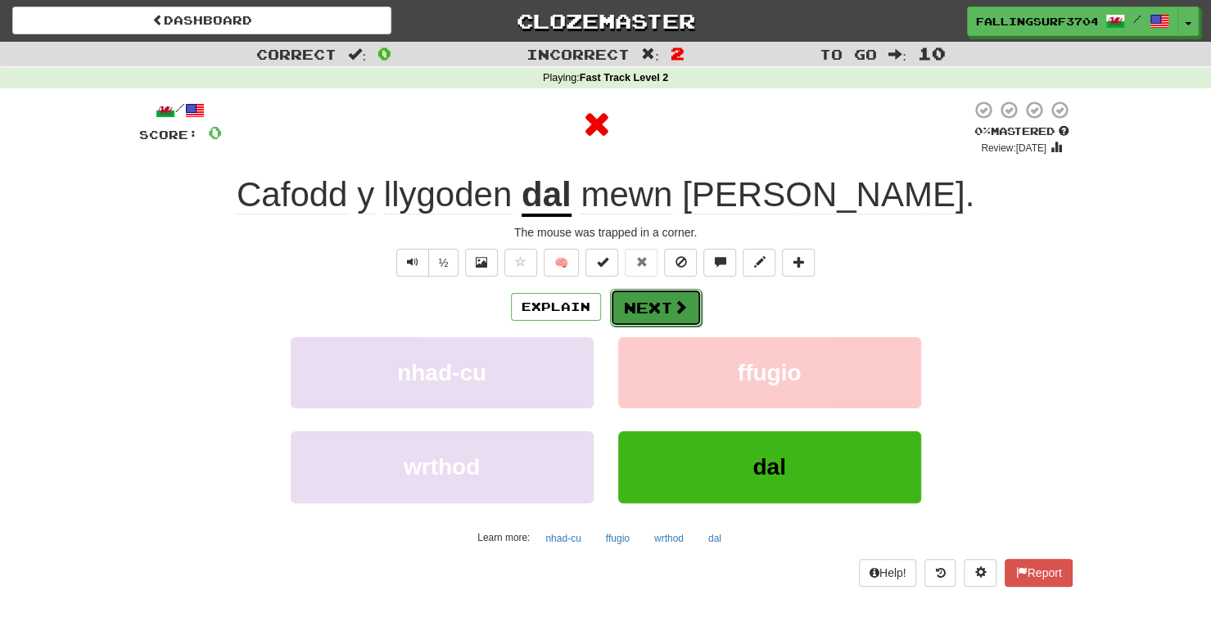
click at [653, 304] on button "Next" at bounding box center [656, 308] width 92 height 38
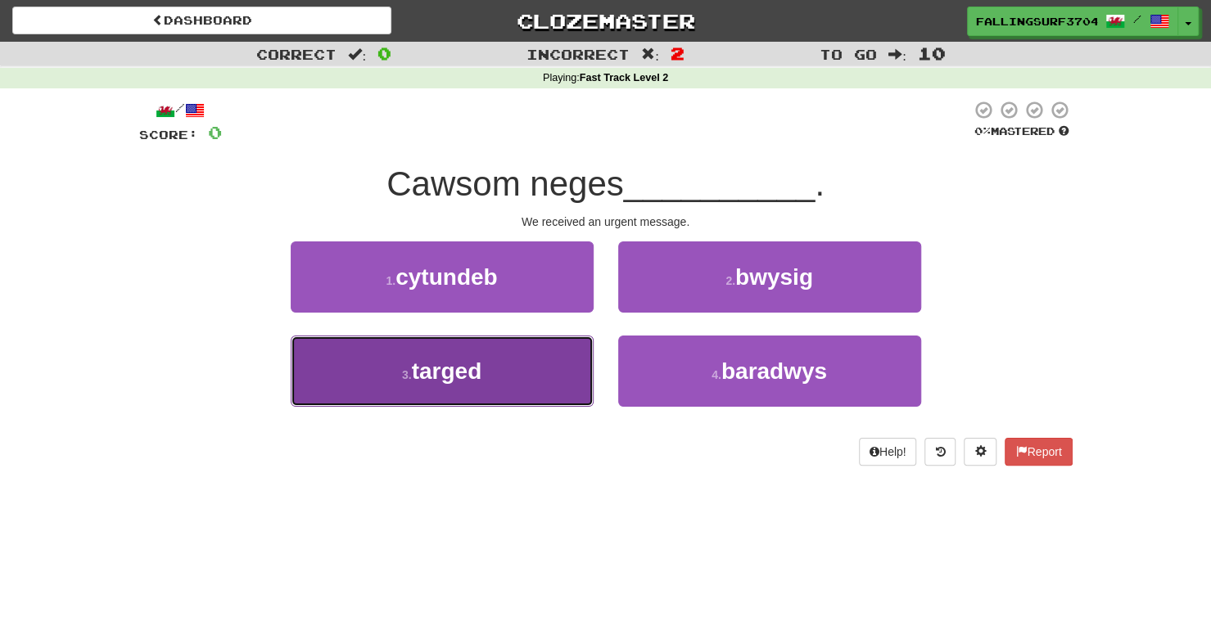
click at [475, 368] on span "targed" at bounding box center [447, 371] width 70 height 25
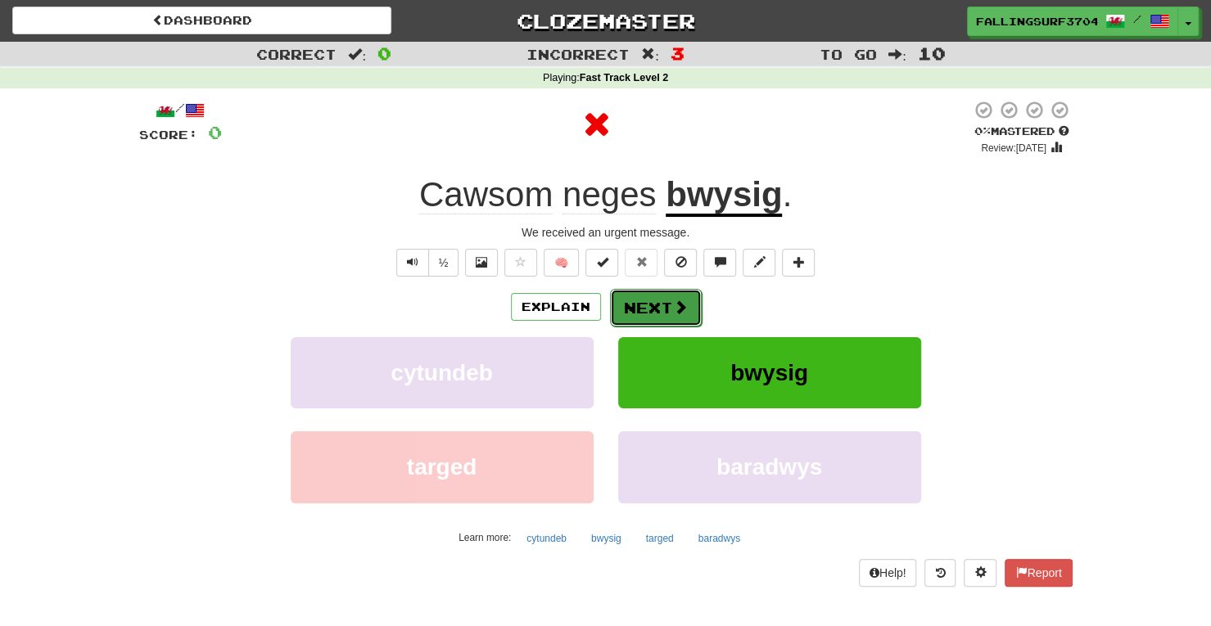
click at [664, 304] on button "Next" at bounding box center [656, 308] width 92 height 38
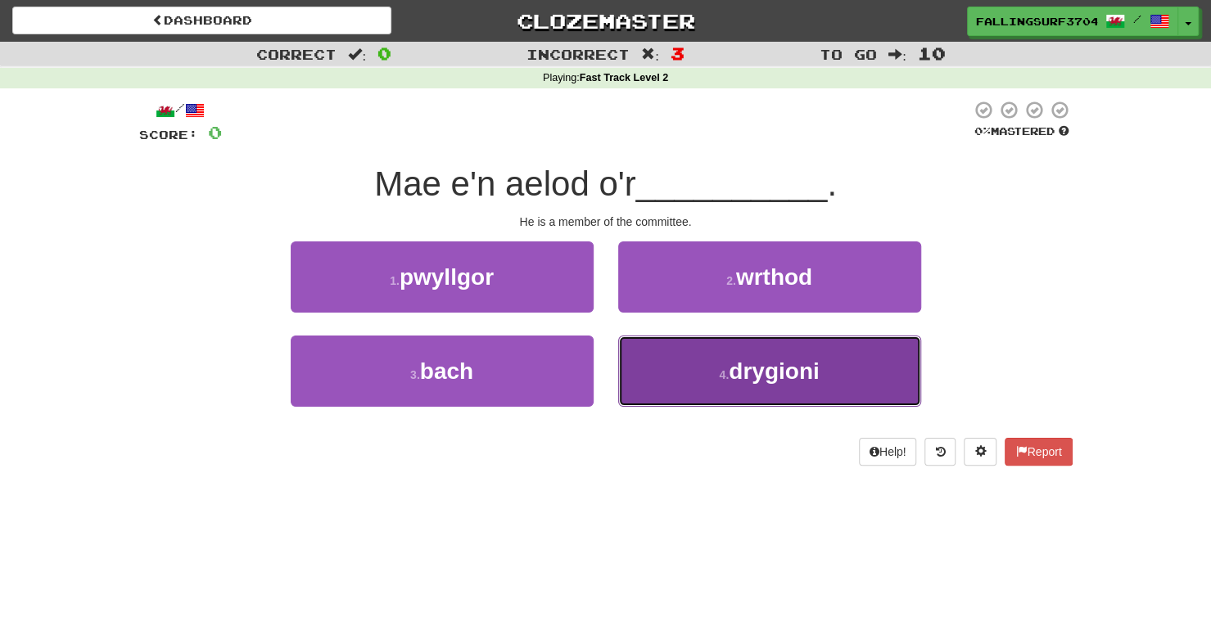
click at [773, 381] on span "drygioni" at bounding box center [773, 371] width 90 height 25
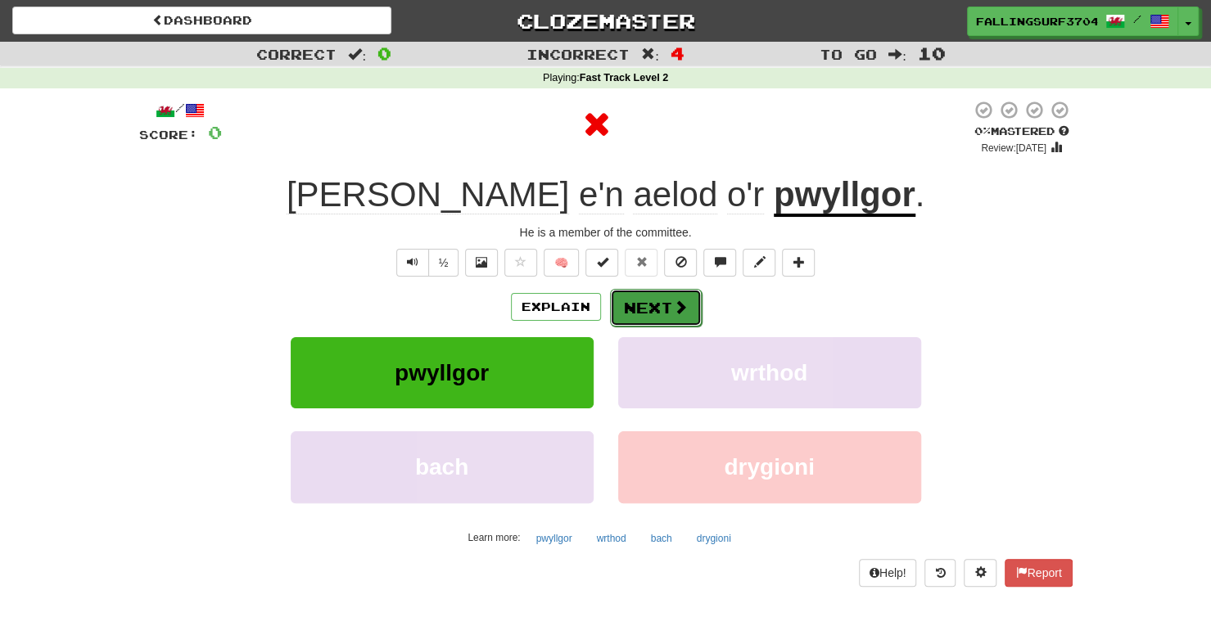
click at [652, 292] on button "Next" at bounding box center [656, 308] width 92 height 38
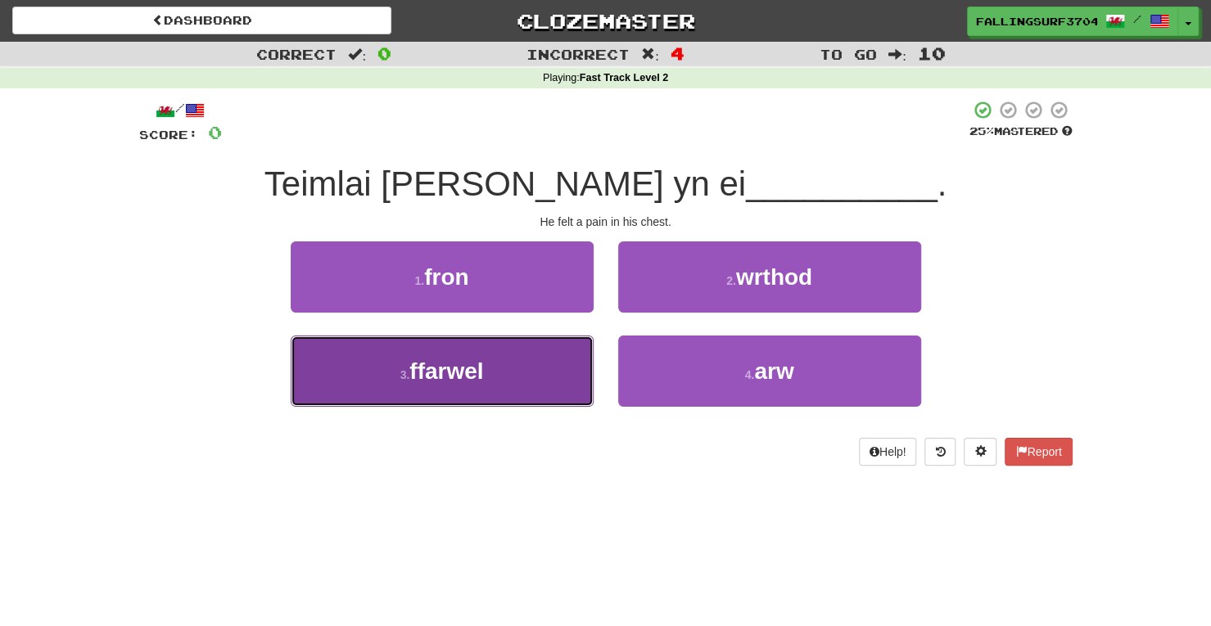
click at [455, 364] on span "ffarwel" at bounding box center [446, 371] width 74 height 25
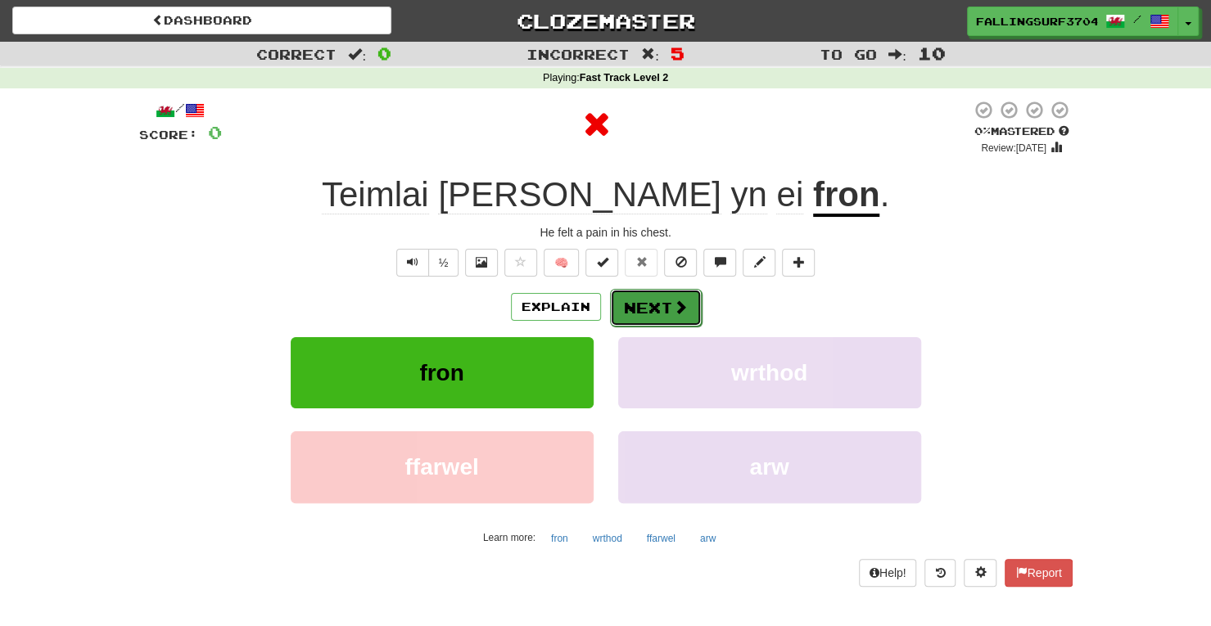
click at [647, 312] on button "Next" at bounding box center [656, 308] width 92 height 38
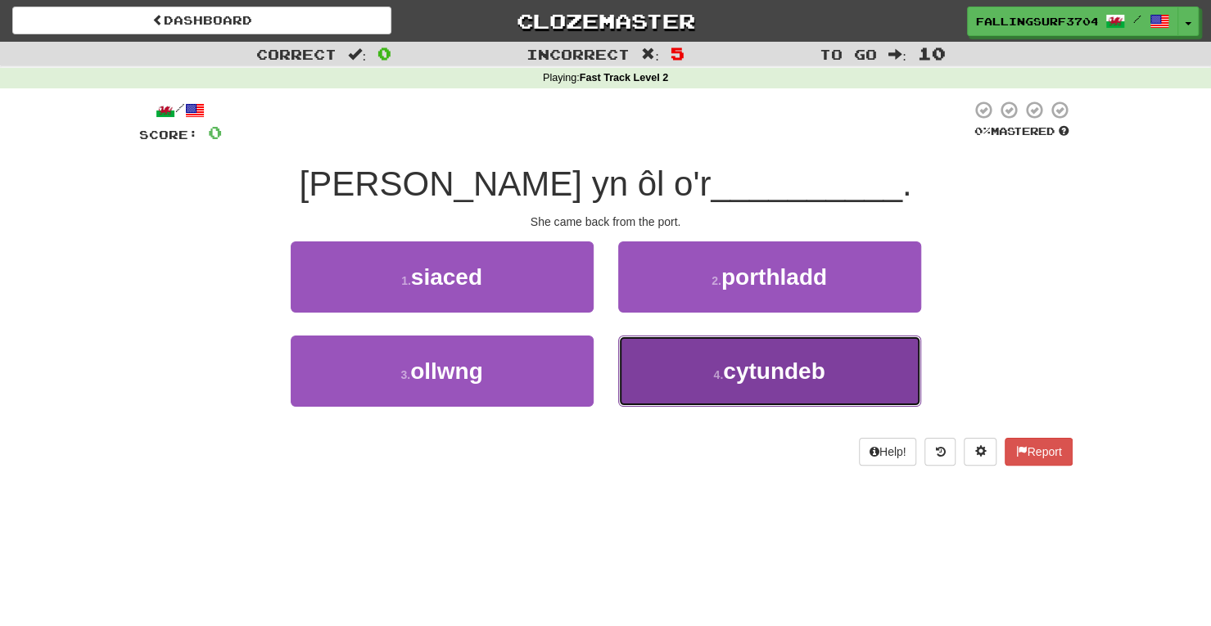
click at [686, 379] on button "4 . [GEOGRAPHIC_DATA]" at bounding box center [769, 371] width 303 height 71
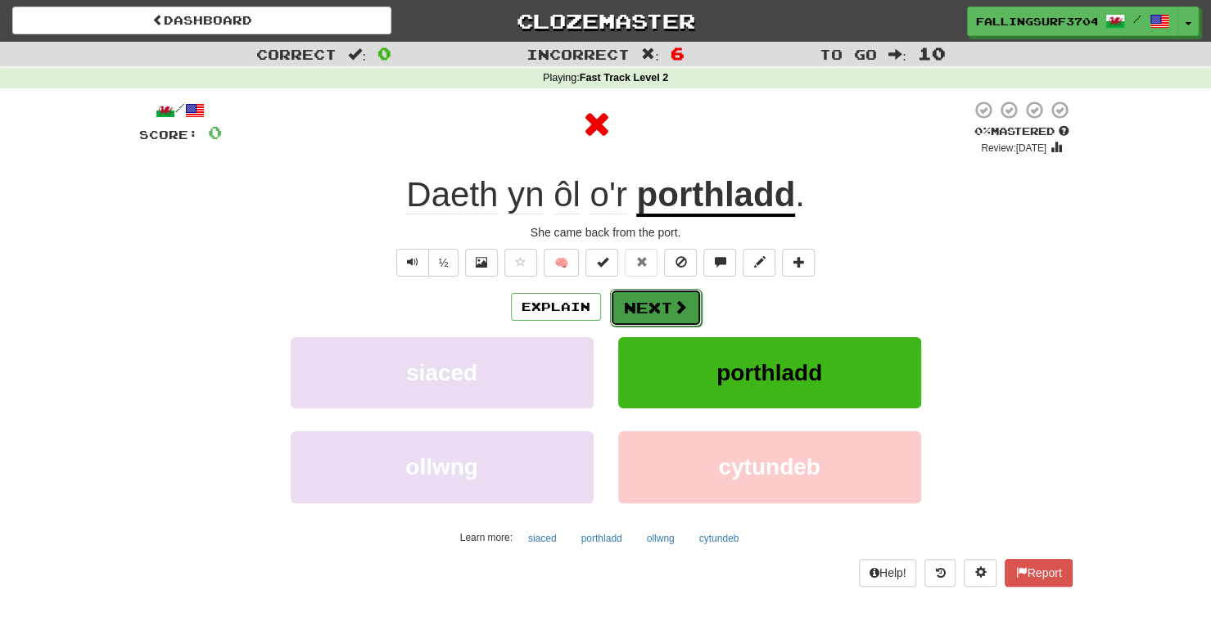
click at [653, 307] on button "Next" at bounding box center [656, 308] width 92 height 38
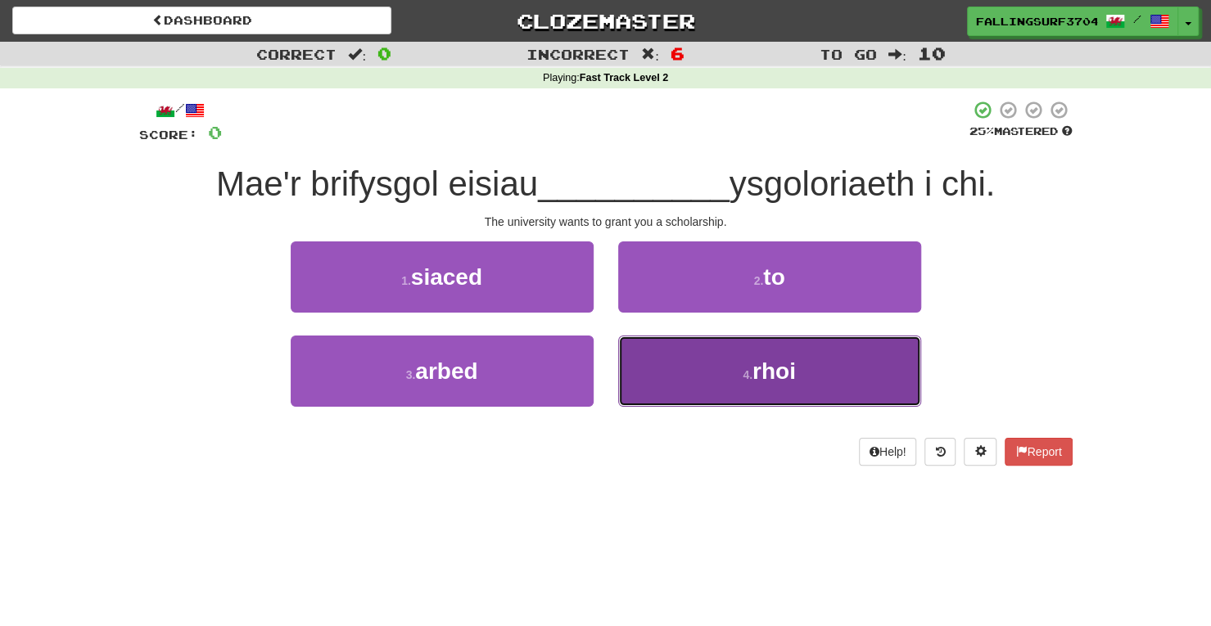
click at [761, 392] on button "4 . rhoi" at bounding box center [769, 371] width 303 height 71
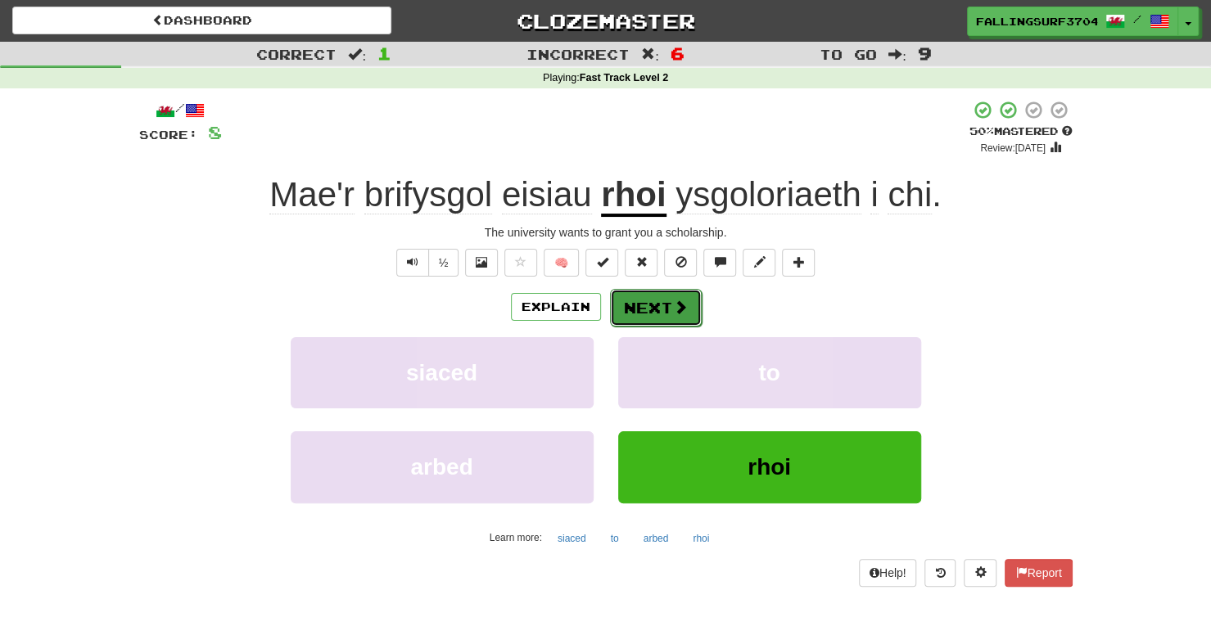
click at [652, 311] on button "Next" at bounding box center [656, 308] width 92 height 38
